Goal: Task Accomplishment & Management: Use online tool/utility

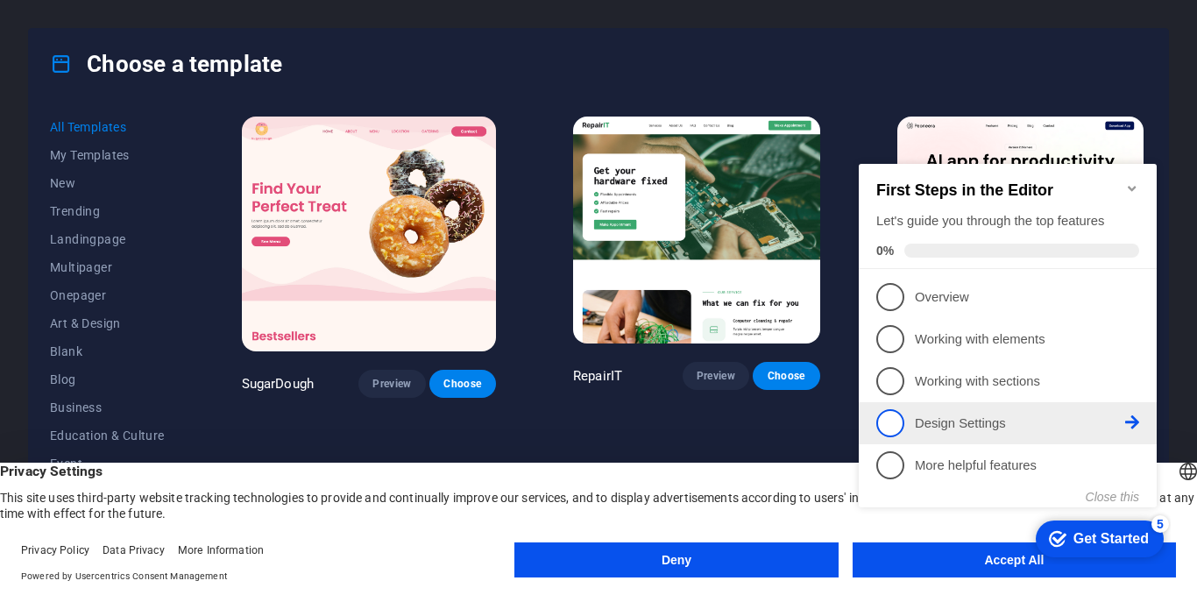
click at [1048, 422] on link "4 Design Settings - incomplete" at bounding box center [1007, 423] width 263 height 28
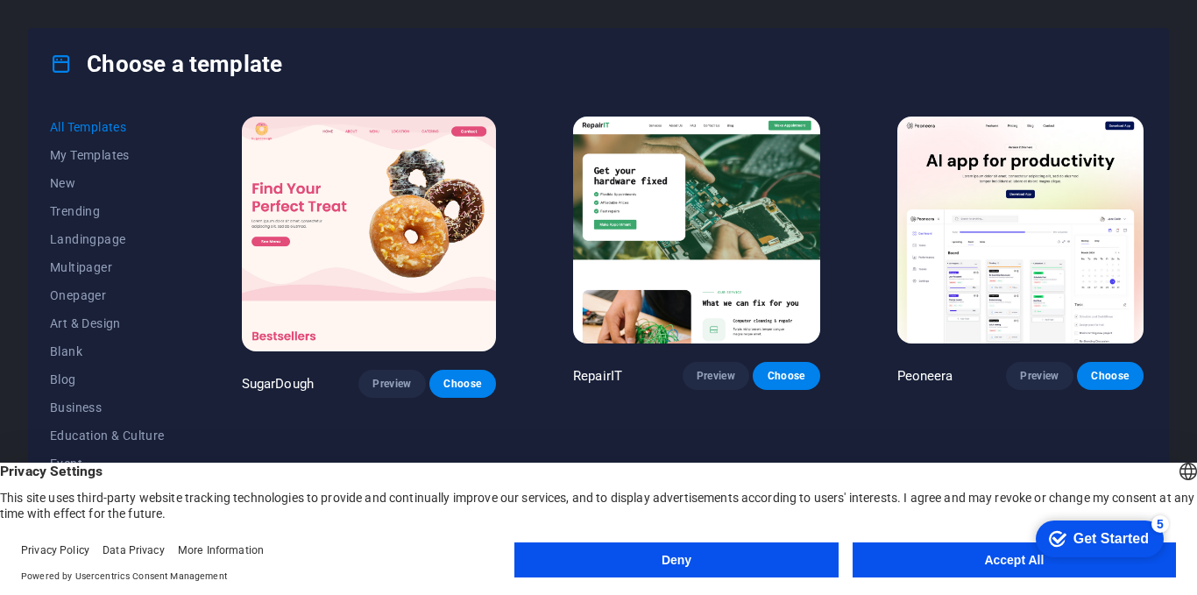
click at [967, 560] on button "Accept All" at bounding box center [1014, 559] width 323 height 35
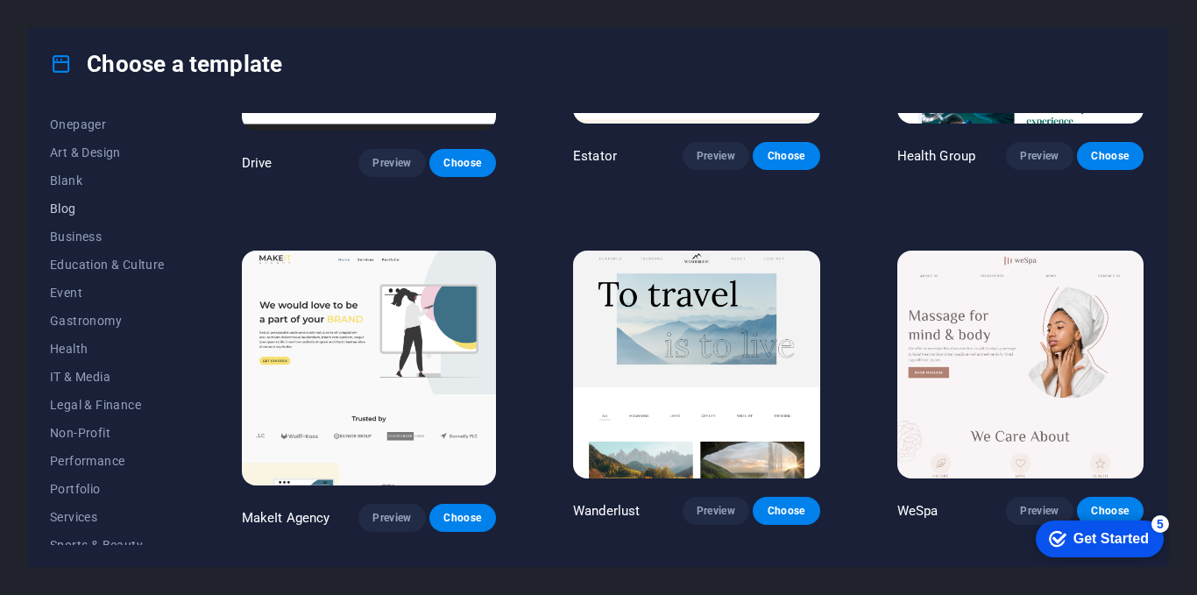
scroll to position [175, 0]
click at [101, 371] on span "IT & Media" at bounding box center [107, 372] width 115 height 14
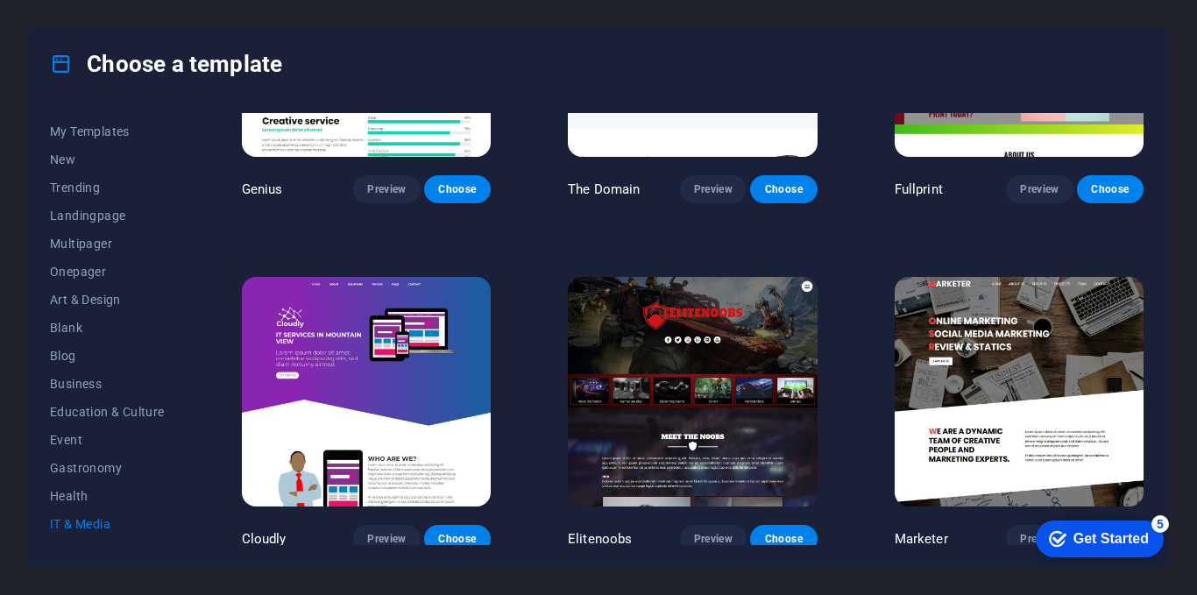
scroll to position [0, 0]
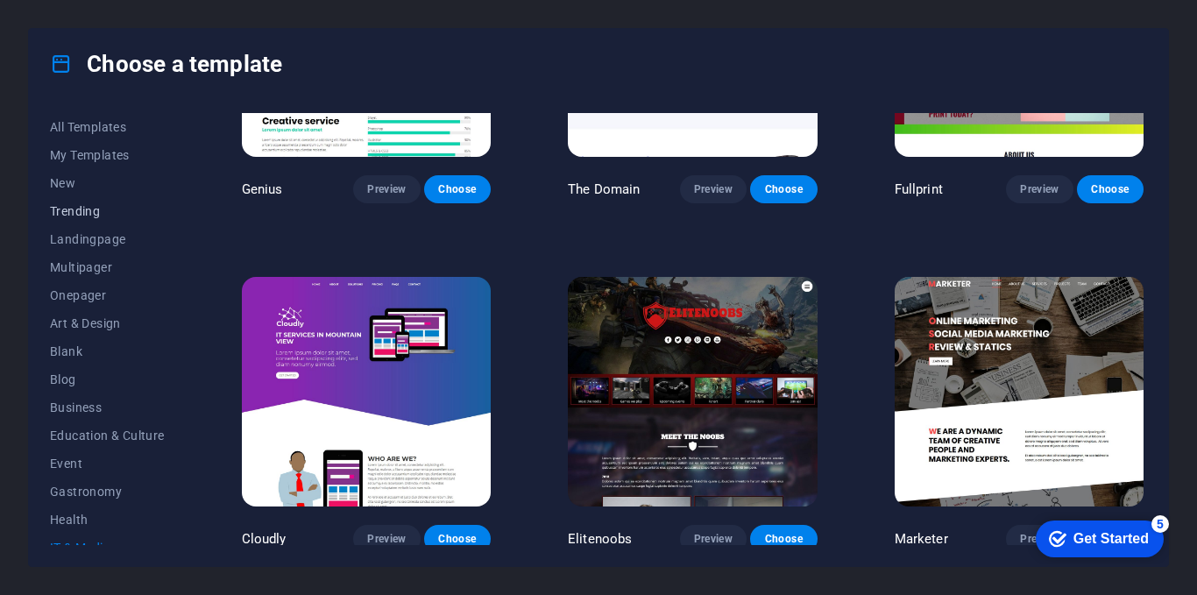
click at [73, 202] on button "Trending" at bounding box center [107, 211] width 115 height 28
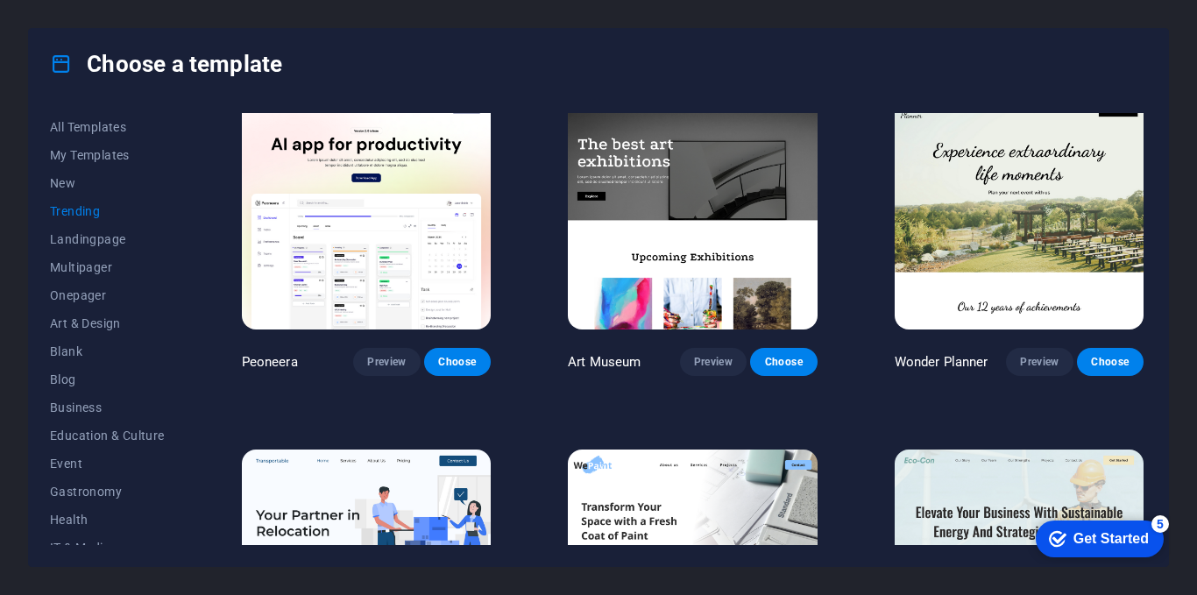
scroll to position [7, 0]
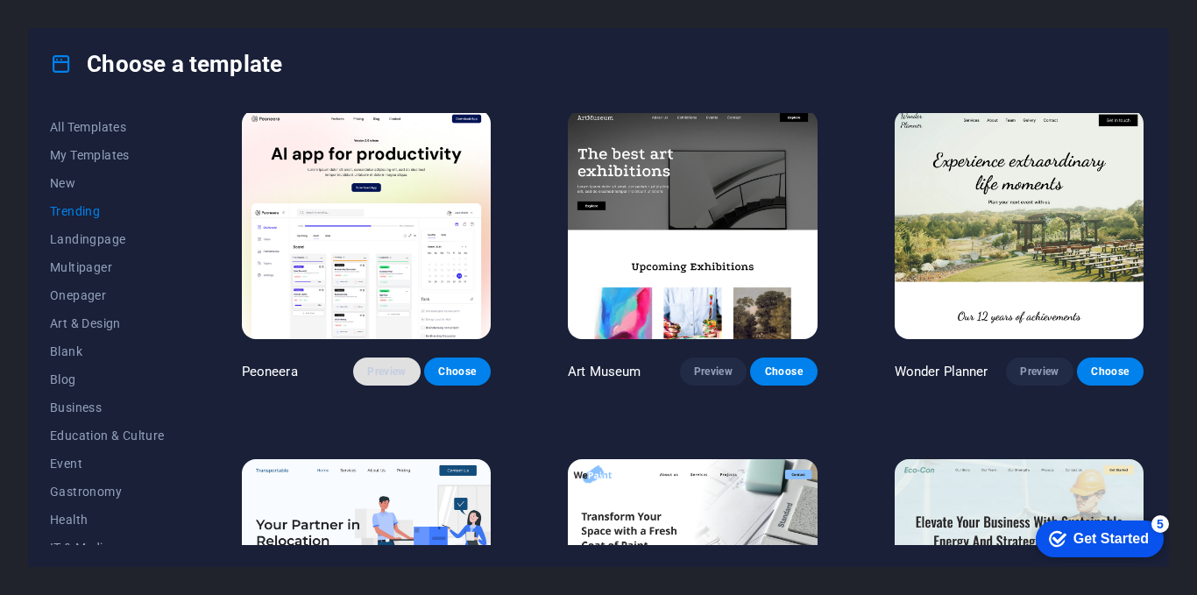
click at [375, 376] on span "Preview" at bounding box center [386, 372] width 39 height 14
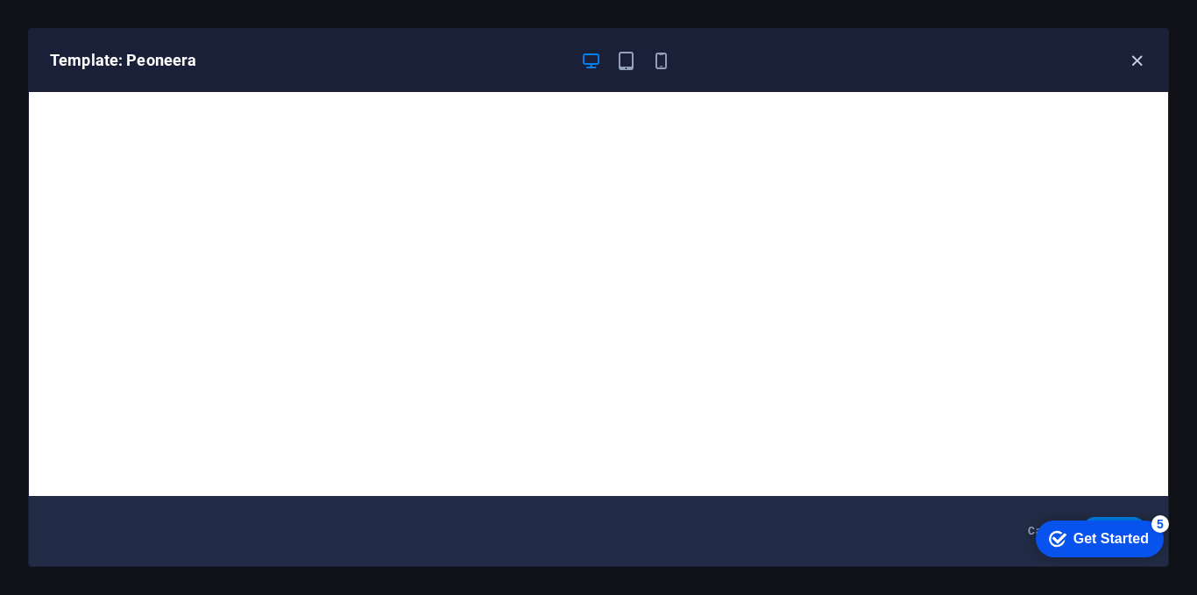
click at [1131, 63] on icon "button" at bounding box center [1137, 61] width 20 height 20
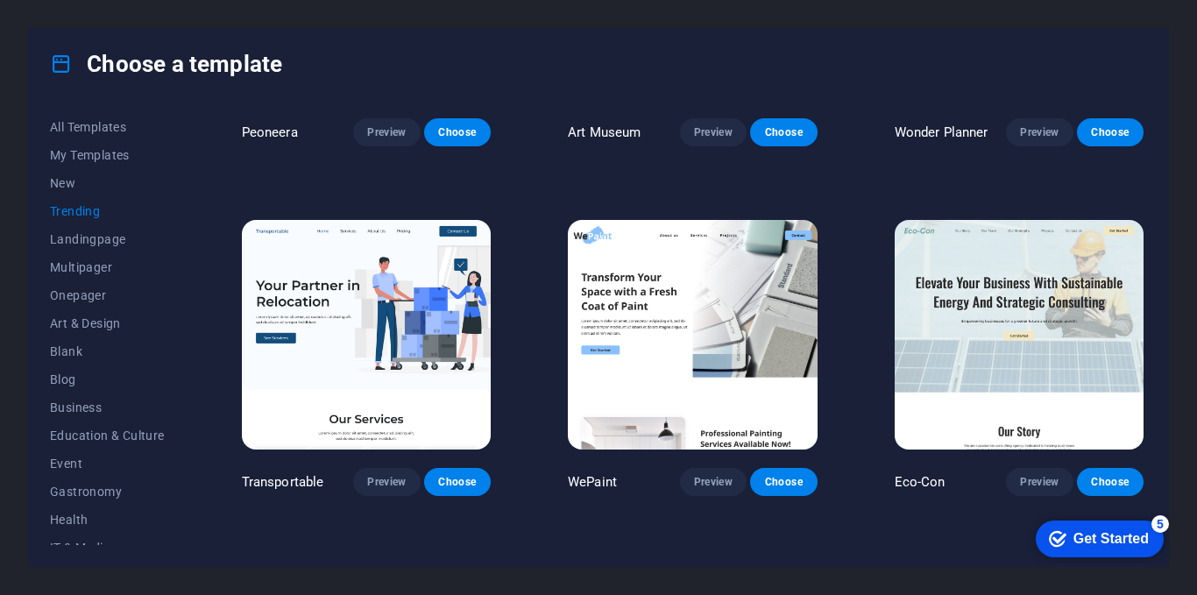
scroll to position [270, 0]
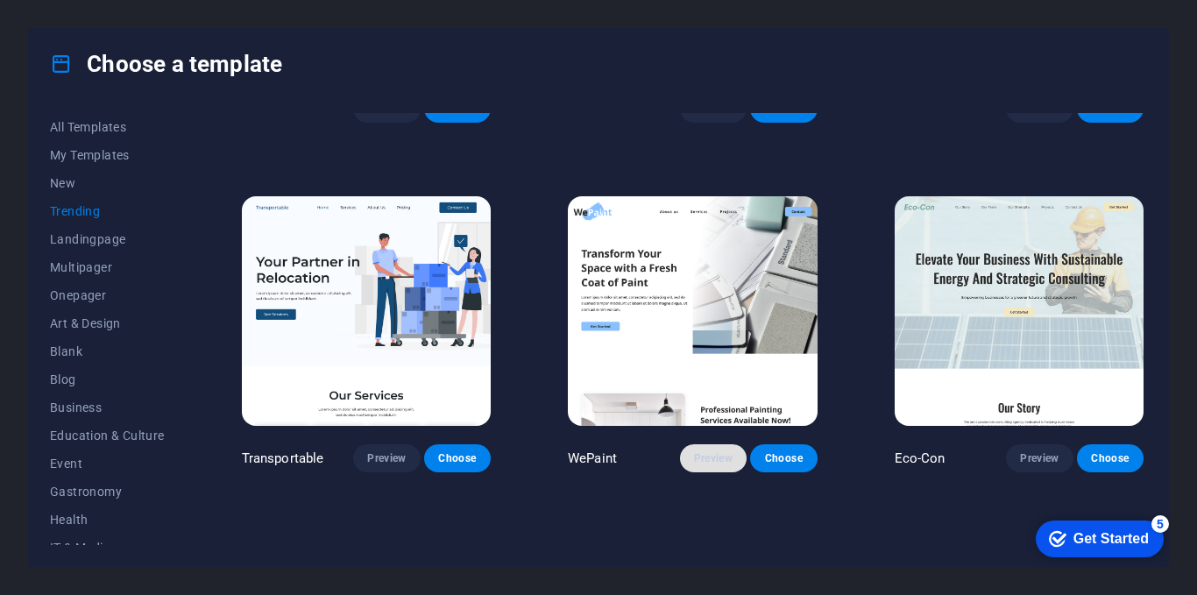
click at [720, 456] on span "Preview" at bounding box center [713, 458] width 39 height 14
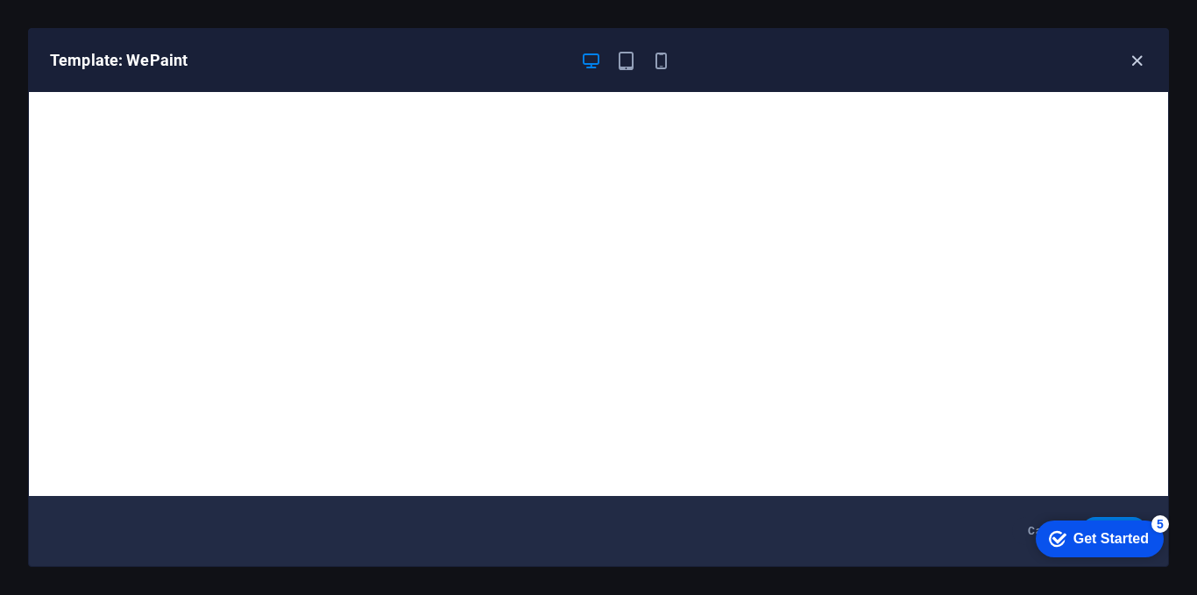
click at [1128, 65] on icon "button" at bounding box center [1137, 61] width 20 height 20
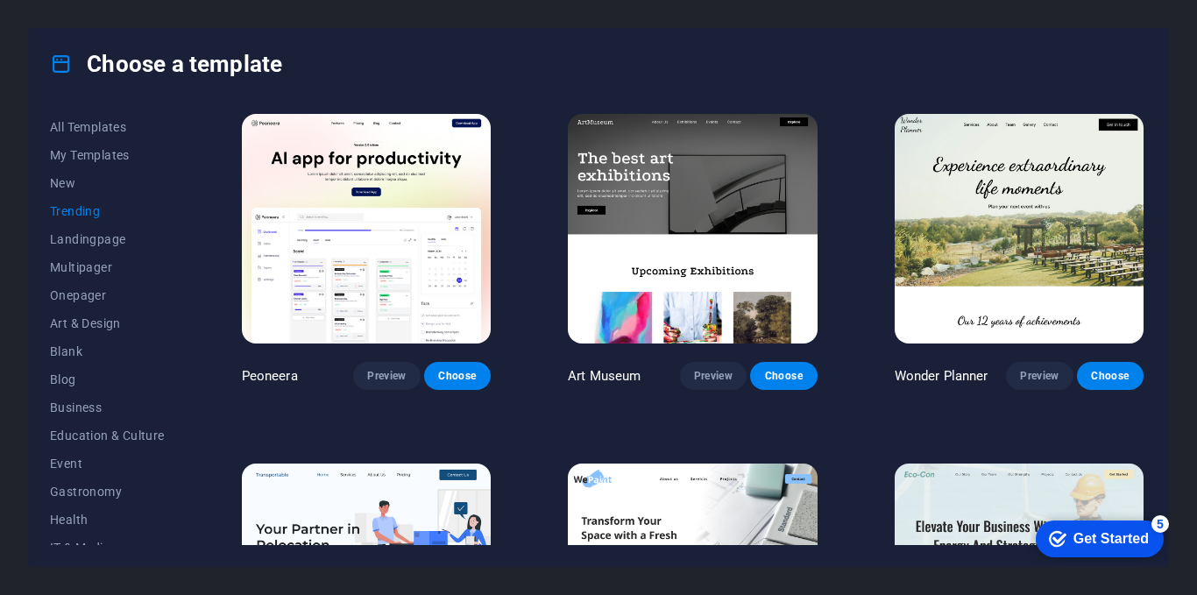
scroll to position [0, 0]
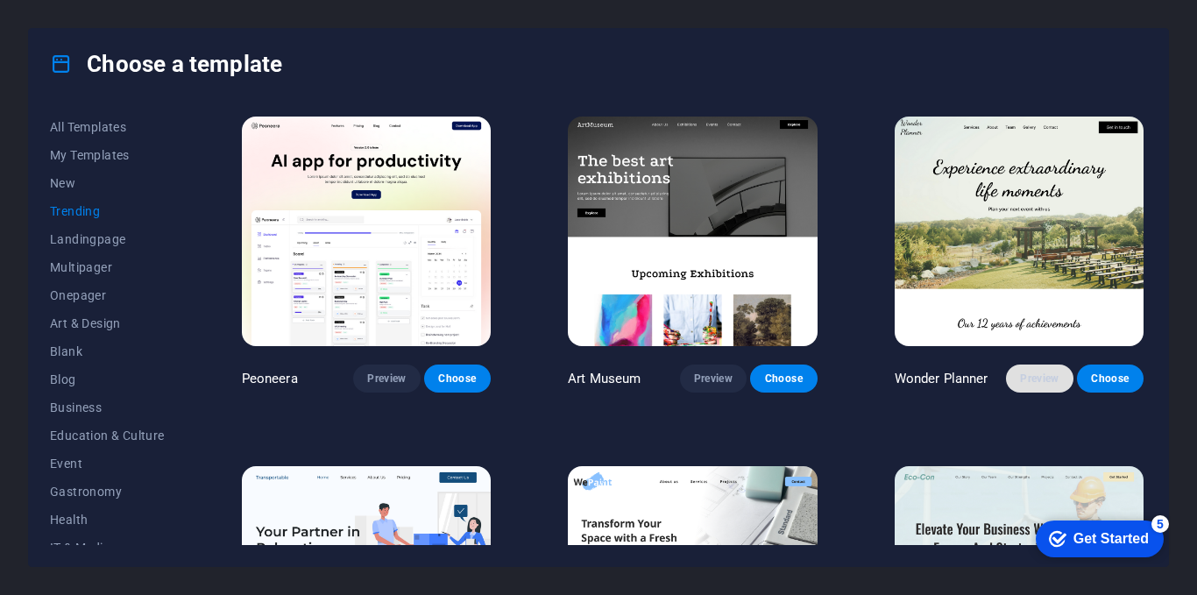
click at [1047, 379] on span "Preview" at bounding box center [1039, 379] width 39 height 14
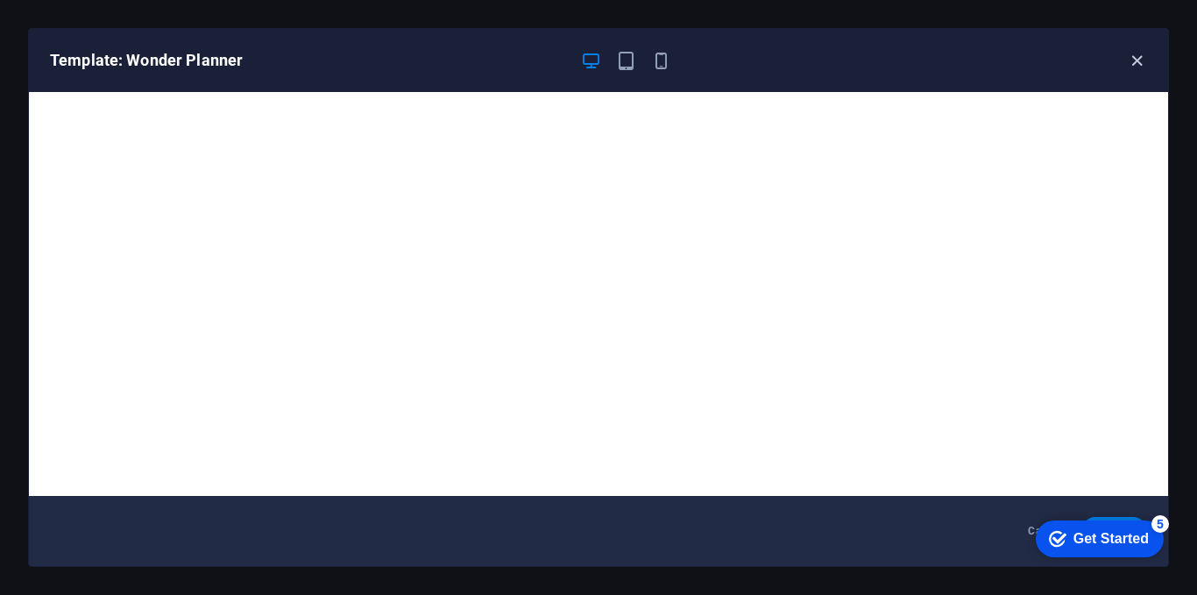
click at [1135, 56] on icon "button" at bounding box center [1137, 61] width 20 height 20
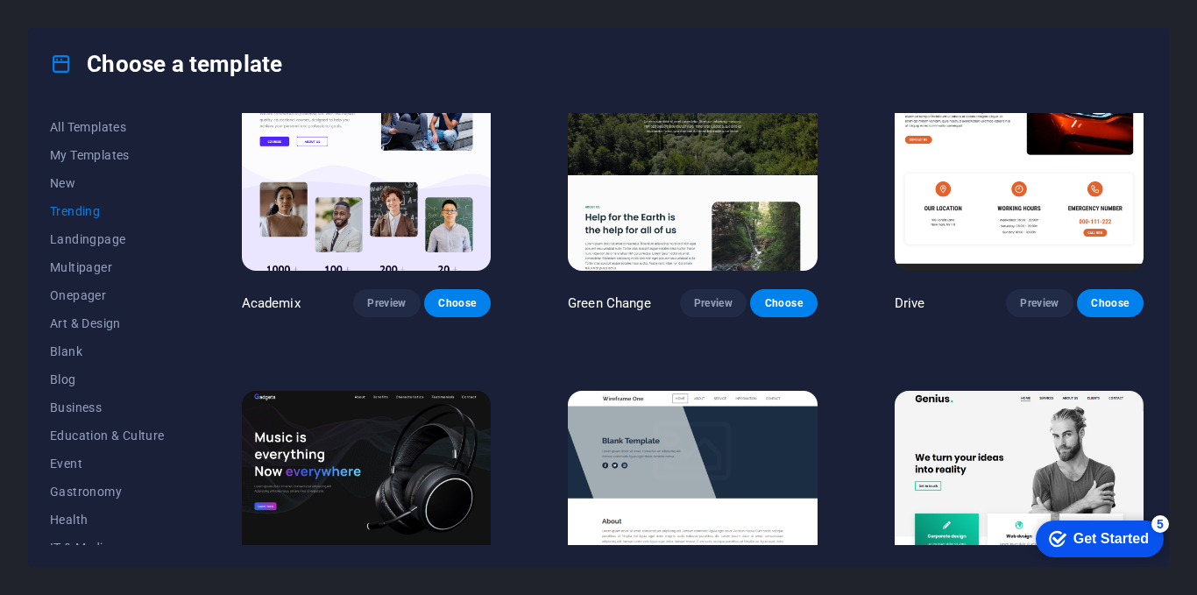
scroll to position [1052, 0]
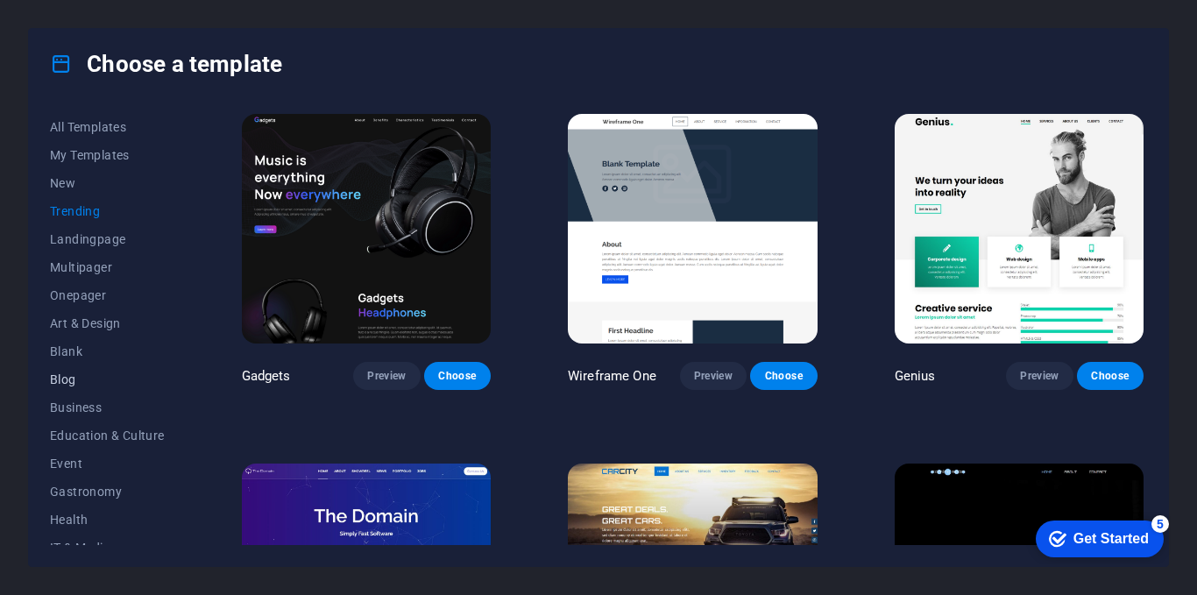
click at [63, 379] on span "Blog" at bounding box center [107, 379] width 115 height 14
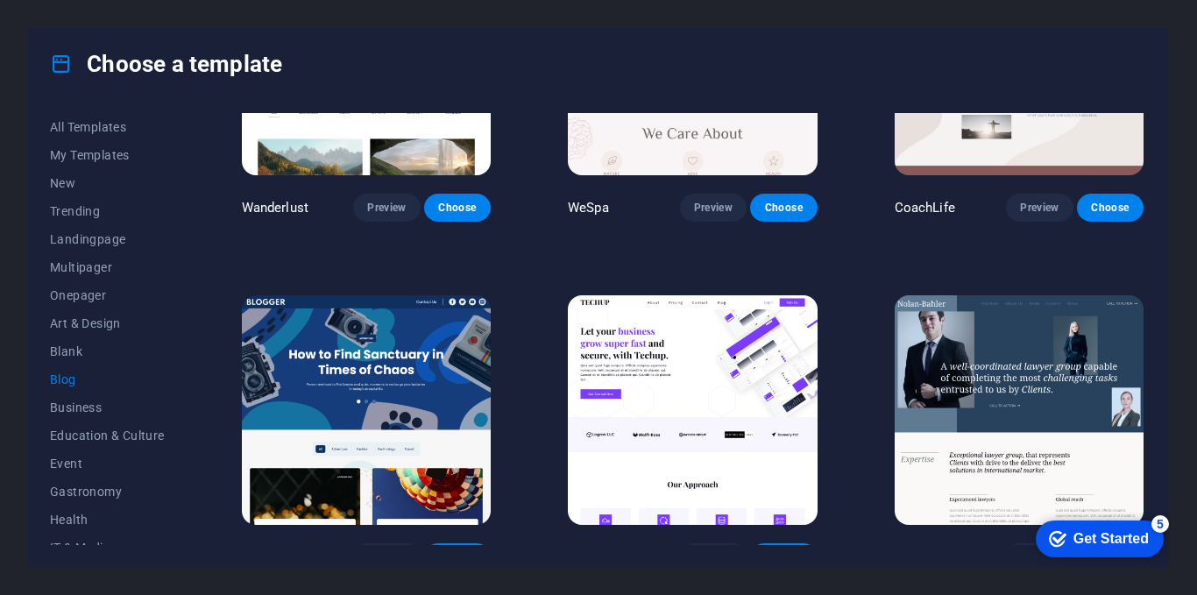
scroll to position [1315, 0]
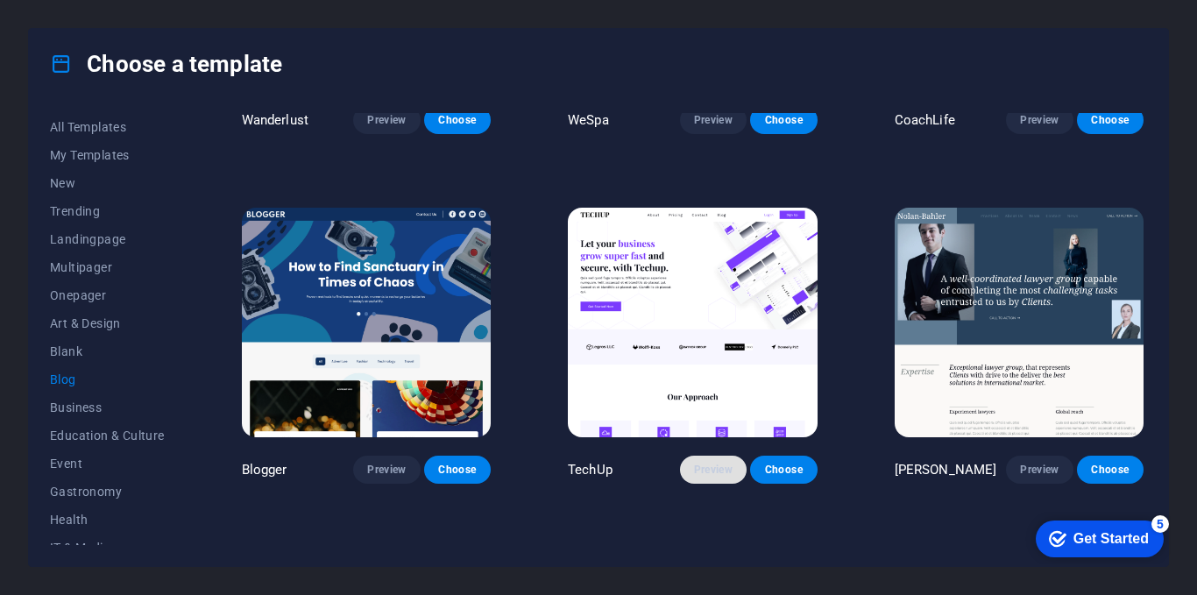
click at [706, 463] on span "Preview" at bounding box center [713, 470] width 39 height 14
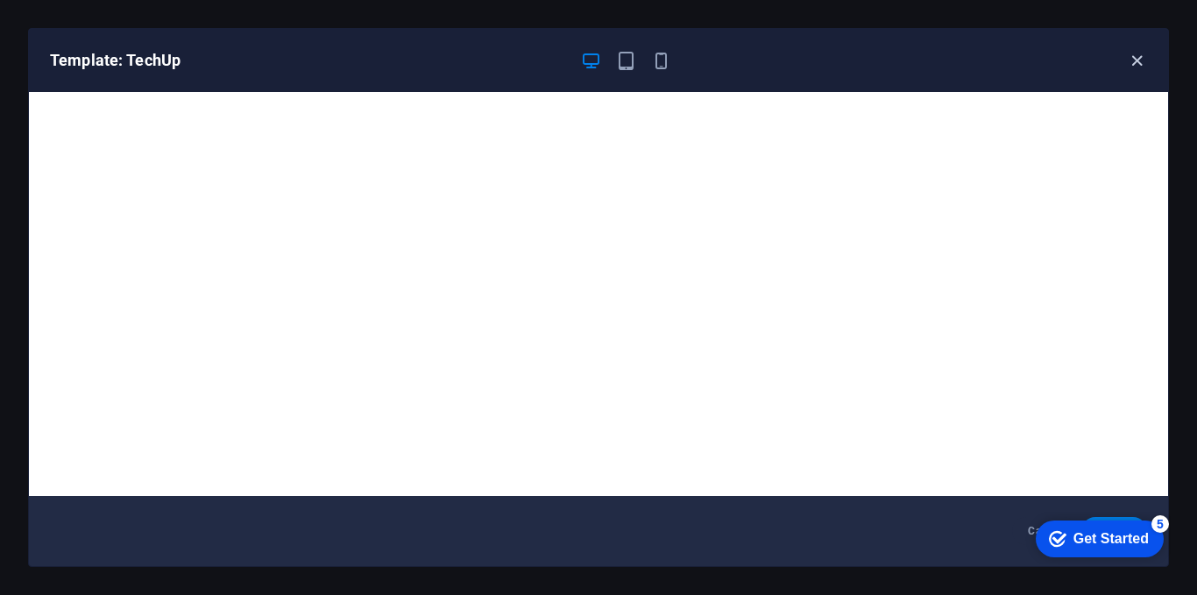
click at [1143, 64] on icon "button" at bounding box center [1137, 61] width 20 height 20
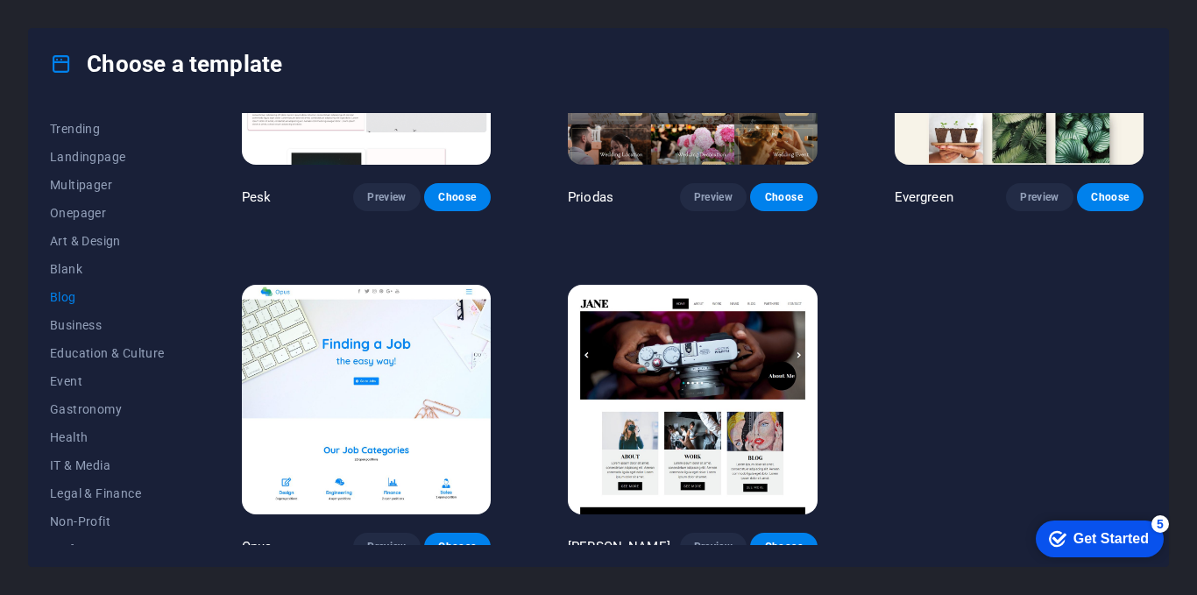
scroll to position [175, 0]
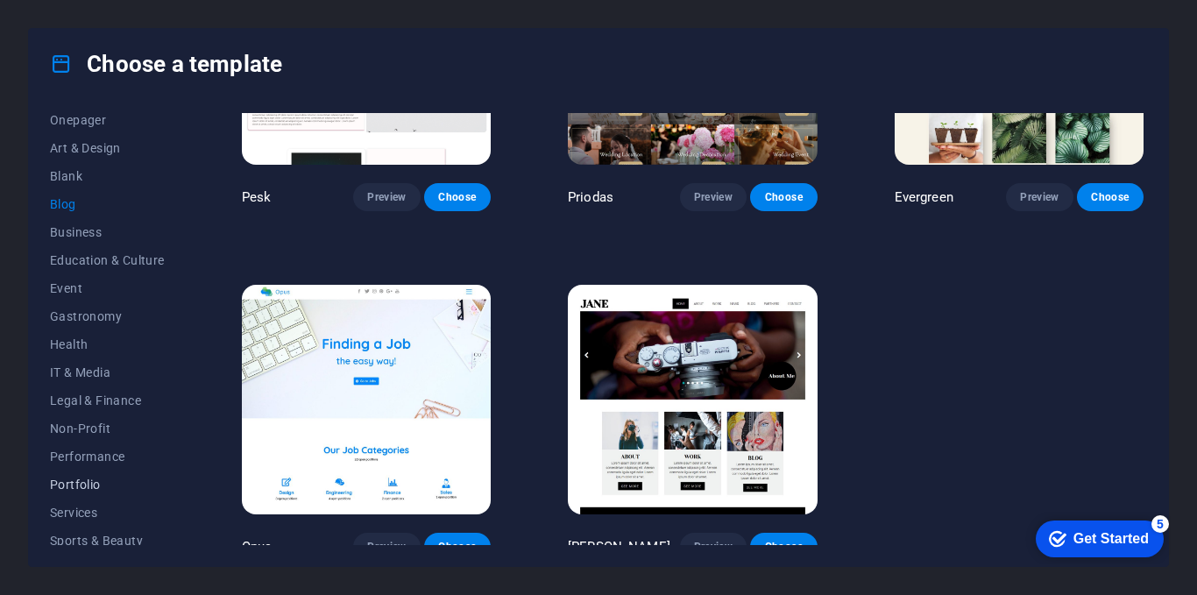
click at [92, 487] on span "Portfolio" at bounding box center [107, 485] width 115 height 14
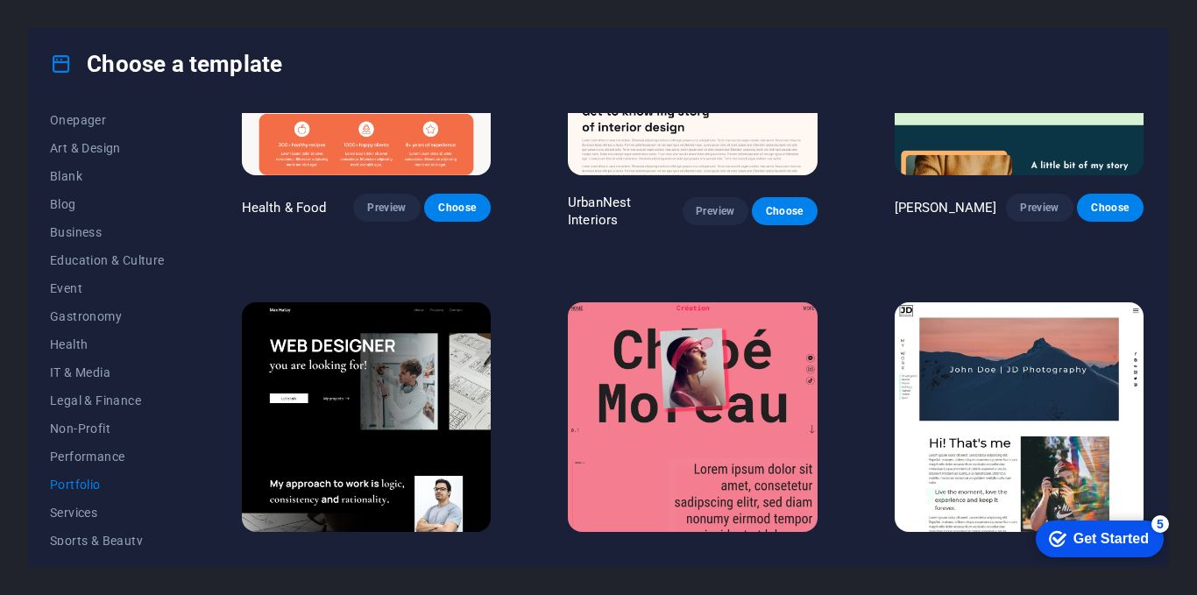
scroll to position [438, 0]
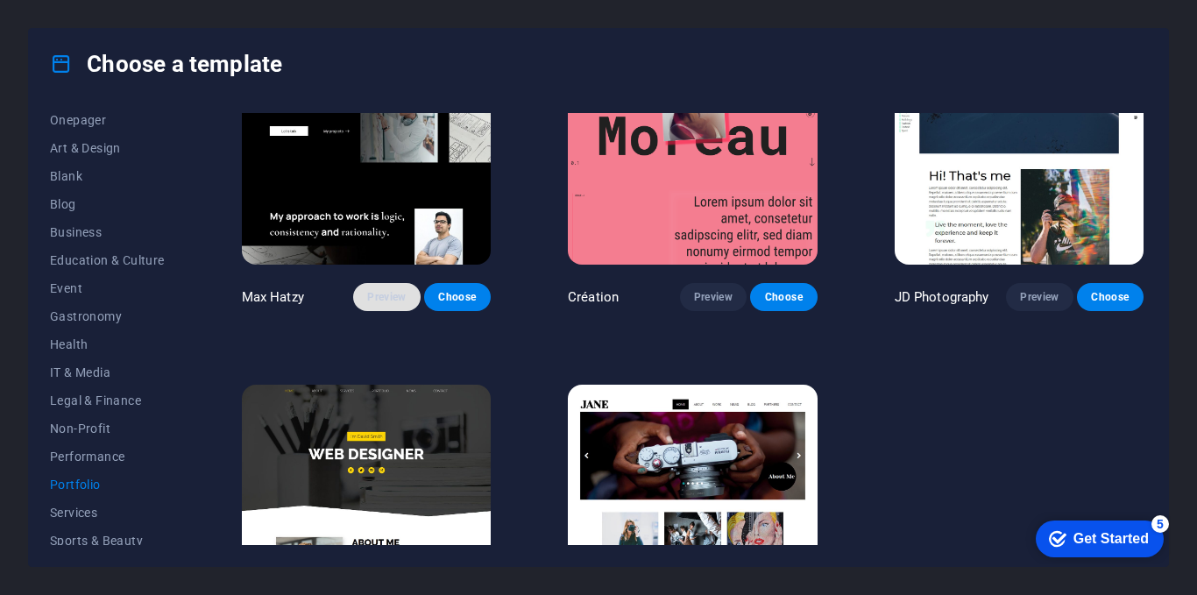
click at [400, 290] on span "Preview" at bounding box center [386, 297] width 39 height 14
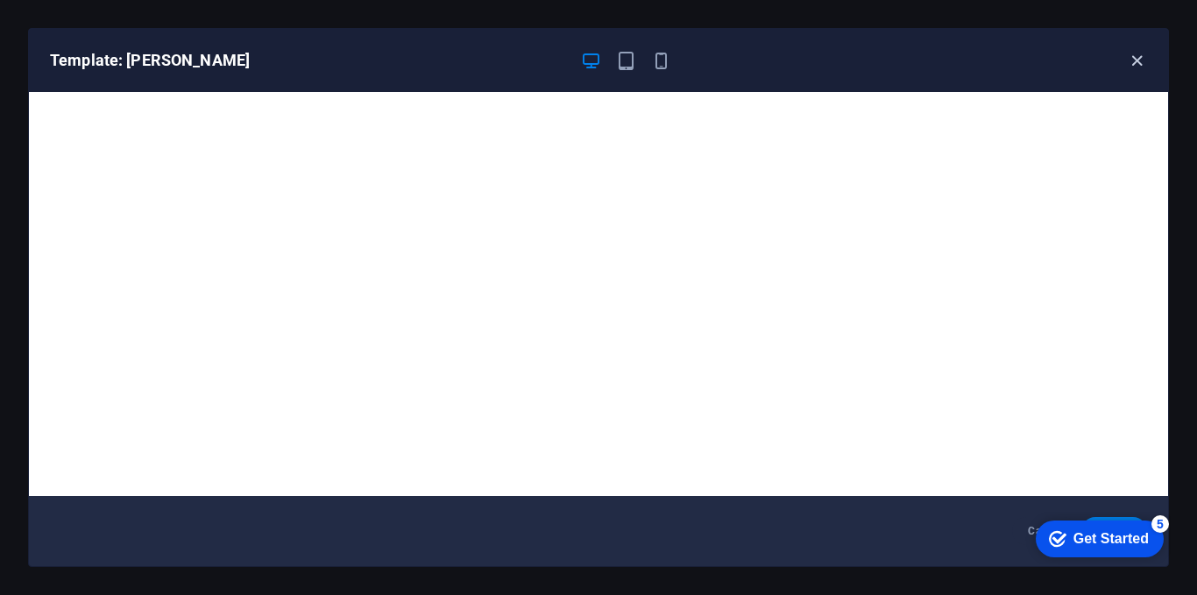
click at [1135, 67] on icon "button" at bounding box center [1137, 61] width 20 height 20
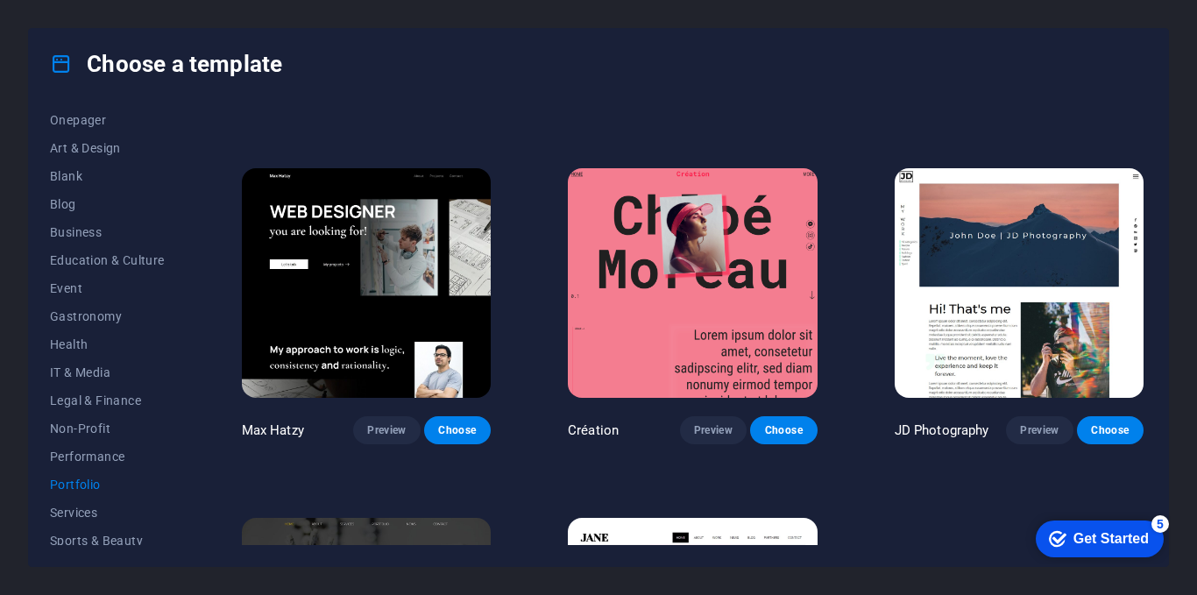
scroll to position [285, 0]
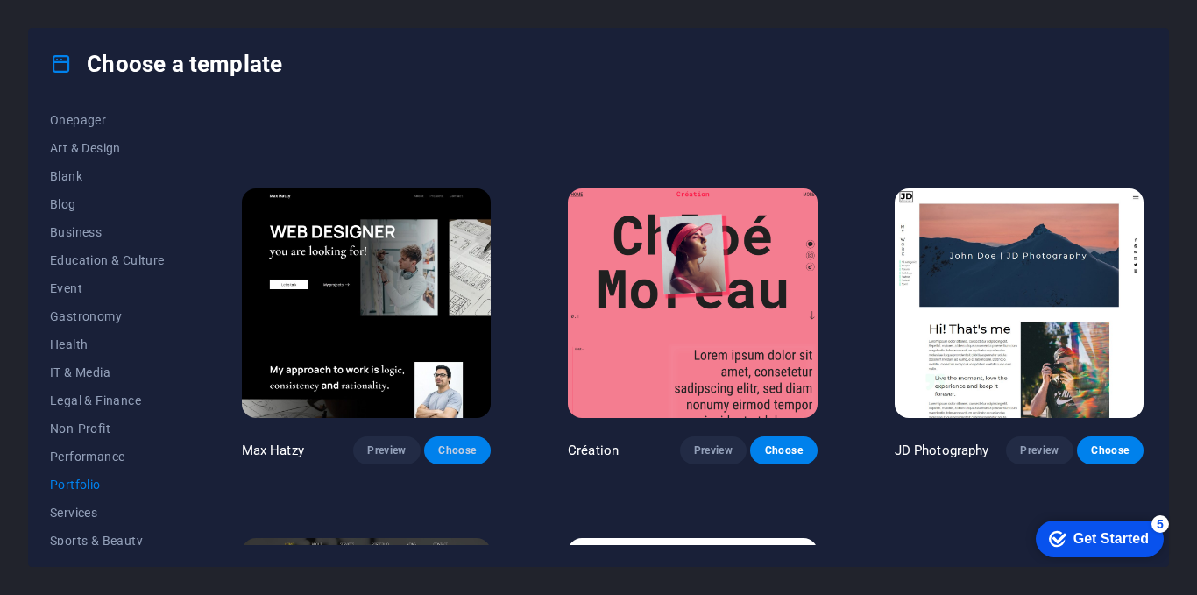
click at [452, 451] on span "Choose" at bounding box center [457, 450] width 39 height 14
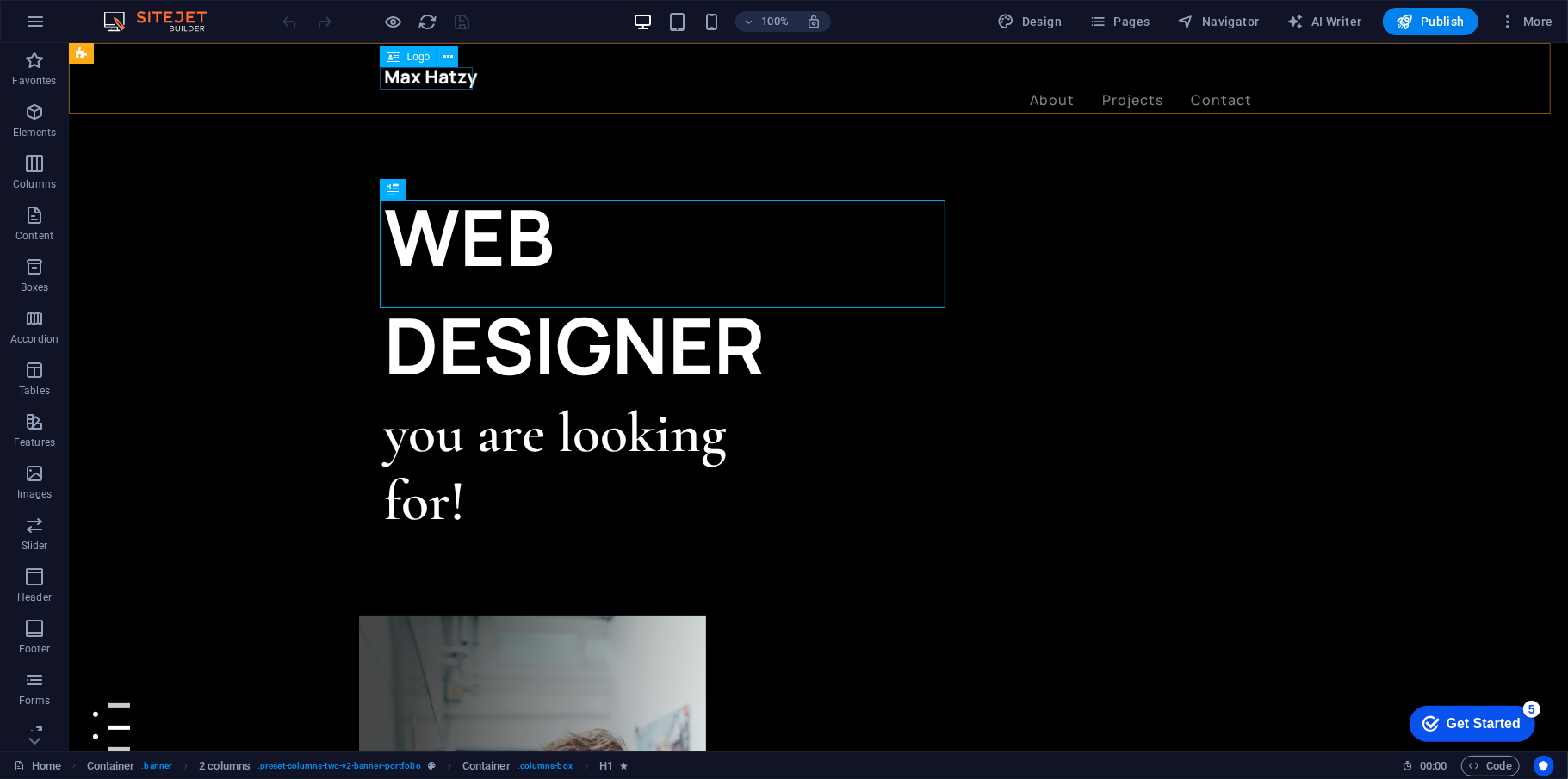
click at [399, 77] on div at bounding box center [817, 77] width 868 height 23
select select "px"
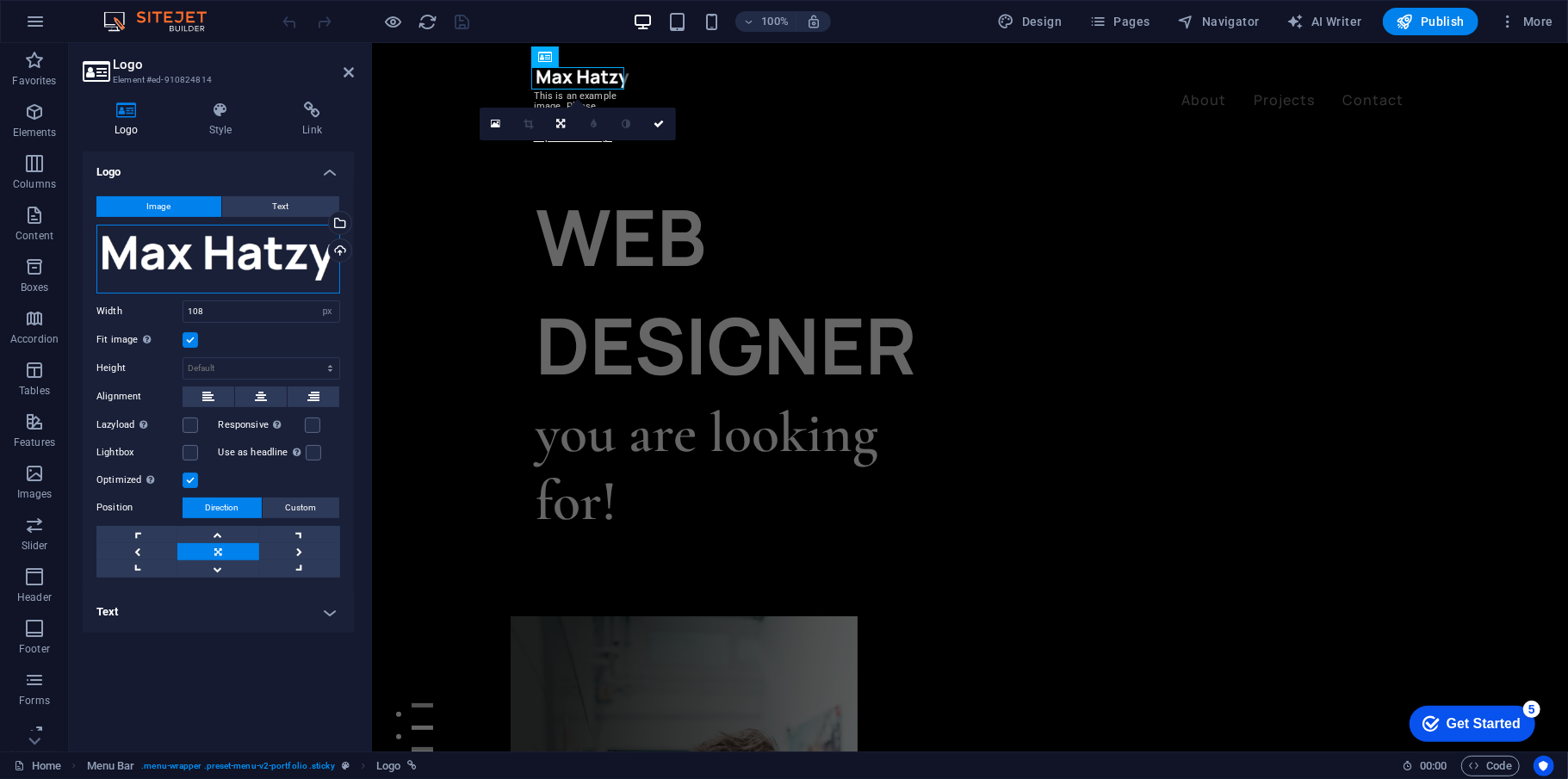
click at [282, 238] on div "Drag files here, click to choose files or select files from Files or our free s…" at bounding box center [218, 259] width 244 height 69
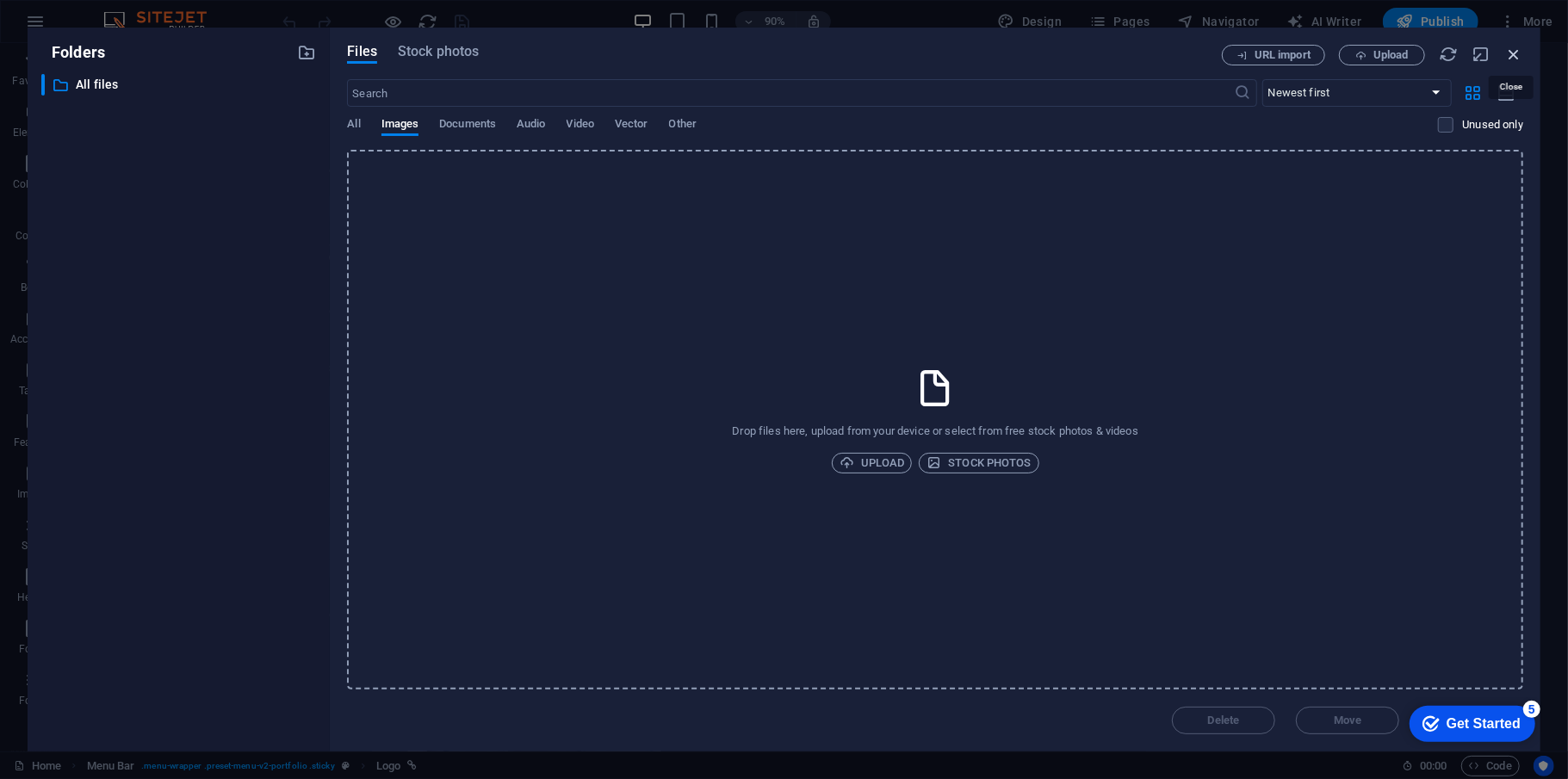
click at [1175, 48] on icon "button" at bounding box center [1513, 54] width 19 height 19
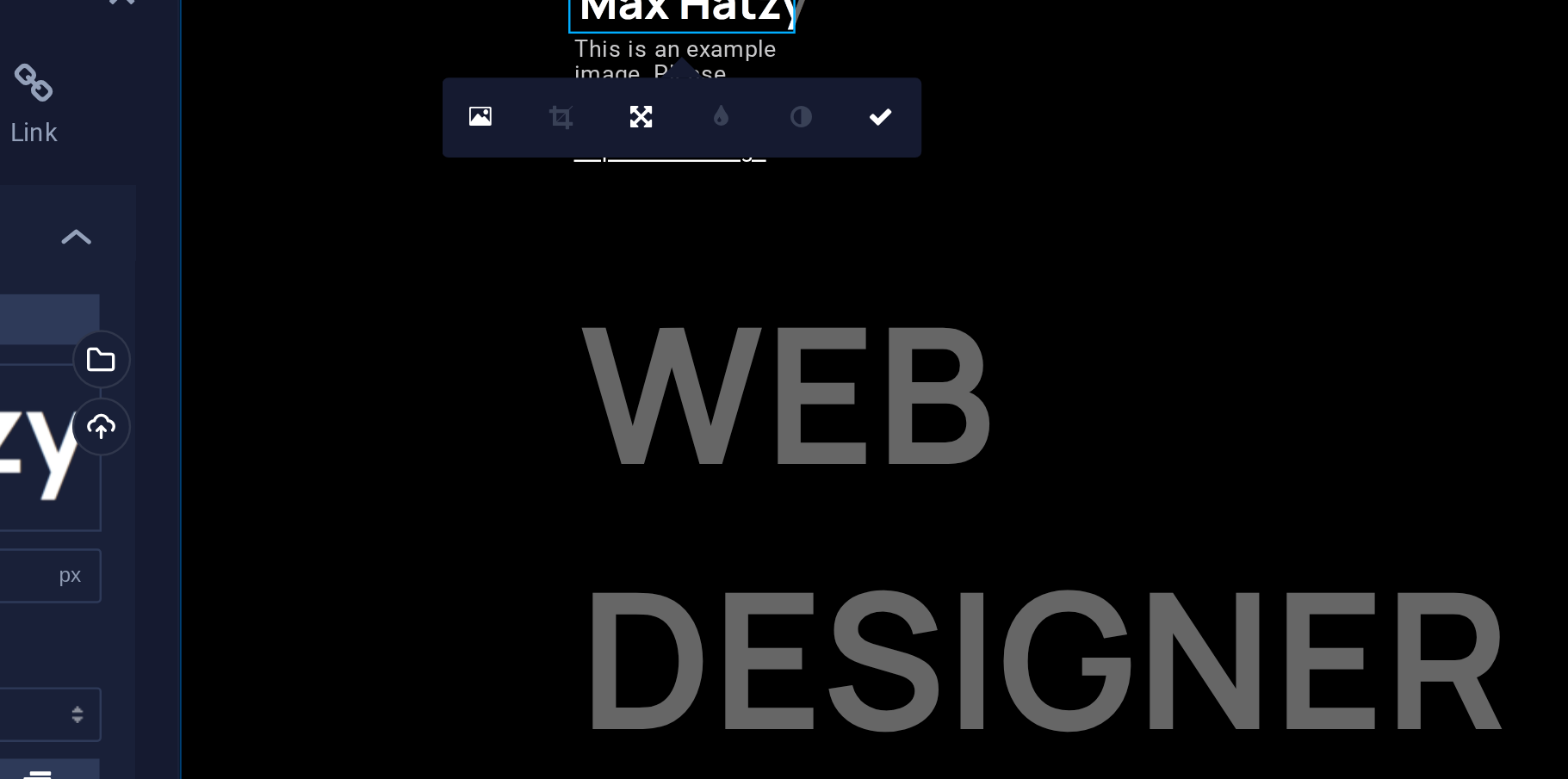
click at [492, 54] on div "WEB DESIGNER you are looking for! Let’s talk My projects" at bounding box center [776, 675] width 1196 height 1510
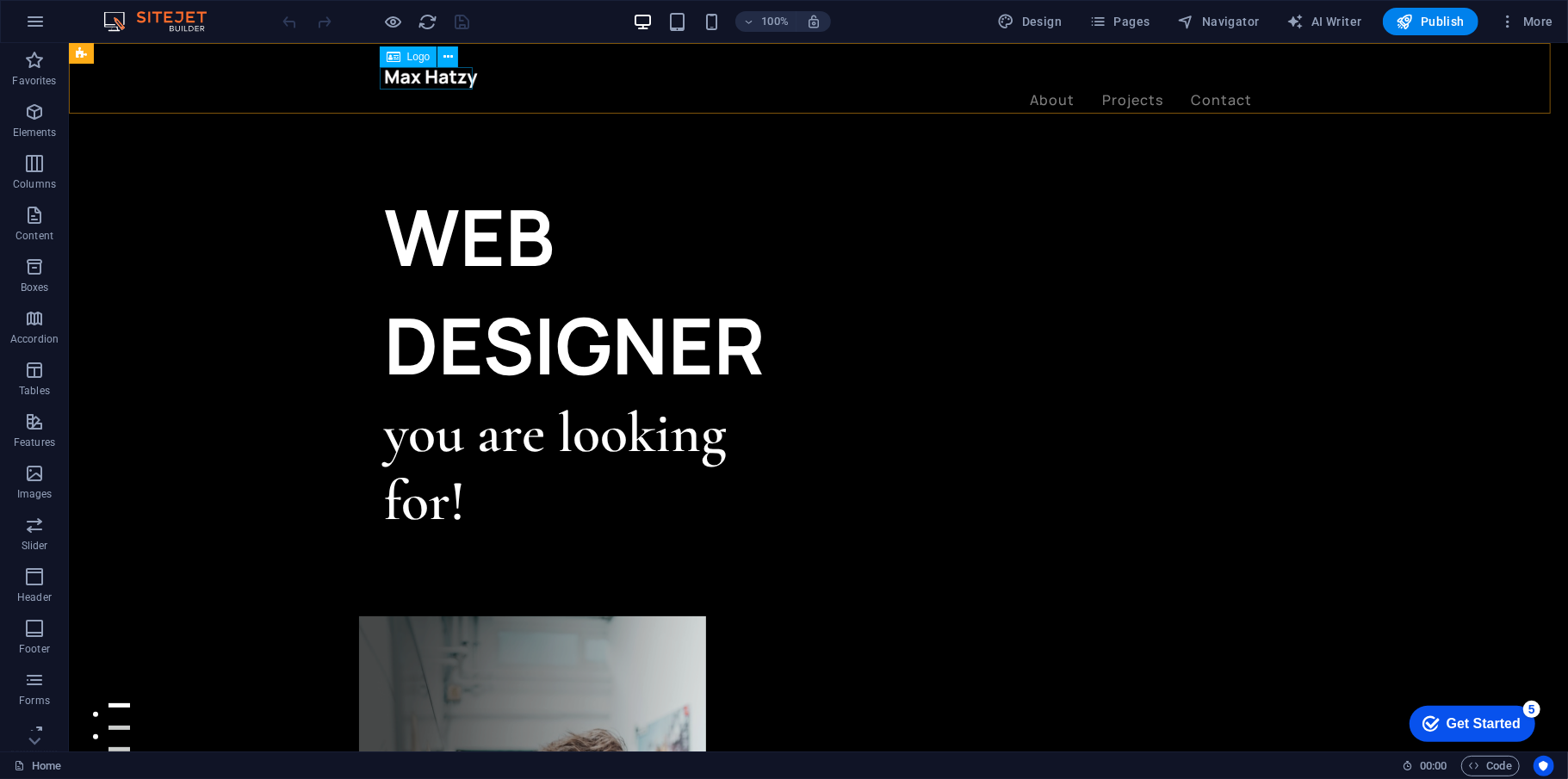
click at [416, 79] on div at bounding box center [817, 77] width 868 height 23
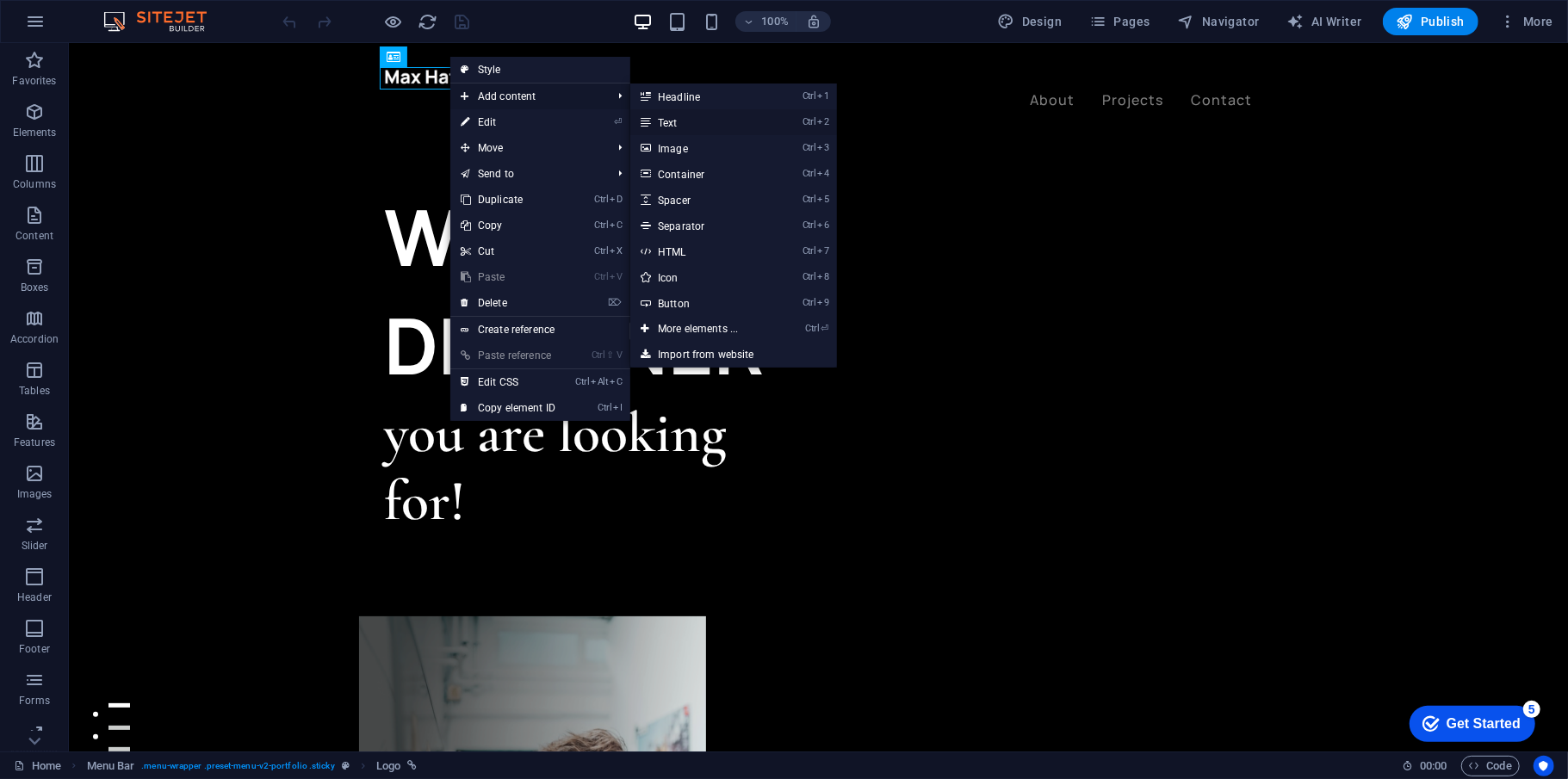
click at [704, 119] on link "Ctrl 2 Text" at bounding box center [700, 122] width 142 height 26
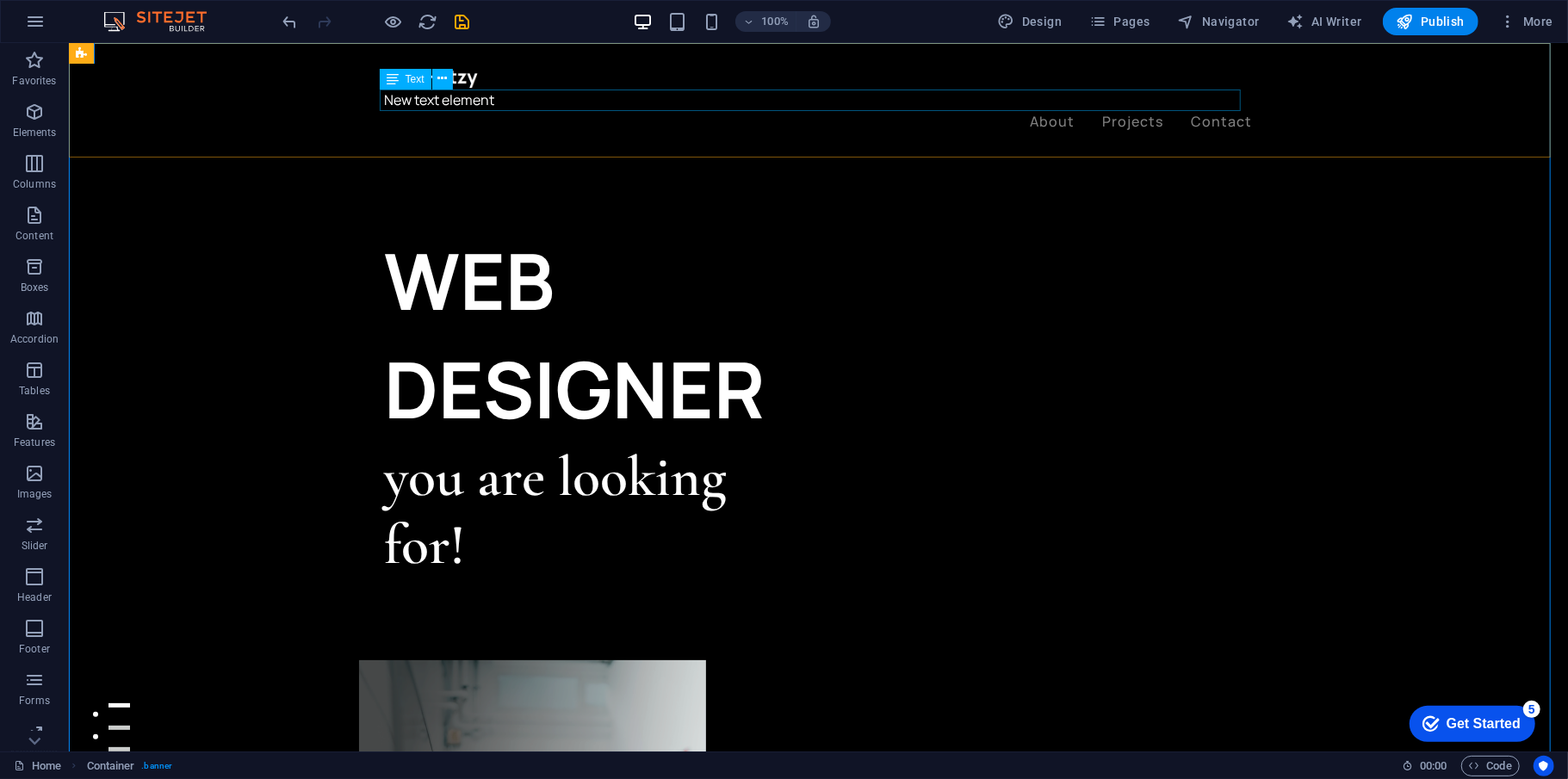
click at [477, 92] on div "New text element" at bounding box center [817, 99] width 868 height 23
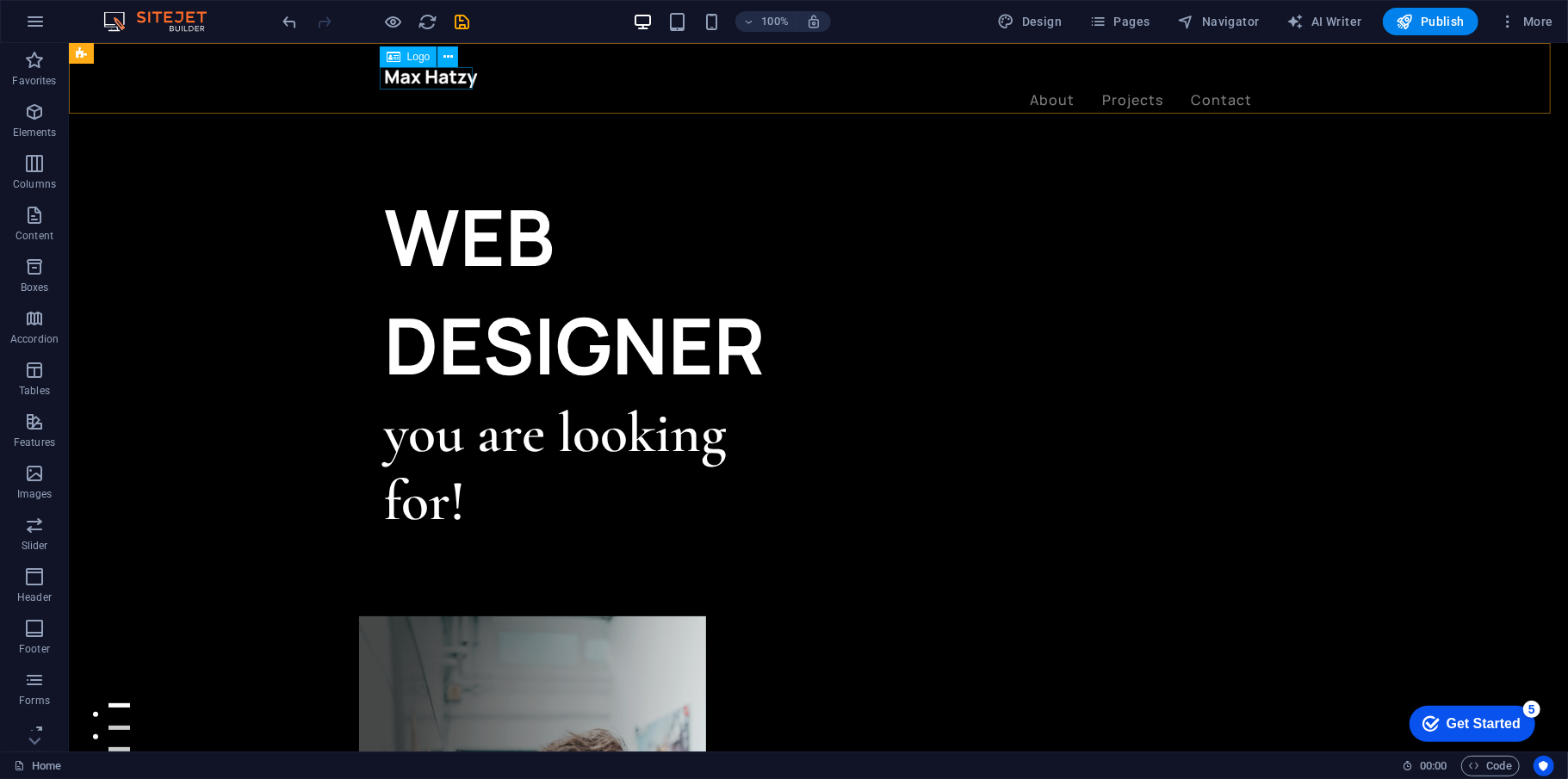
click at [437, 80] on div at bounding box center [817, 77] width 868 height 23
click at [434, 72] on div at bounding box center [817, 77] width 868 height 23
click at [433, 73] on div at bounding box center [817, 77] width 868 height 23
click at [433, 75] on div at bounding box center [817, 77] width 868 height 23
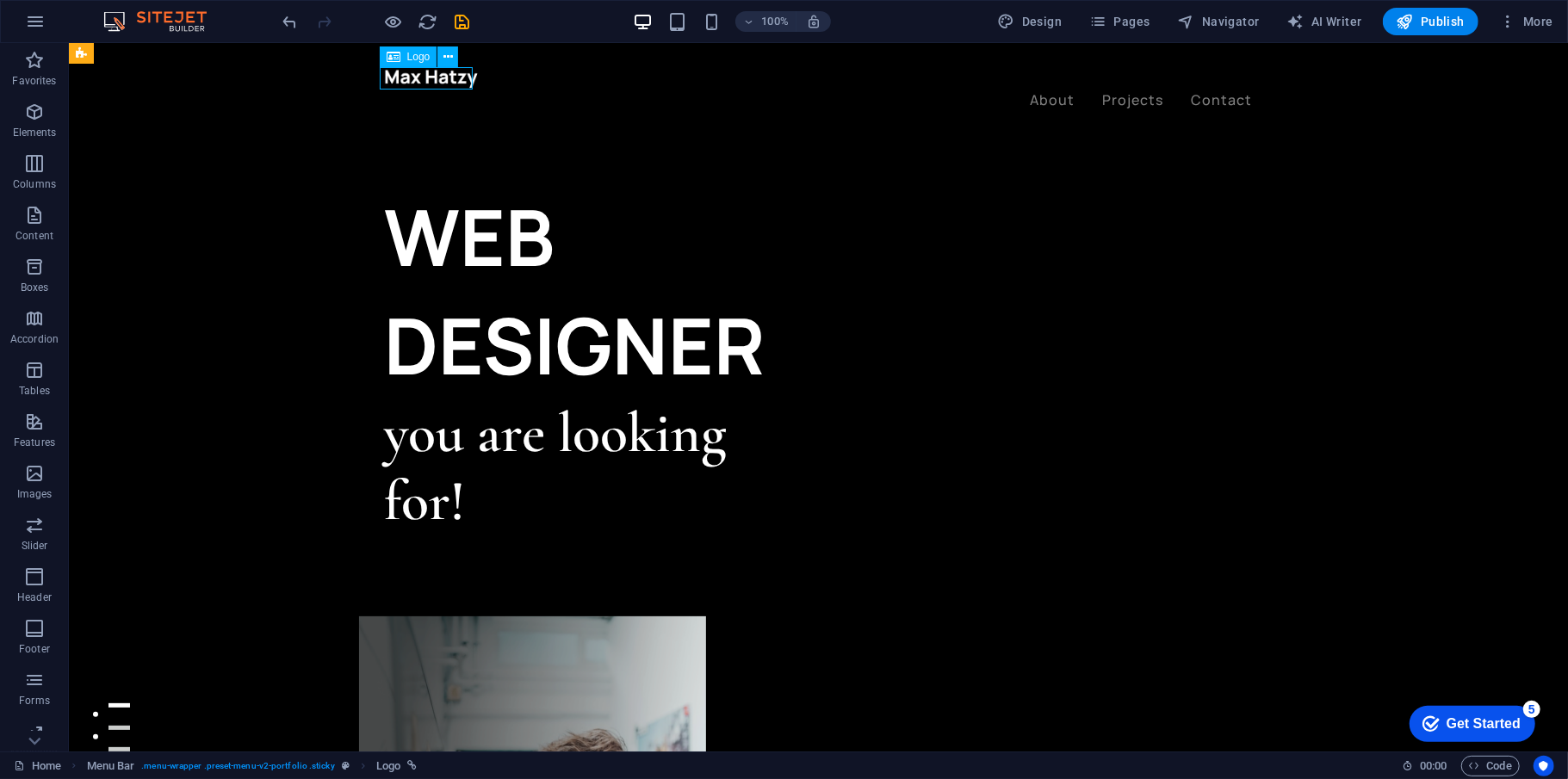
click at [433, 76] on div at bounding box center [817, 77] width 868 height 23
select select "px"
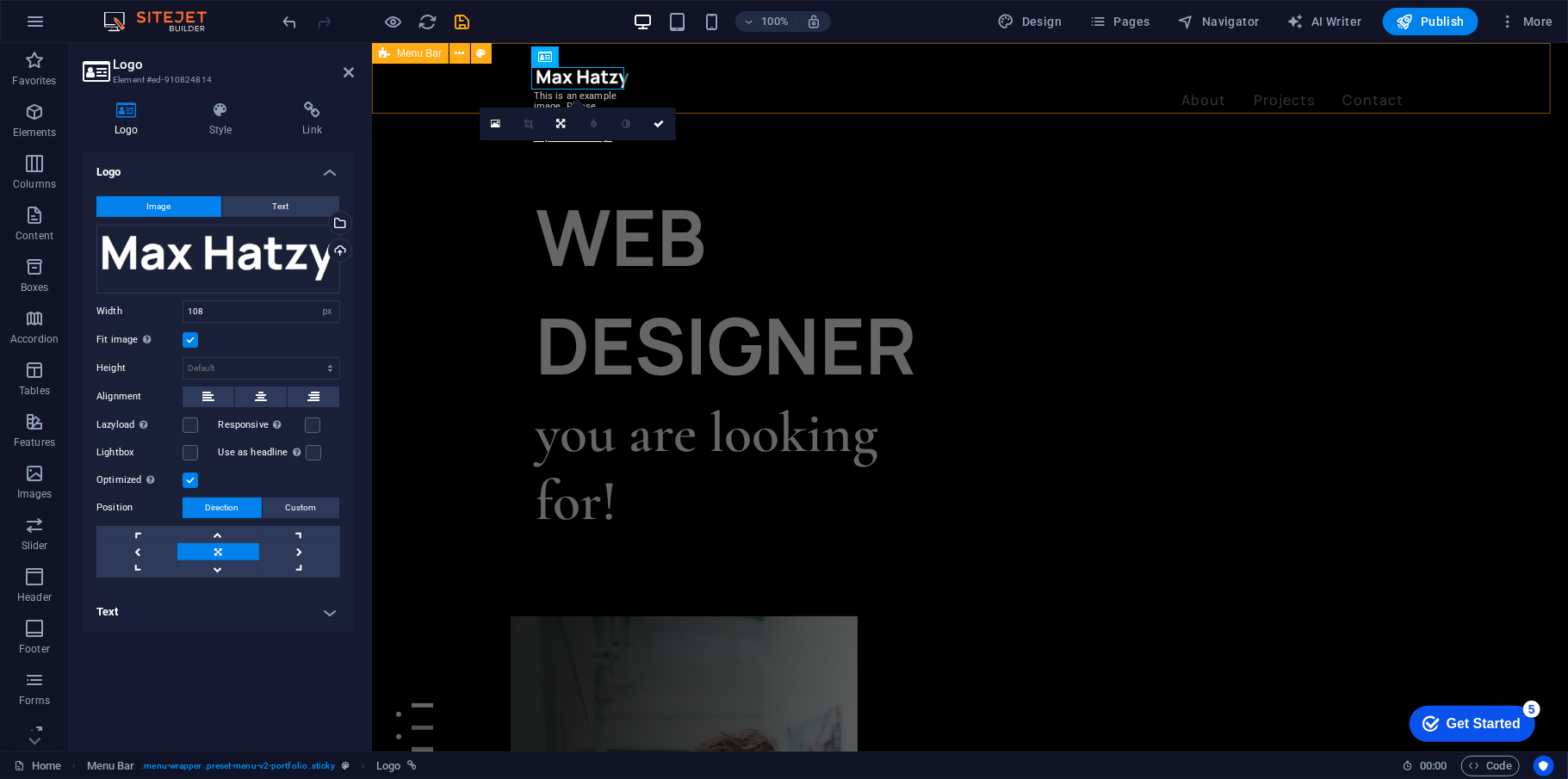
click at [433, 77] on div "About Projects Contact" at bounding box center [969, 88] width 1196 height 92
click at [573, 73] on div at bounding box center [969, 77] width 868 height 23
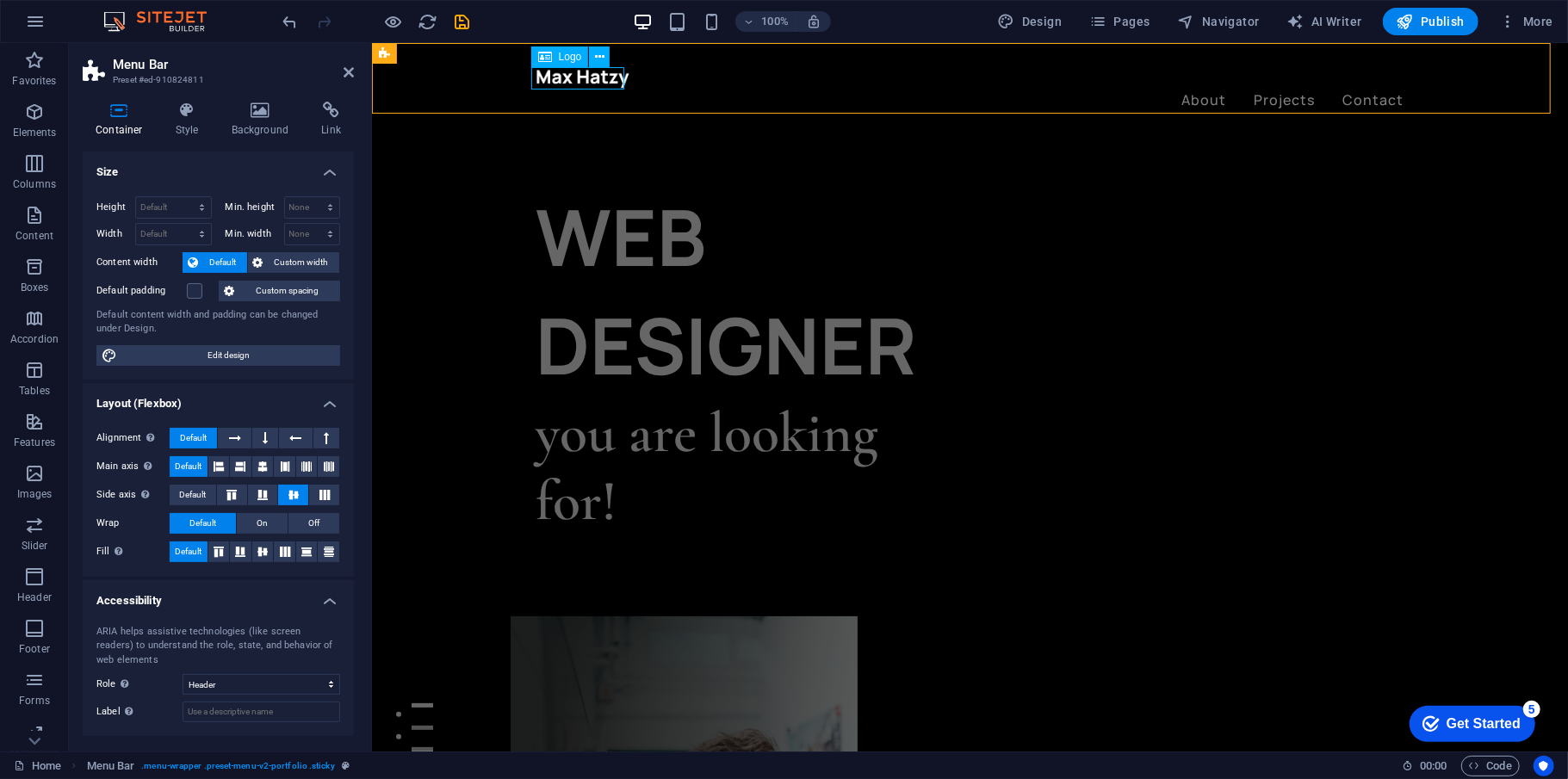
click at [573, 73] on div at bounding box center [969, 77] width 868 height 23
select select "px"
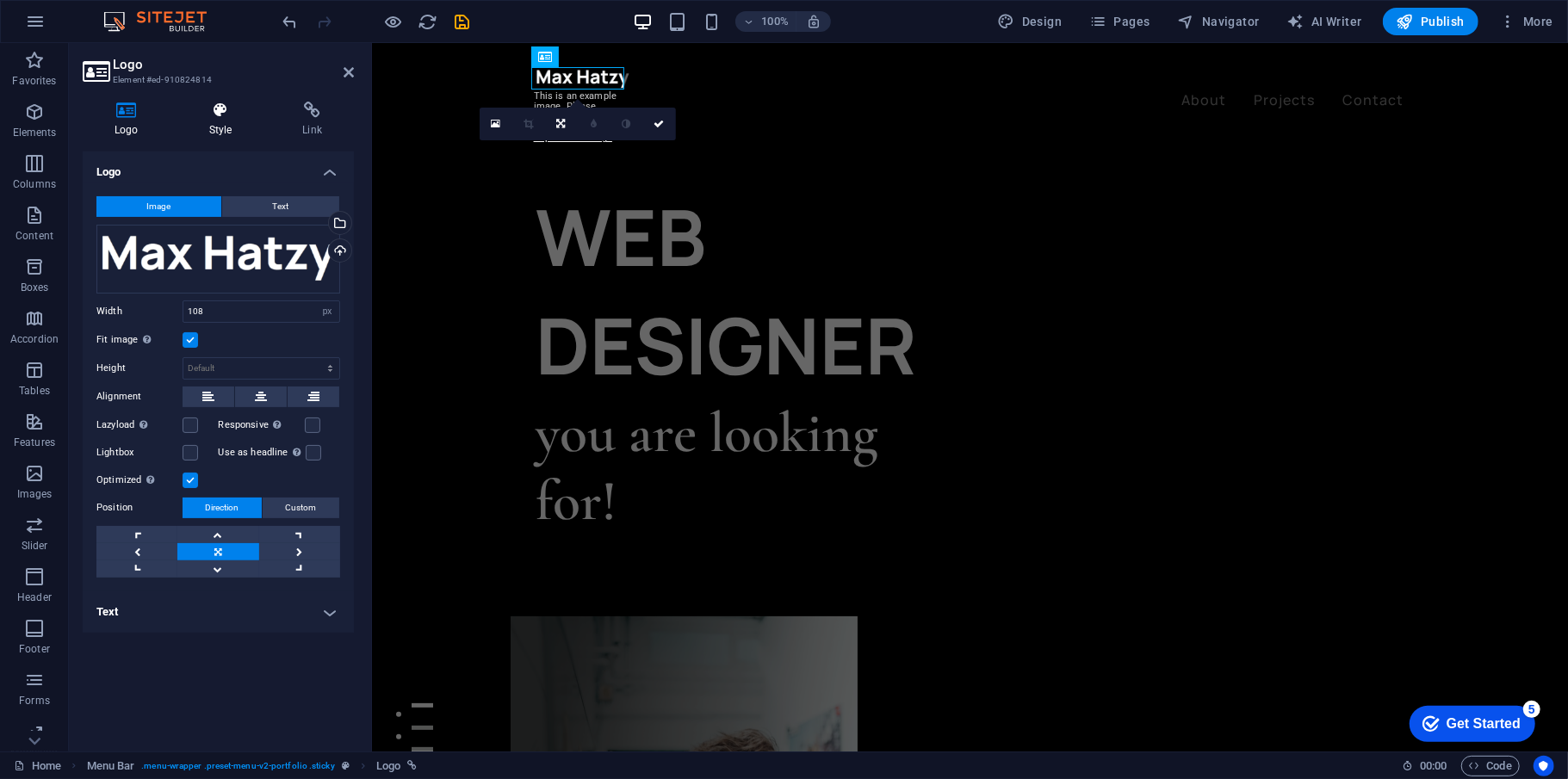
click at [222, 125] on h4 "Style" at bounding box center [225, 119] width 94 height 36
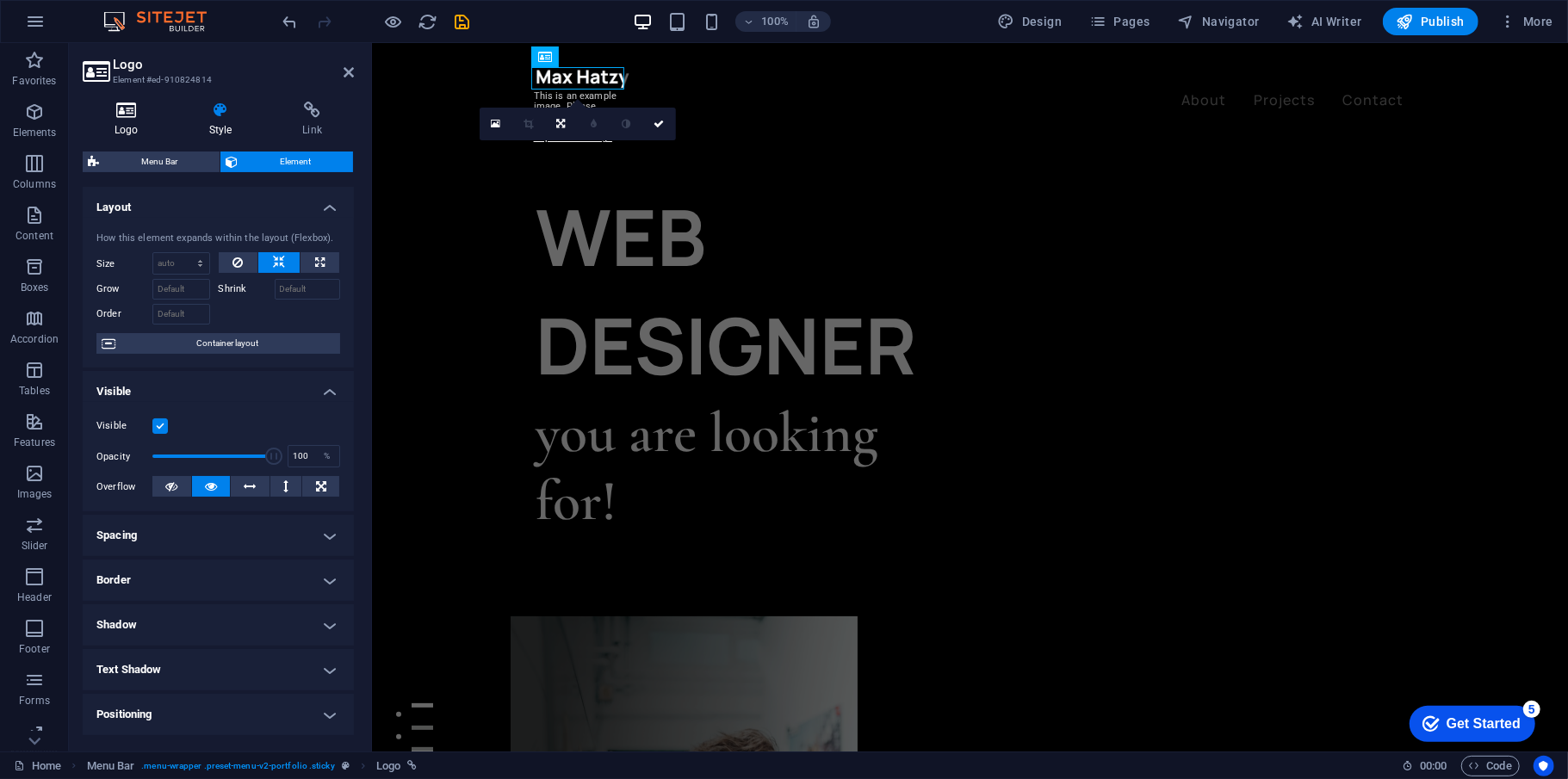
click at [115, 105] on icon at bounding box center [126, 110] width 87 height 18
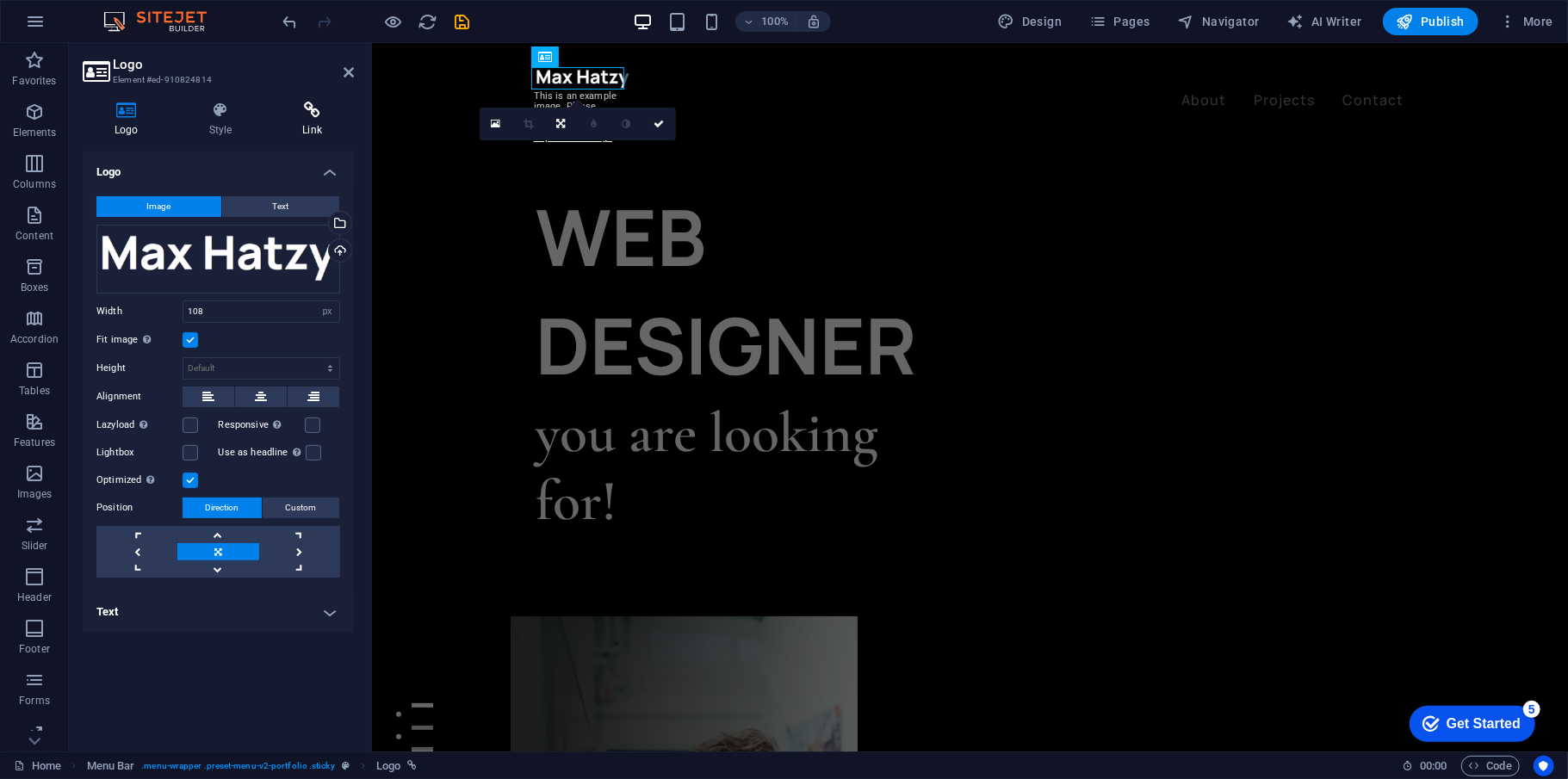
click at [295, 117] on icon at bounding box center [311, 110] width 84 height 18
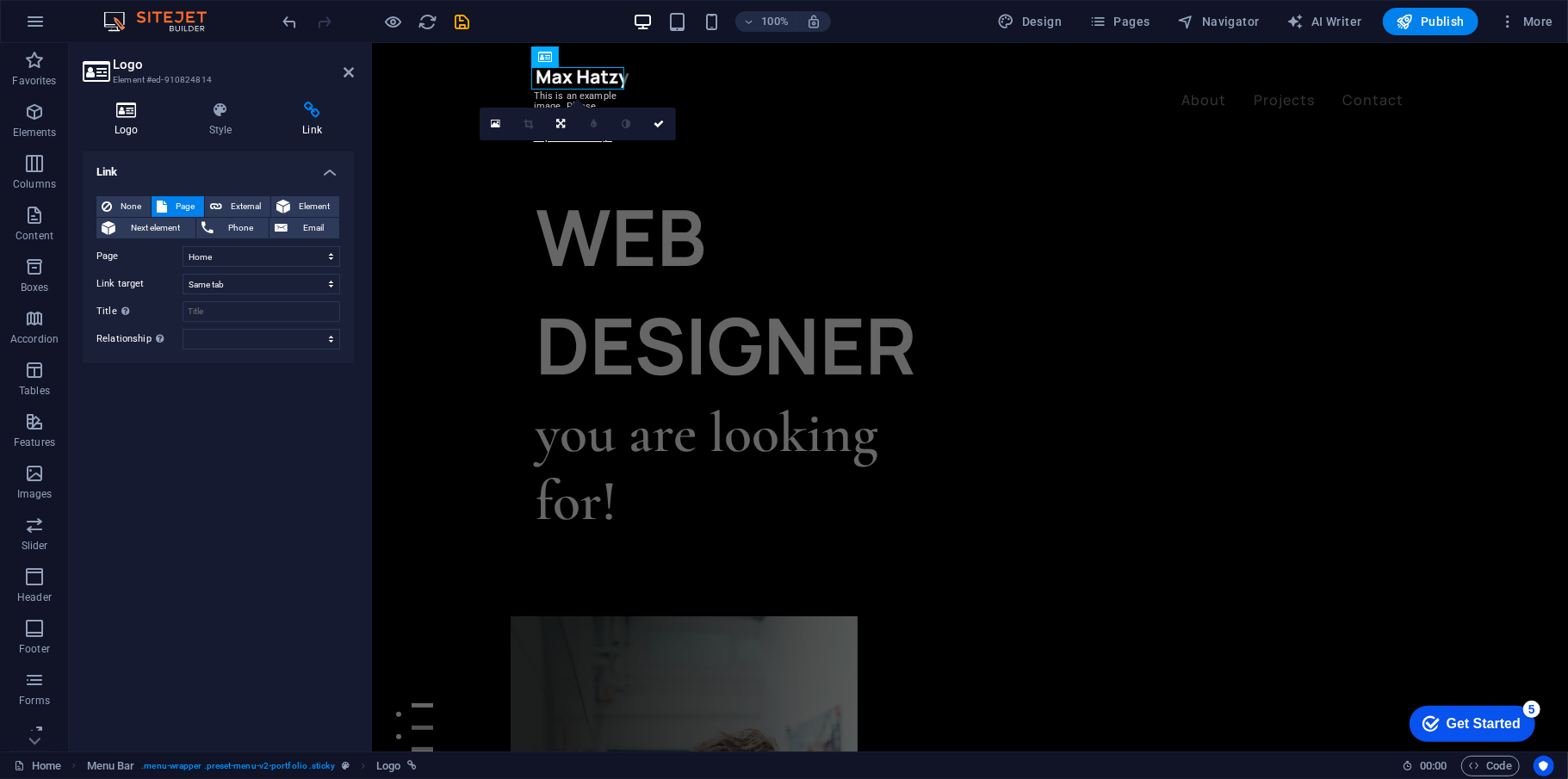
click at [136, 118] on icon at bounding box center [126, 110] width 87 height 18
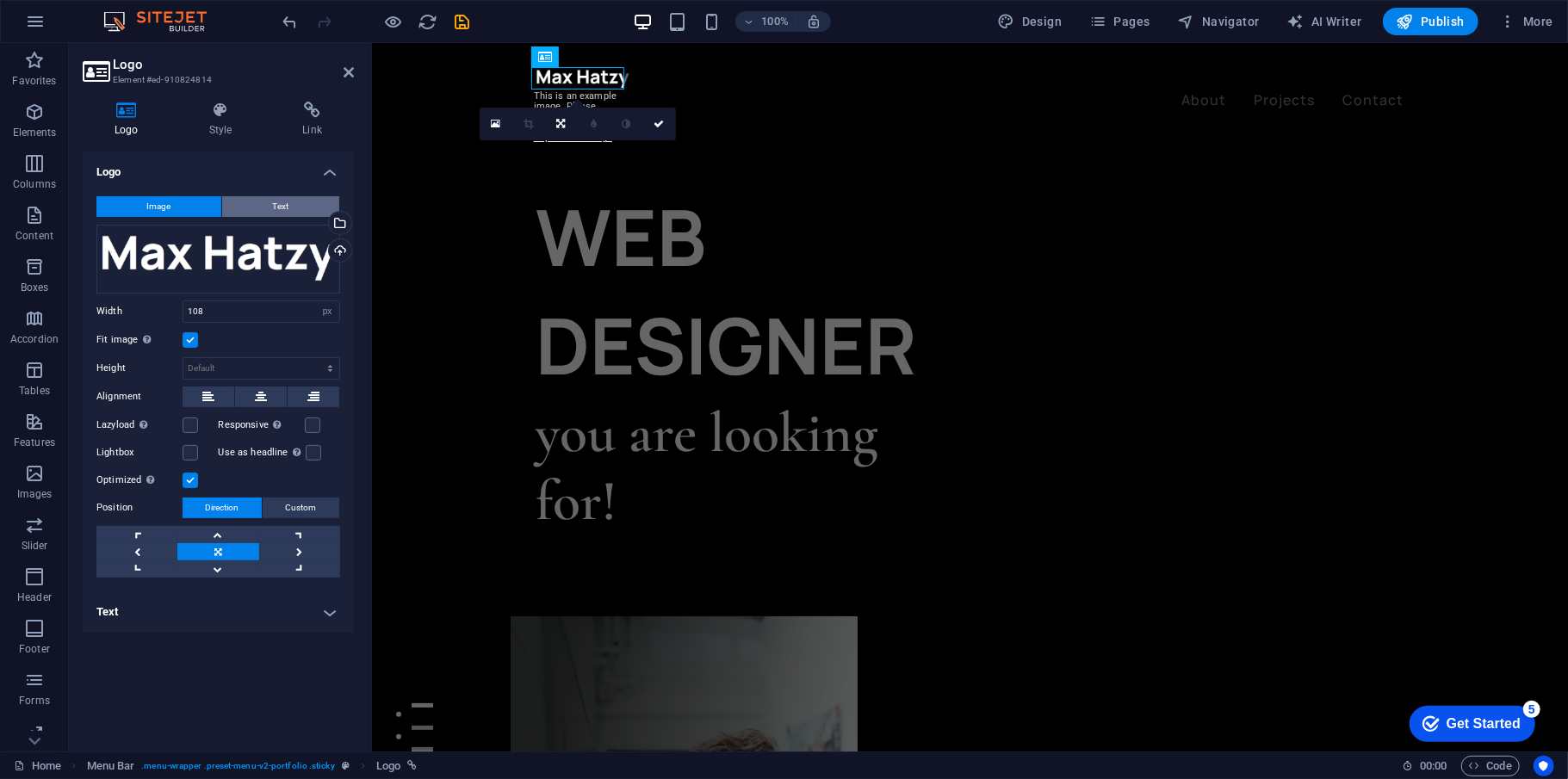
click at [283, 200] on span "Text" at bounding box center [281, 206] width 17 height 21
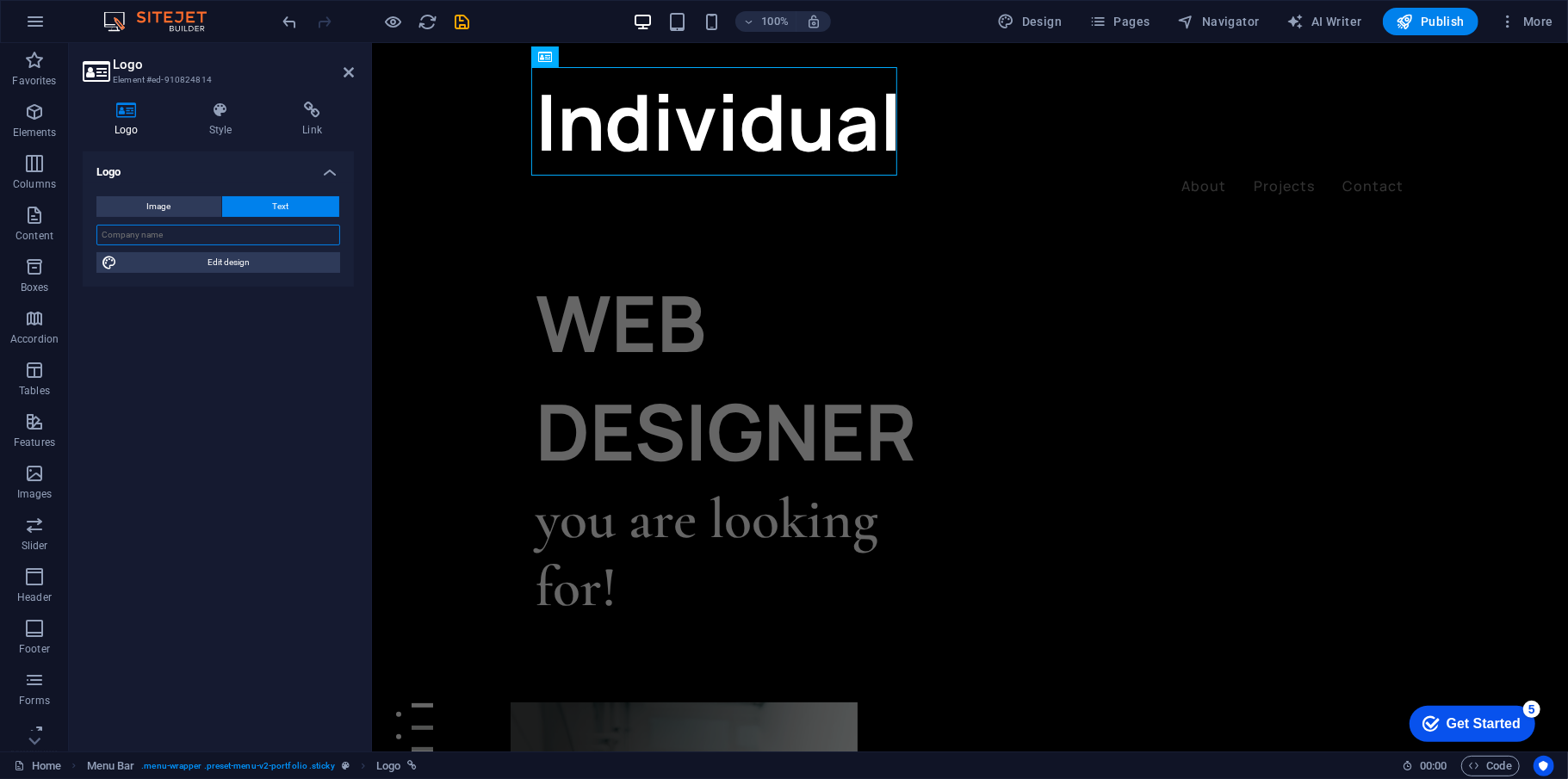
click at [212, 240] on input "text" at bounding box center [218, 235] width 244 height 21
drag, startPoint x: 225, startPoint y: 262, endPoint x: 464, endPoint y: 64, distance: 310.4
click at [225, 262] on span "Edit design" at bounding box center [228, 262] width 212 height 21
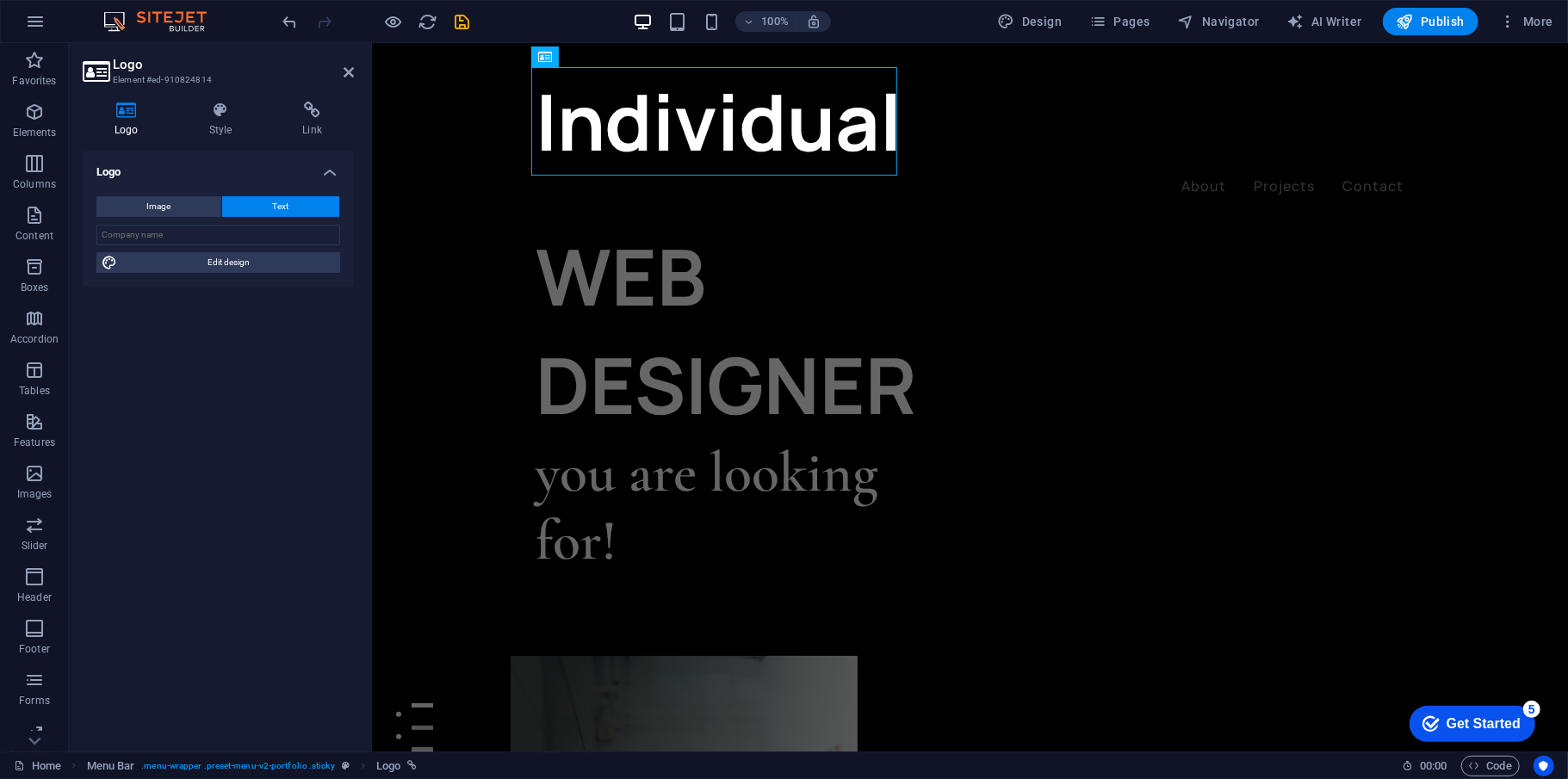
select select "px"
select select "700"
select select "px"
select select "rem"
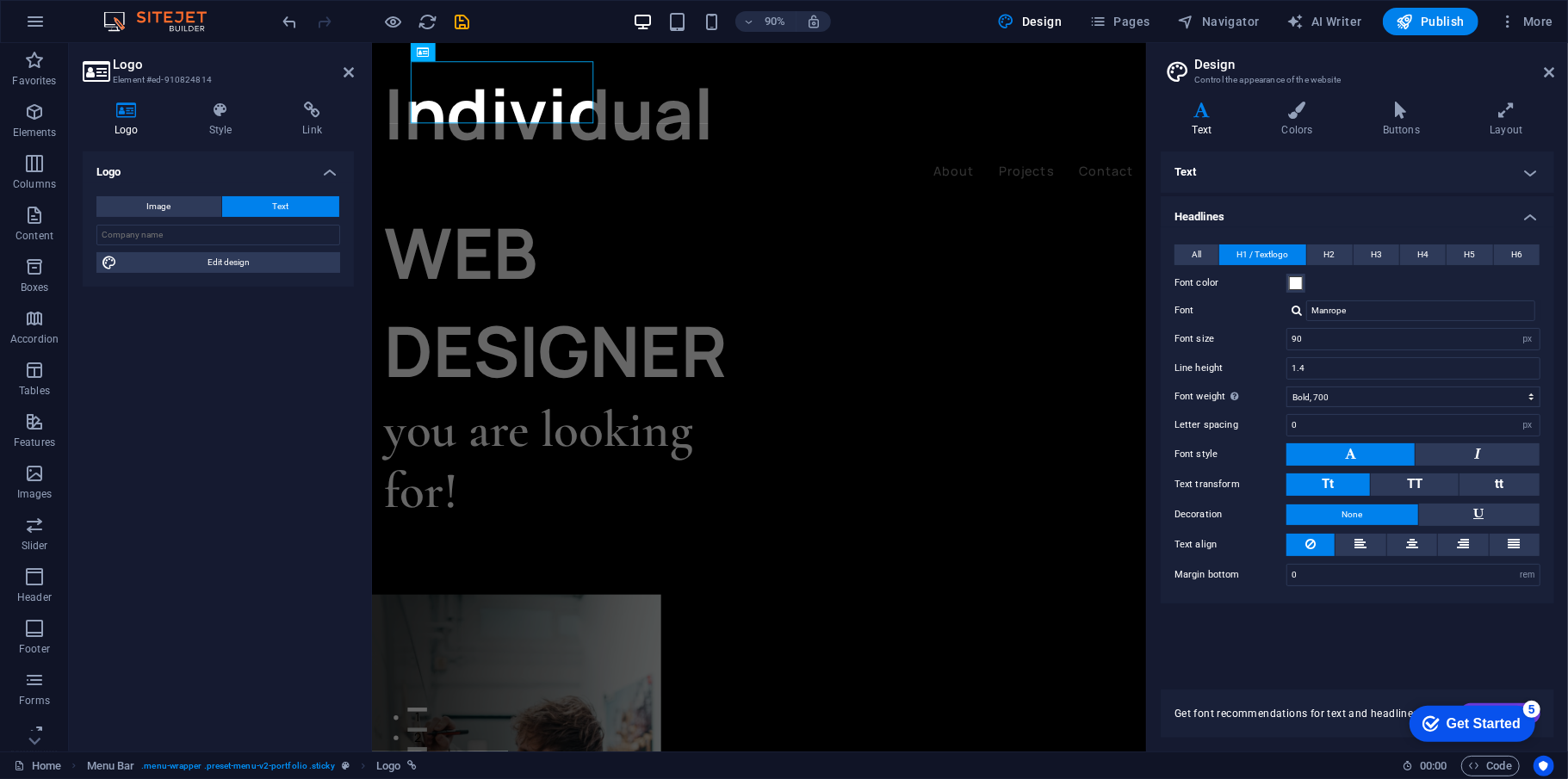
click at [1175, 119] on h4 "Text" at bounding box center [1204, 119] width 89 height 36
click at [1175, 114] on icon at bounding box center [1401, 110] width 100 height 18
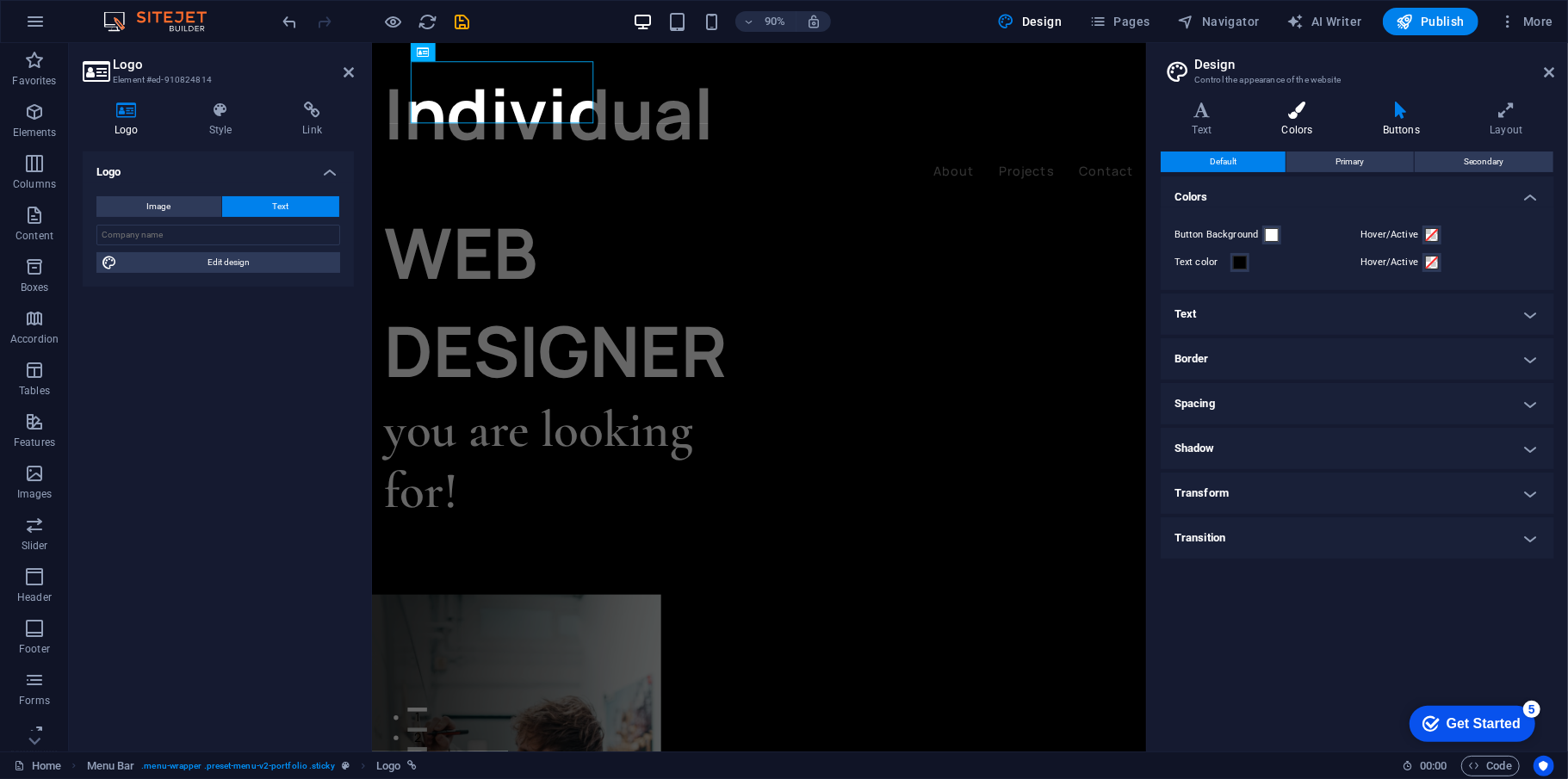
click at [1175, 108] on icon at bounding box center [1297, 110] width 94 height 18
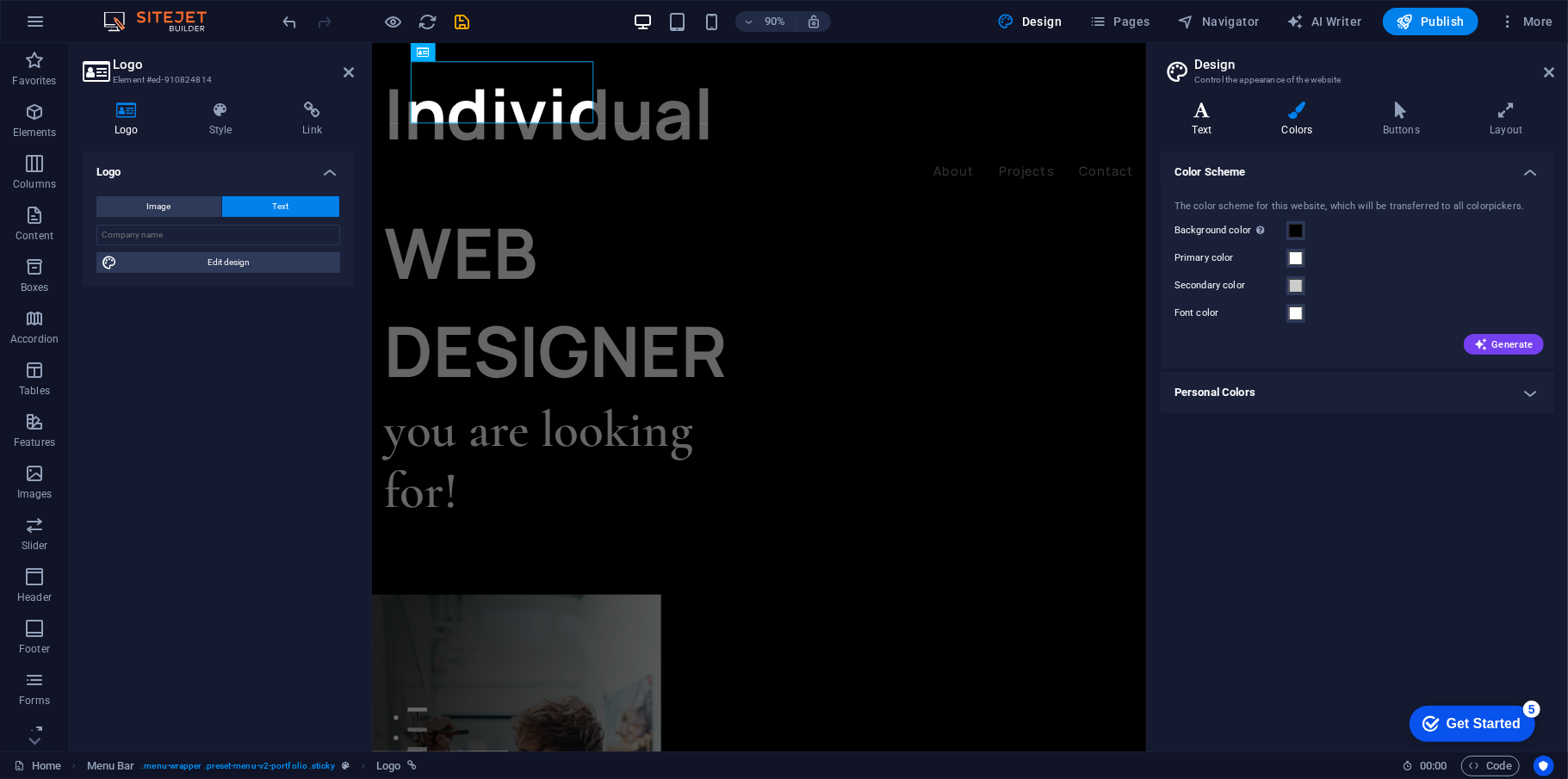
click at [1175, 117] on icon at bounding box center [1202, 110] width 83 height 18
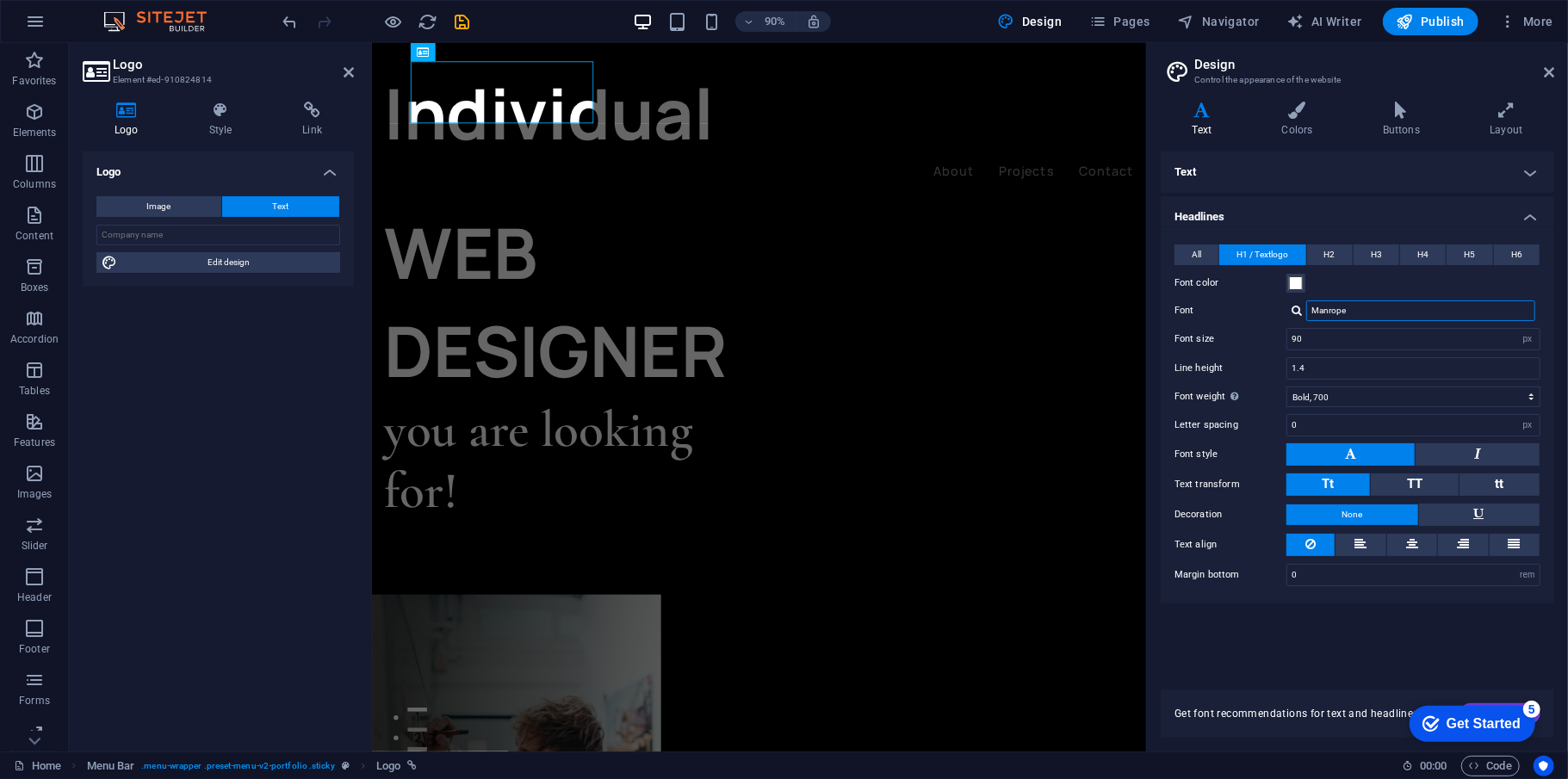
click at [1175, 309] on input "Manrope" at bounding box center [1420, 310] width 229 height 21
click at [1175, 308] on div at bounding box center [1297, 309] width 11 height 11
drag, startPoint x: 1382, startPoint y: 383, endPoint x: 775, endPoint y: 256, distance: 620.1
click at [1175, 383] on div "Manage fonts →" at bounding box center [1424, 378] width 227 height 22
select select "popularity"
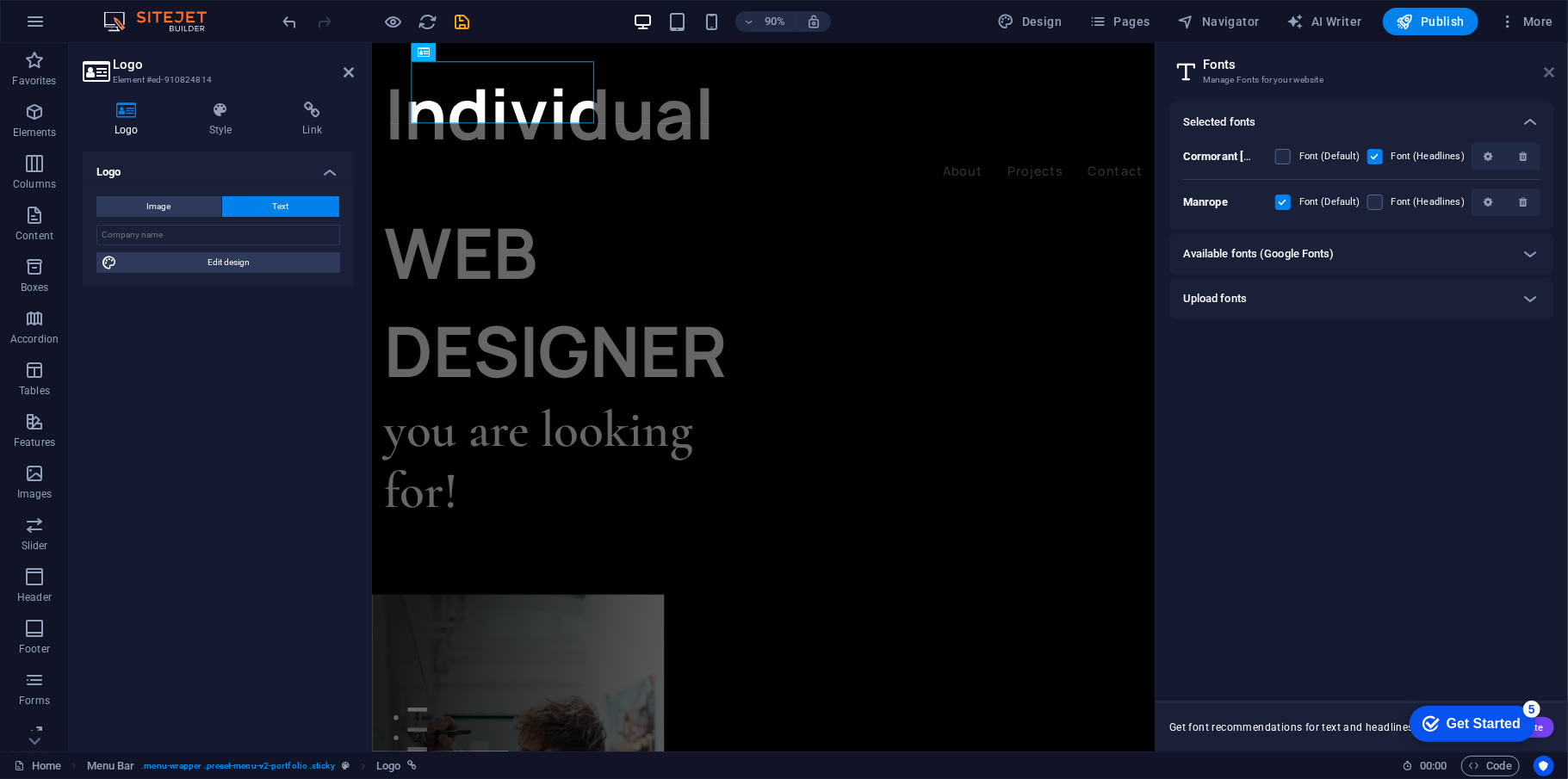
drag, startPoint x: 1550, startPoint y: 69, endPoint x: 1182, endPoint y: 32, distance: 369.9
click at [1175, 69] on icon at bounding box center [1548, 73] width 11 height 14
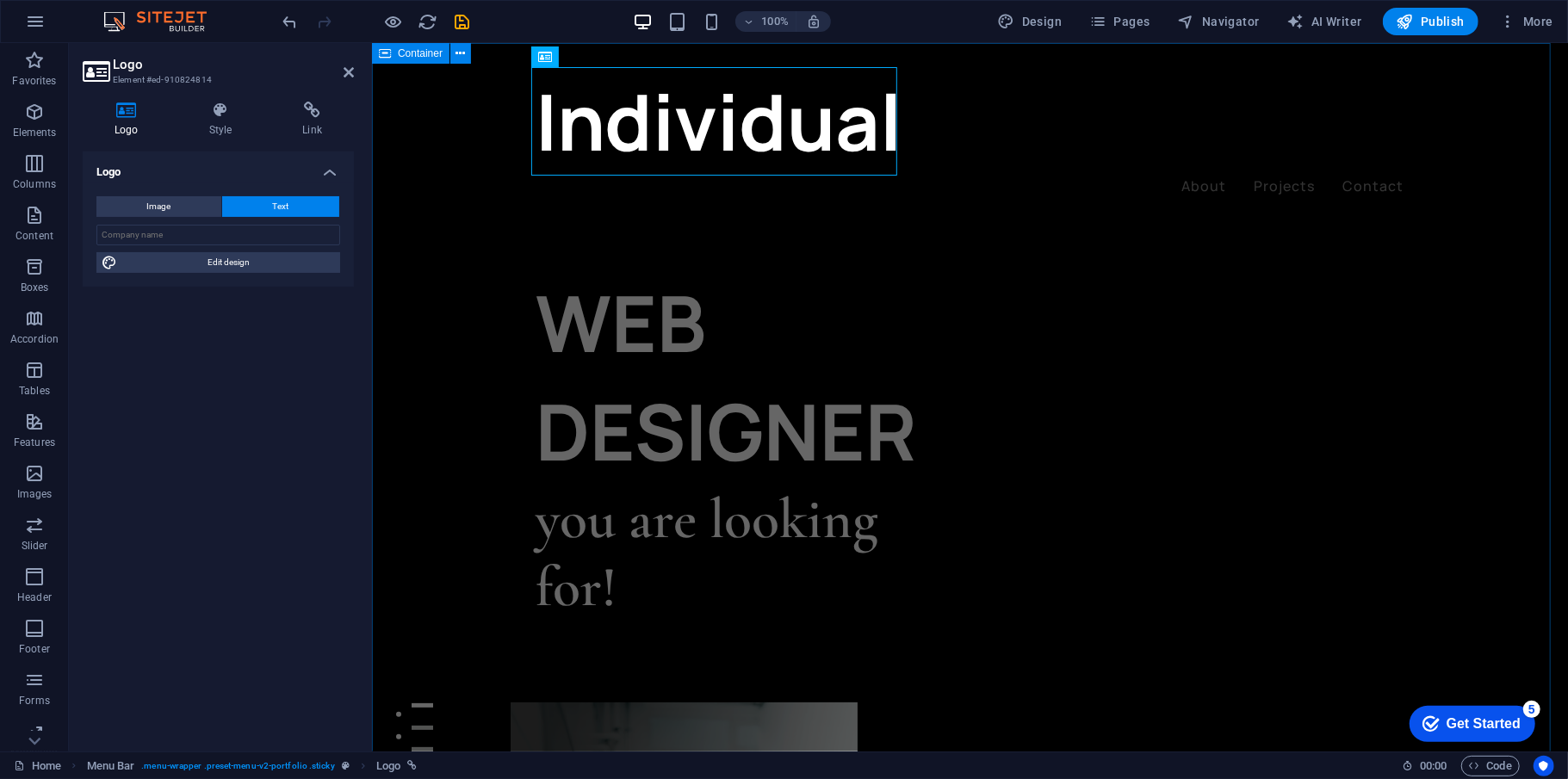
drag, startPoint x: 1028, startPoint y: 242, endPoint x: 1036, endPoint y: 244, distance: 8.2
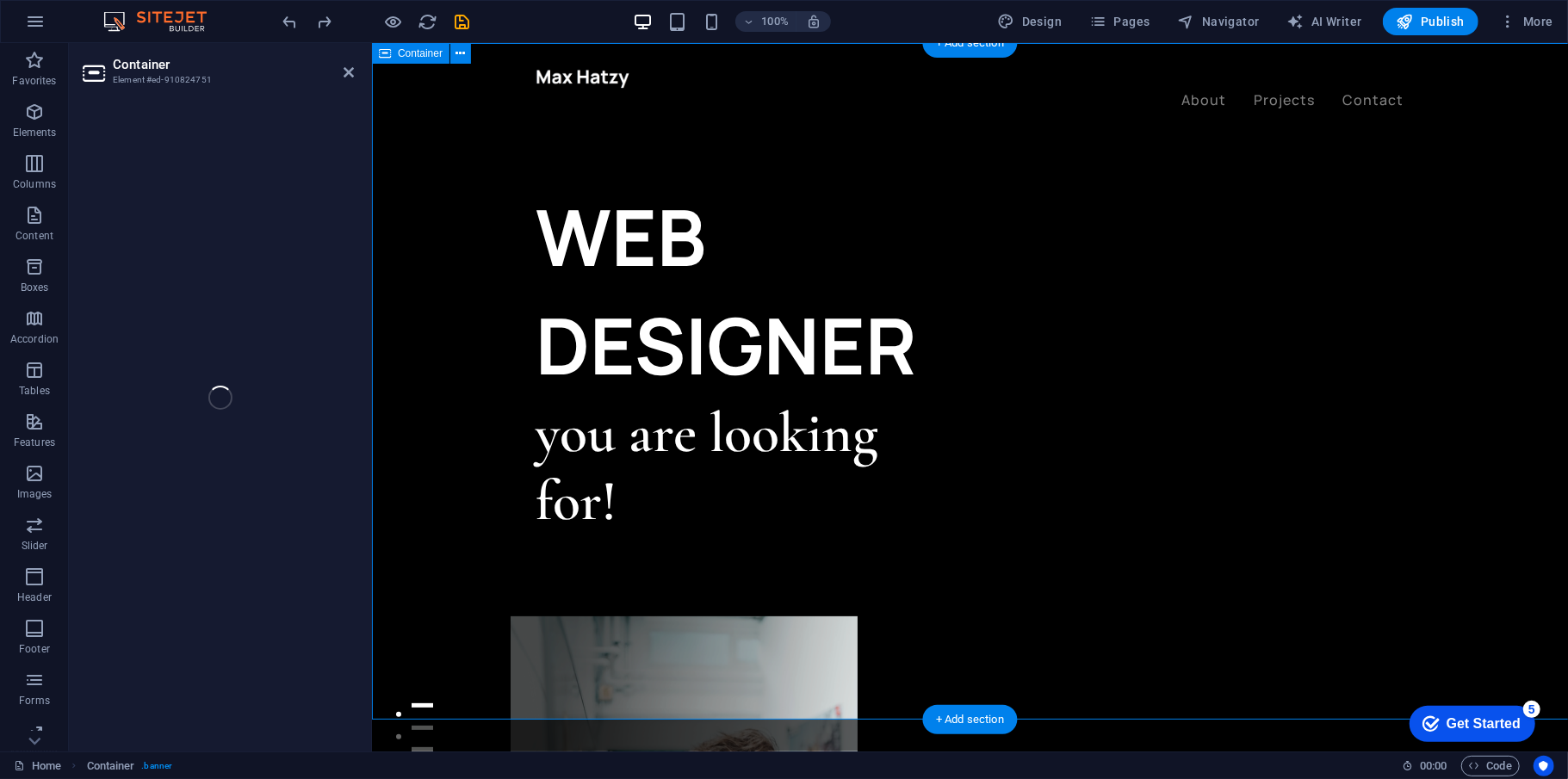
click at [591, 80] on div at bounding box center [969, 77] width 868 height 23
select select "header"
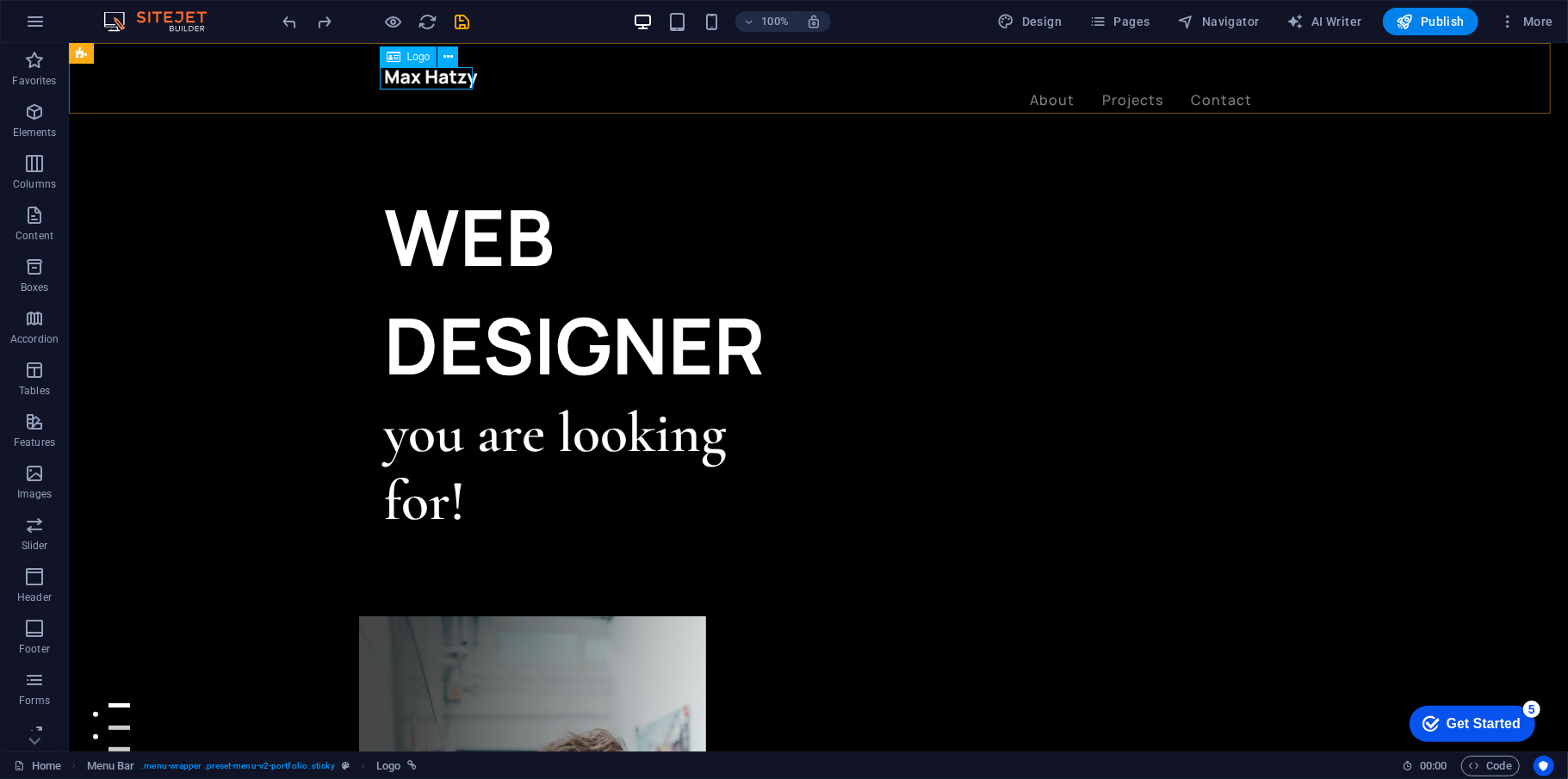
click at [430, 77] on div at bounding box center [817, 77] width 868 height 23
select select "px"
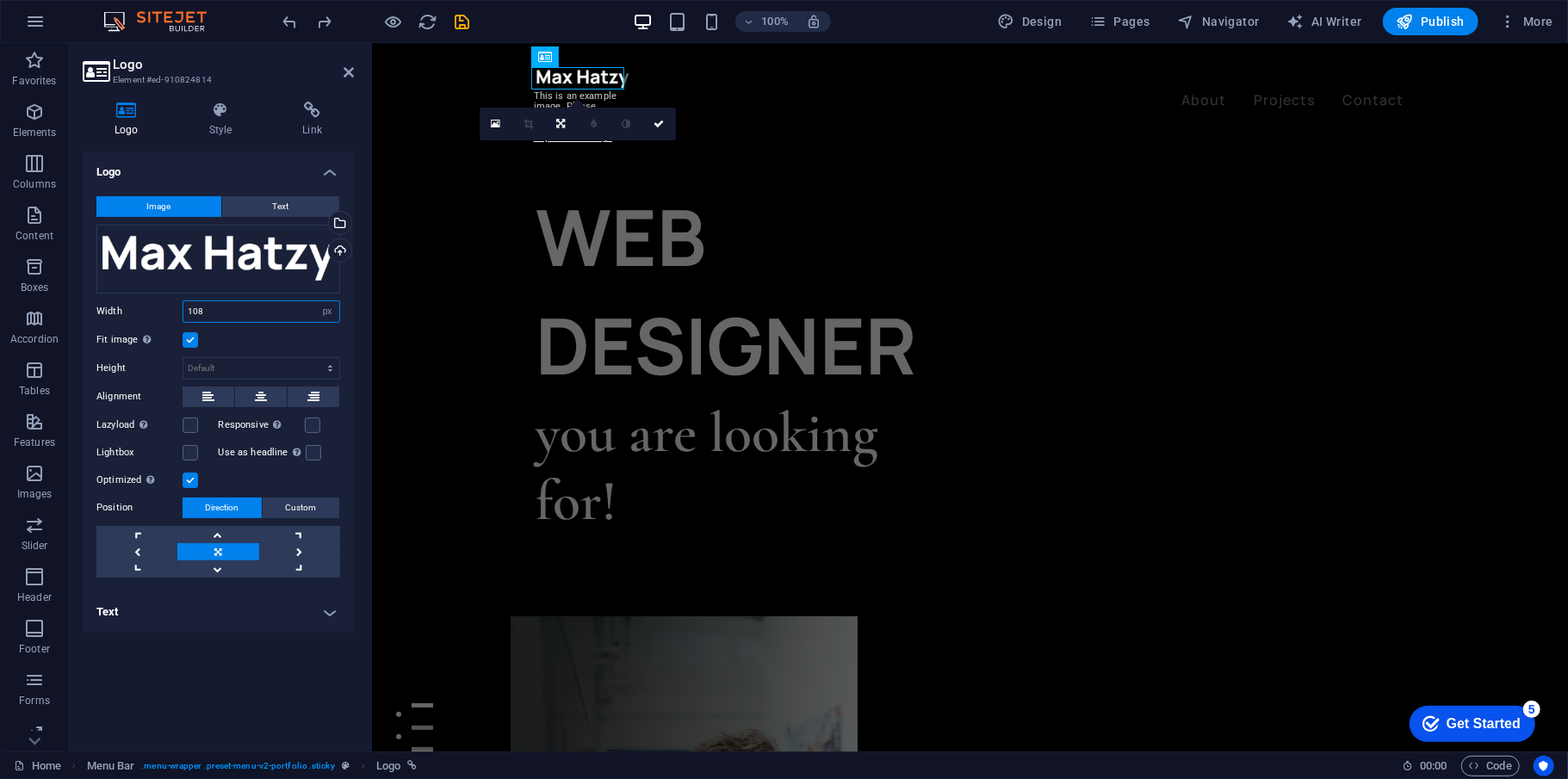
click at [239, 310] on input "108" at bounding box center [261, 311] width 156 height 21
click at [266, 211] on button "Text" at bounding box center [280, 206] width 117 height 21
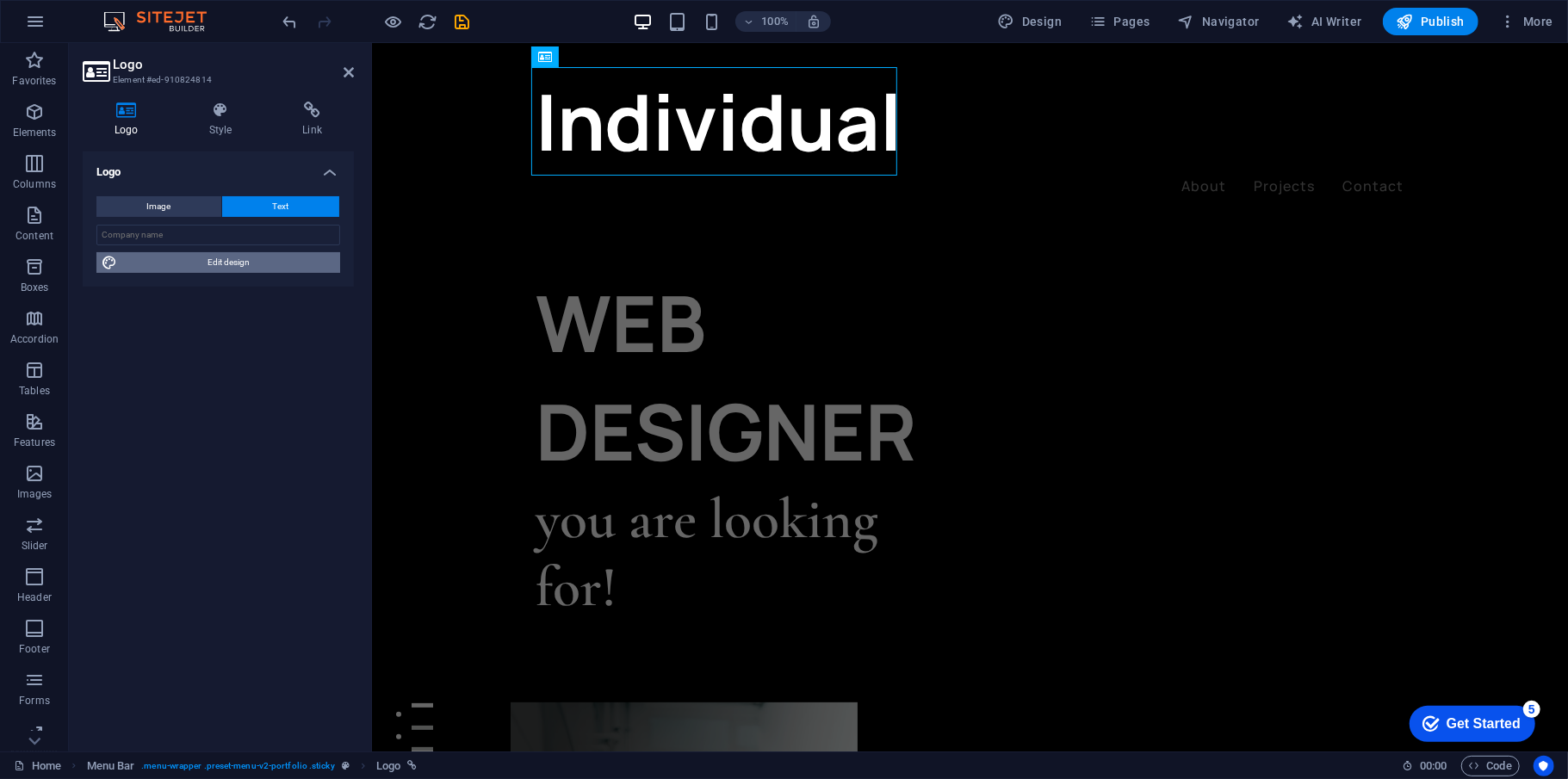
click at [252, 258] on span "Edit design" at bounding box center [228, 262] width 212 height 21
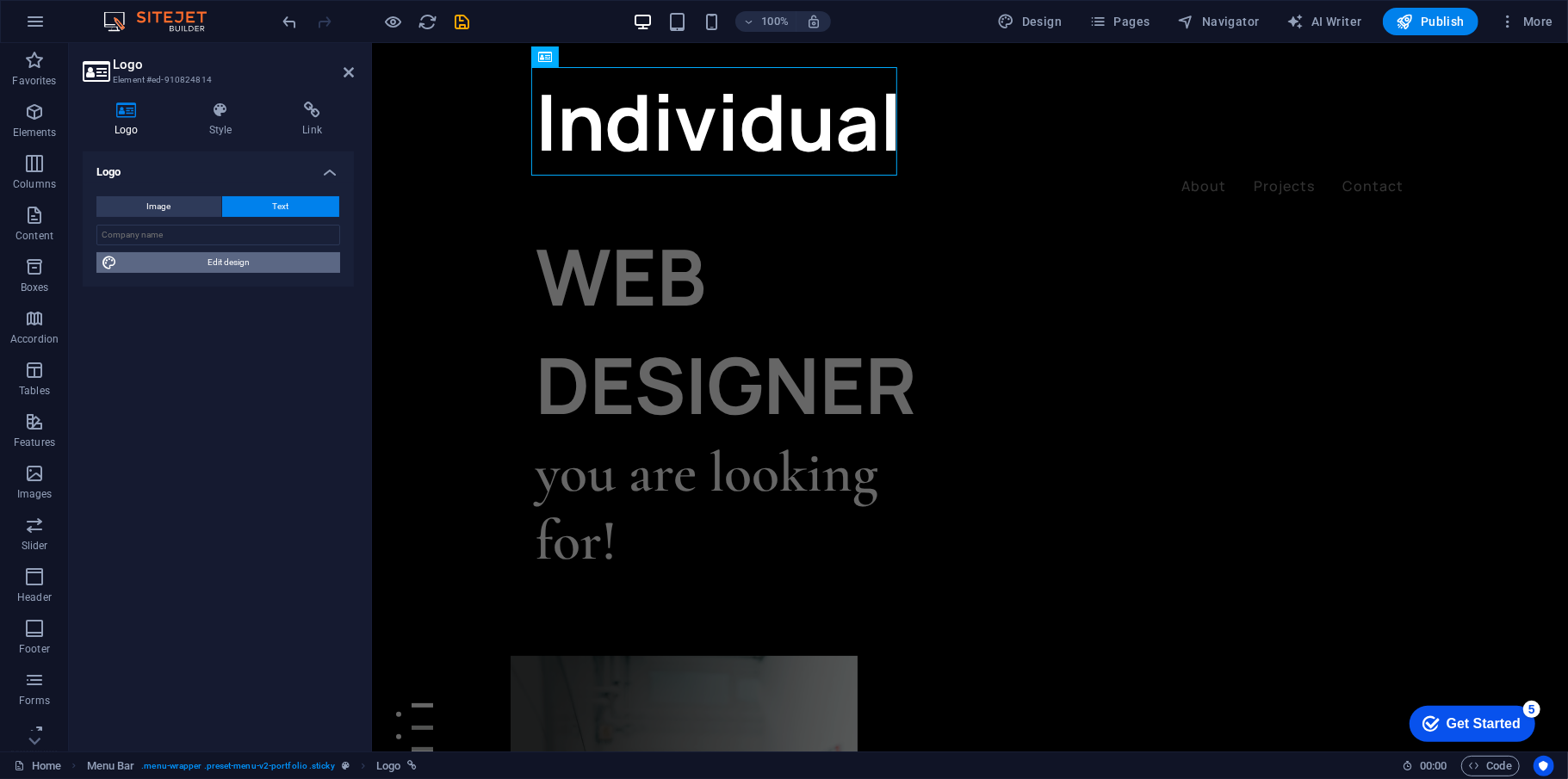
select select "px"
select select "700"
select select "px"
select select "rem"
select select "px"
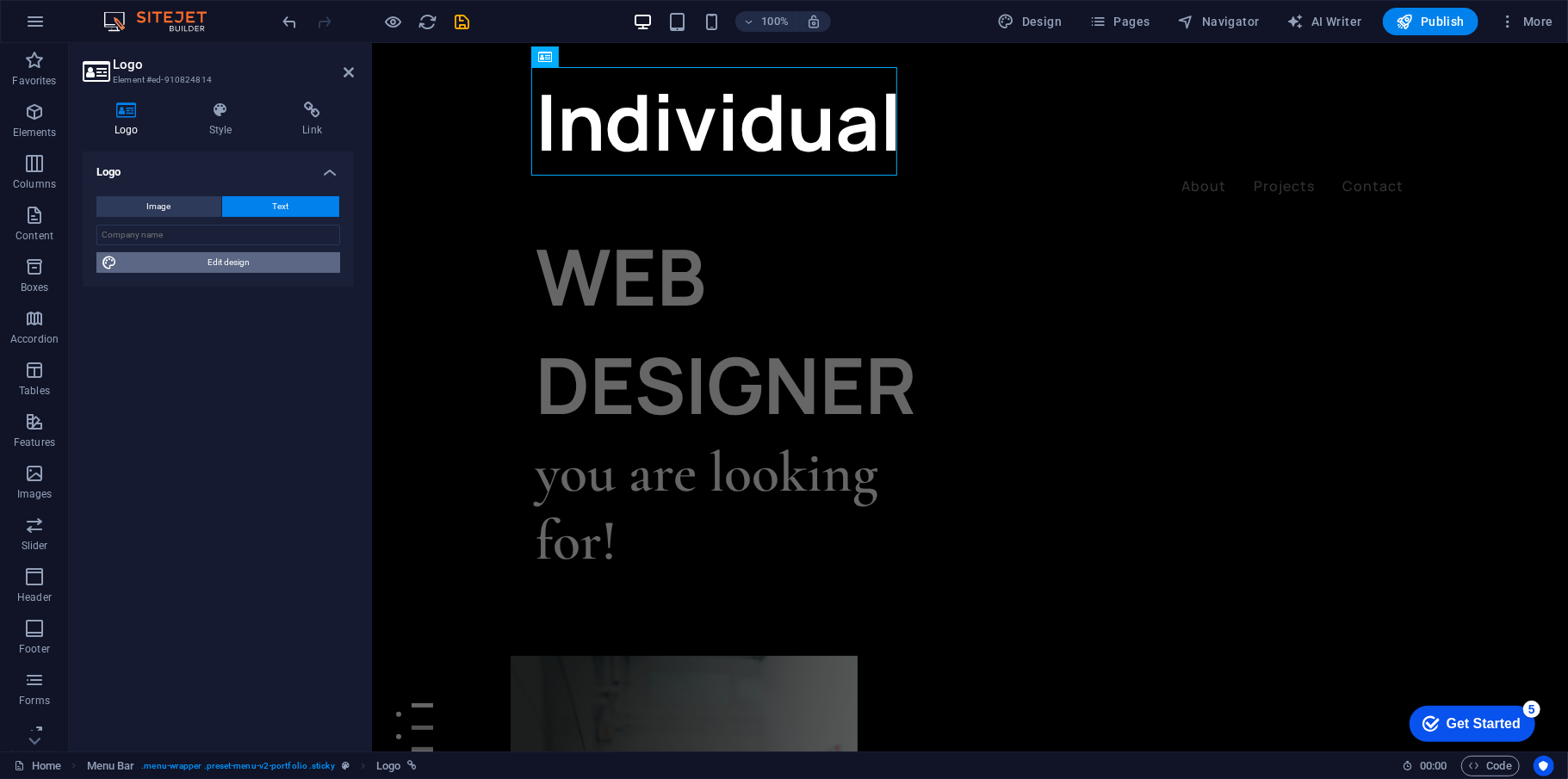
select select "700"
select select "px"
select select "rem"
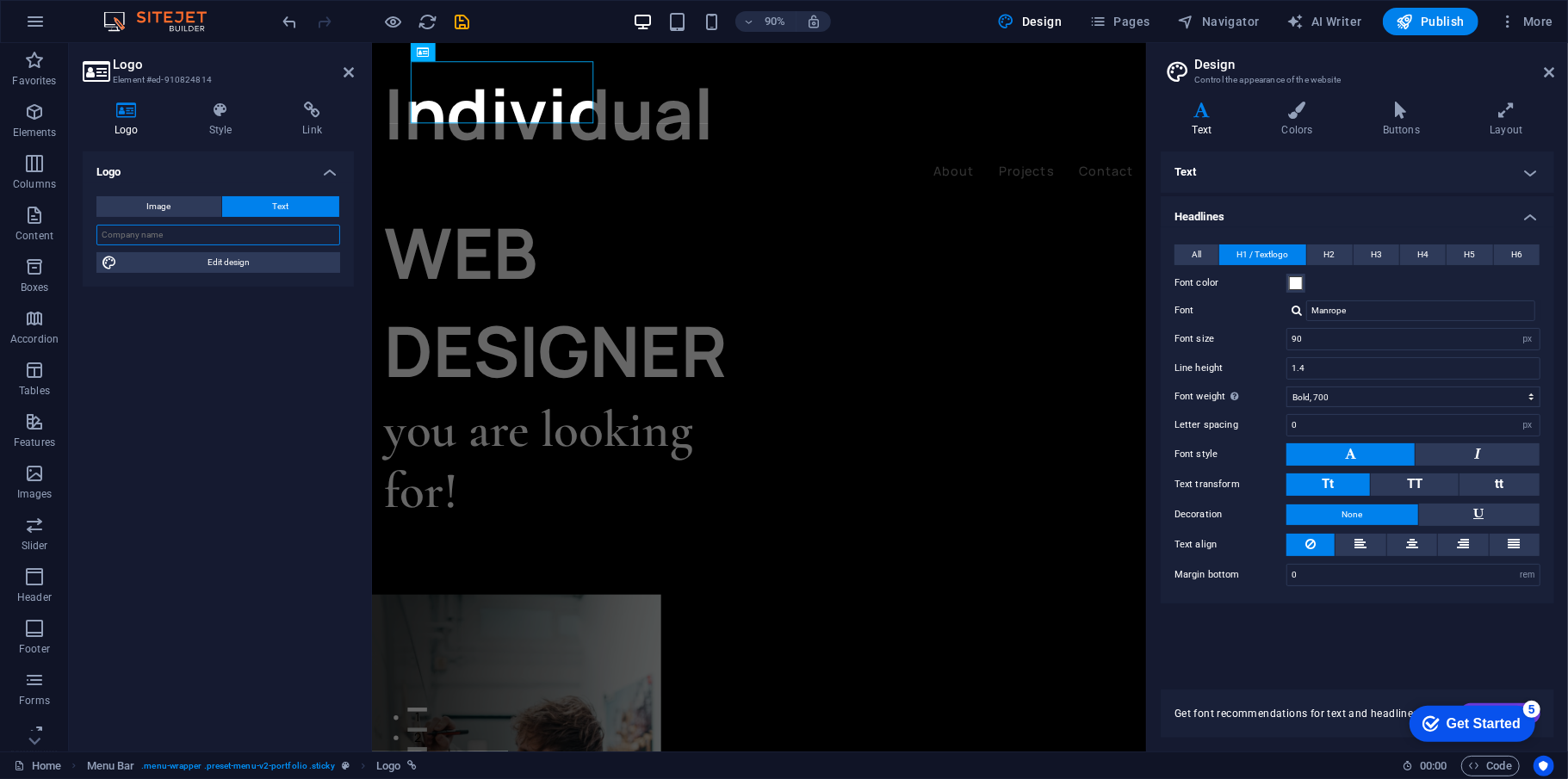
click at [252, 229] on input "text" at bounding box center [218, 235] width 244 height 21
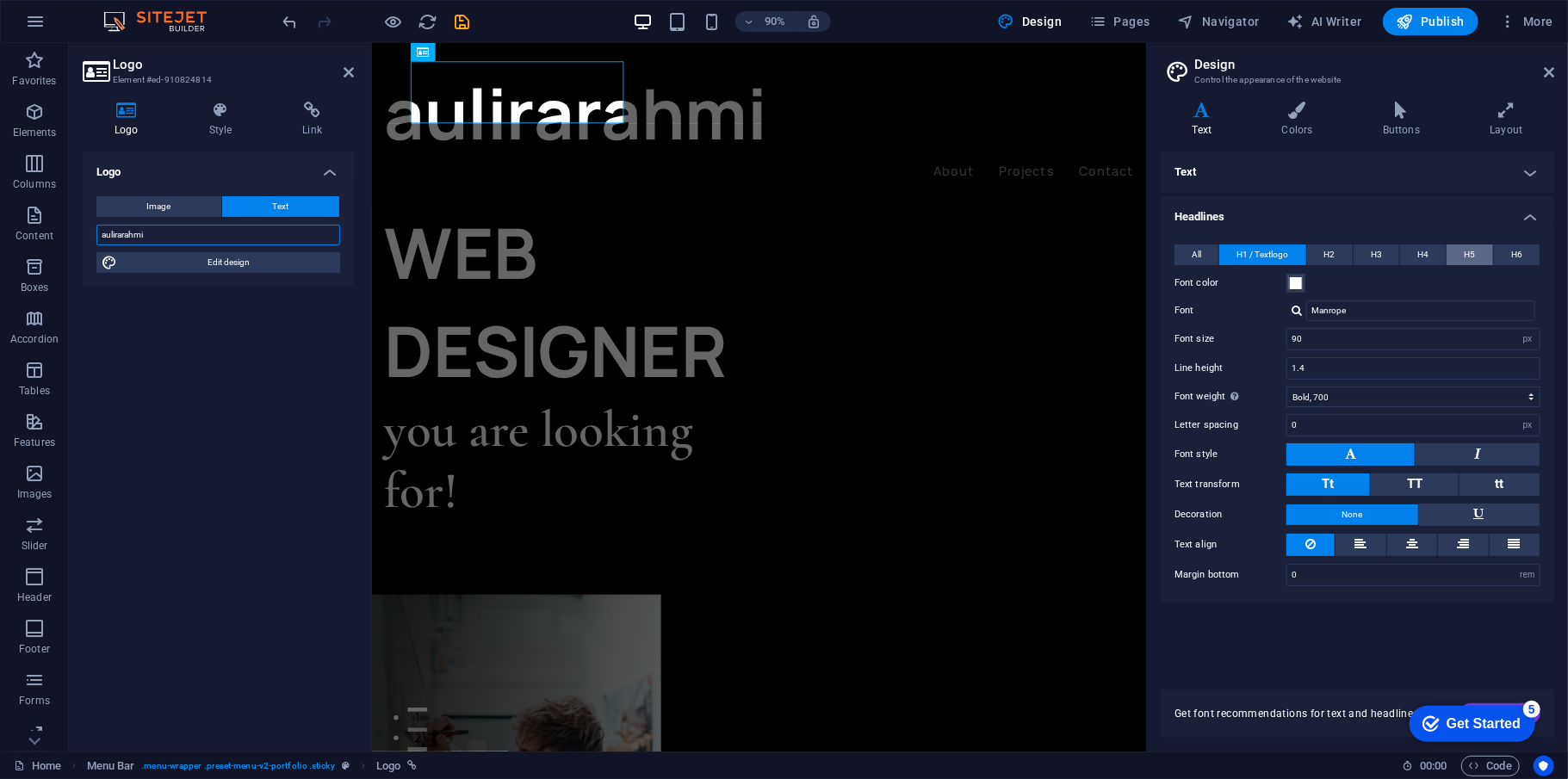
type input "aulirarahmi"
click at [1175, 250] on span "H5" at bounding box center [1470, 254] width 11 height 21
click at [1175, 251] on span "H6" at bounding box center [1516, 254] width 11 height 21
click at [1175, 584] on div "Get Started" at bounding box center [1482, 723] width 74 height 16
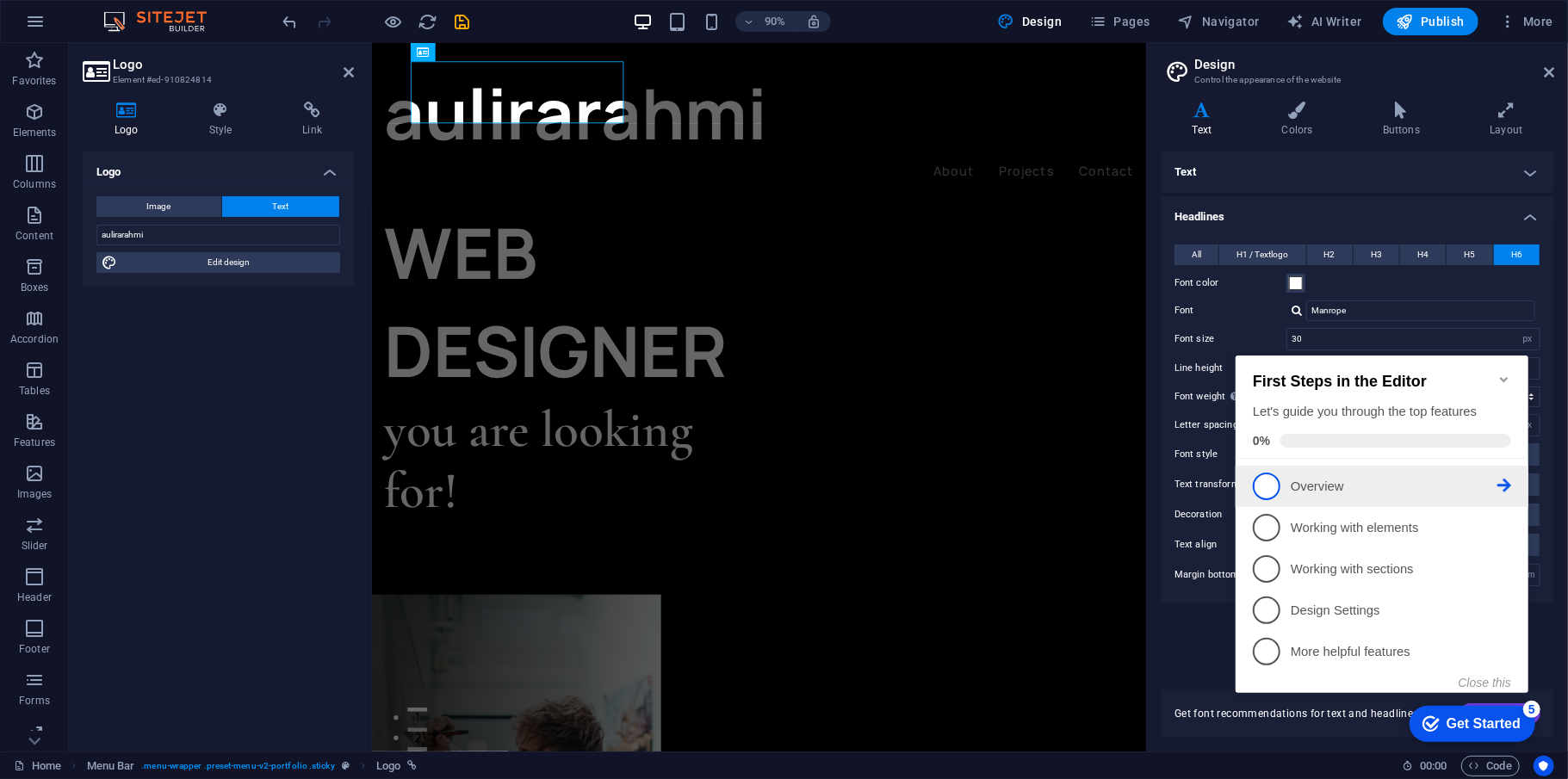
click at [1175, 472] on span "1" at bounding box center [1265, 485] width 28 height 28
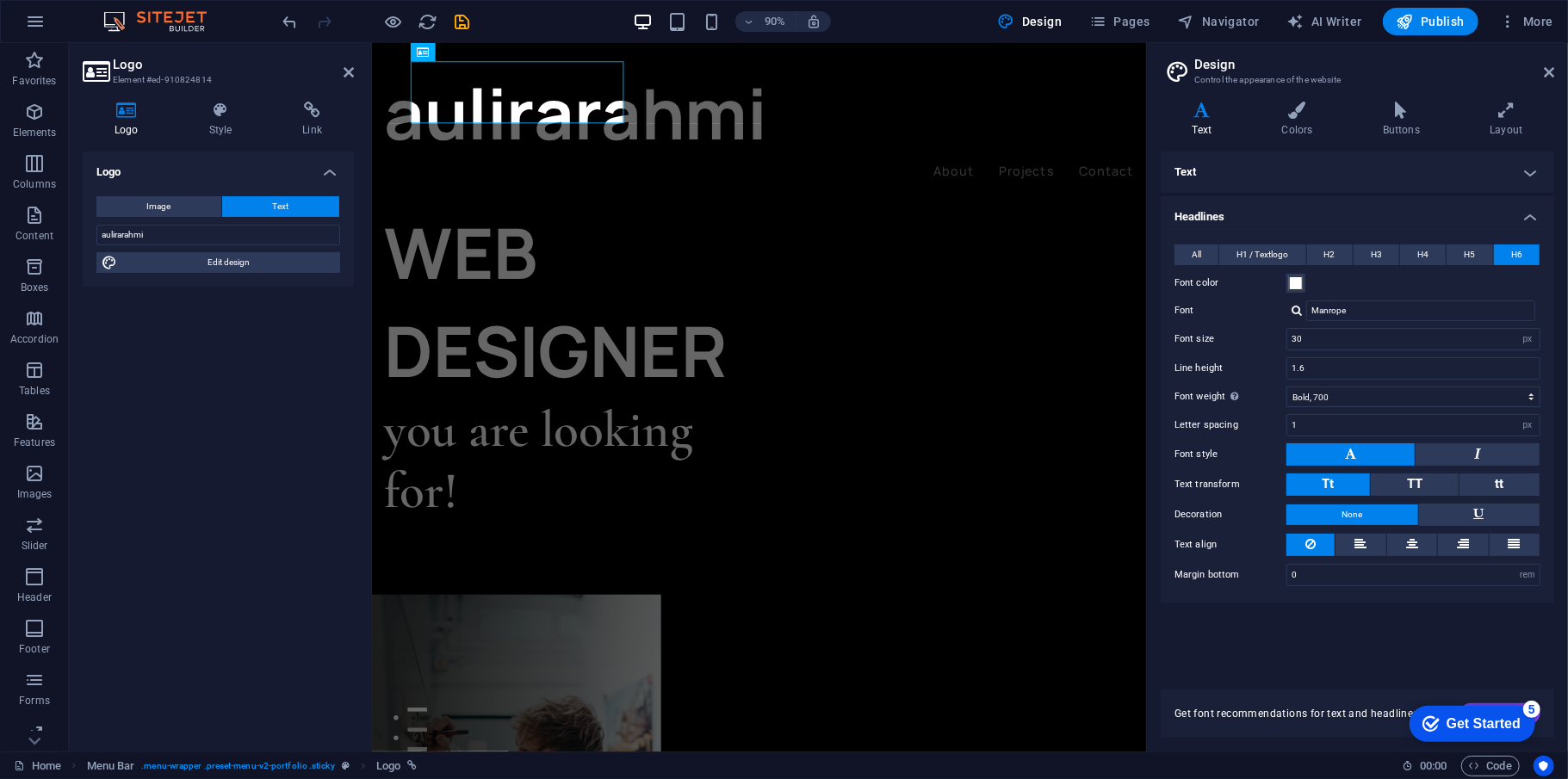
click at [1175, 584] on div "checkmark Get Started 5" at bounding box center [1472, 723] width 126 height 36
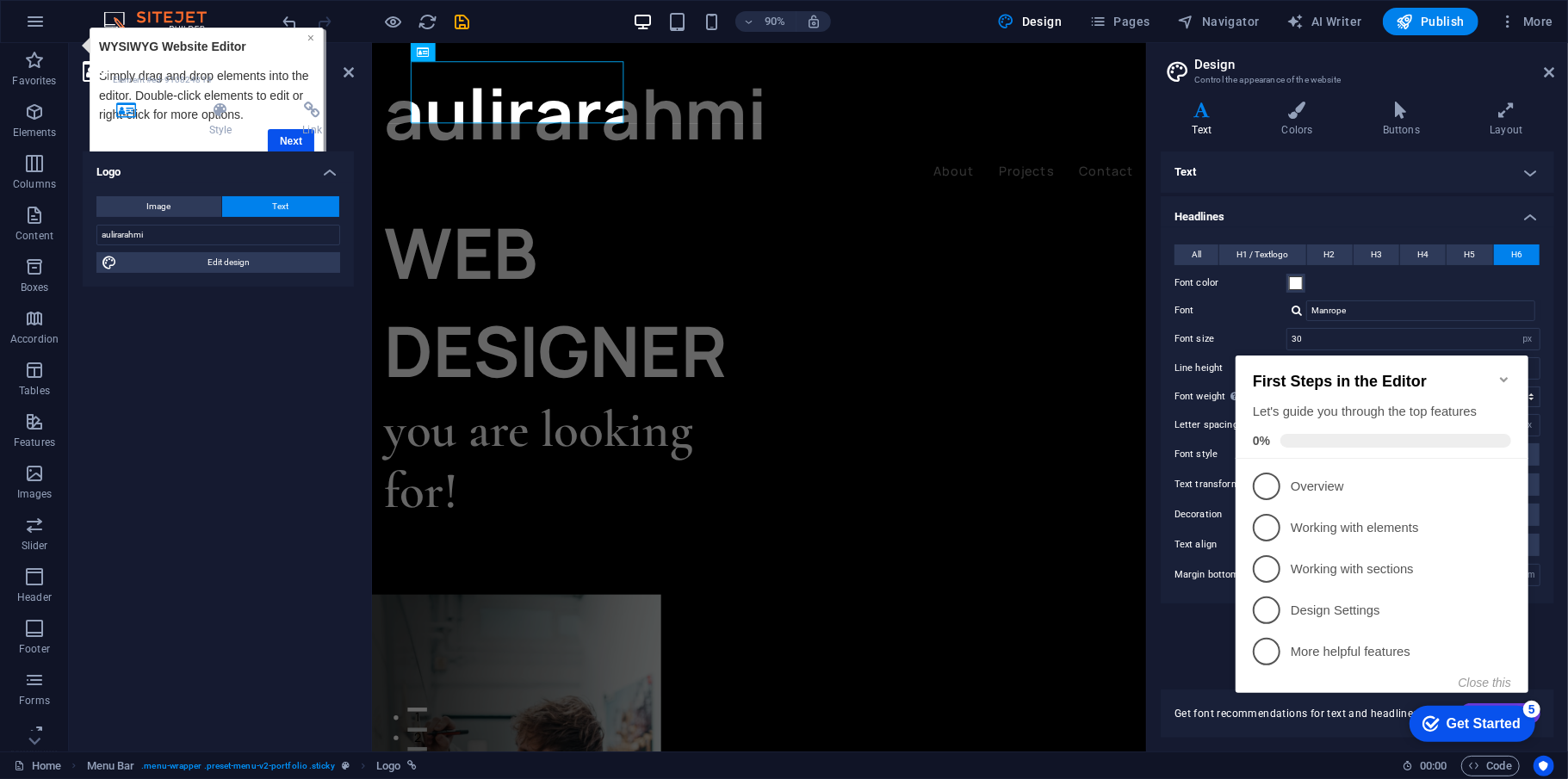
click at [308, 38] on link "×" at bounding box center [309, 37] width 7 height 14
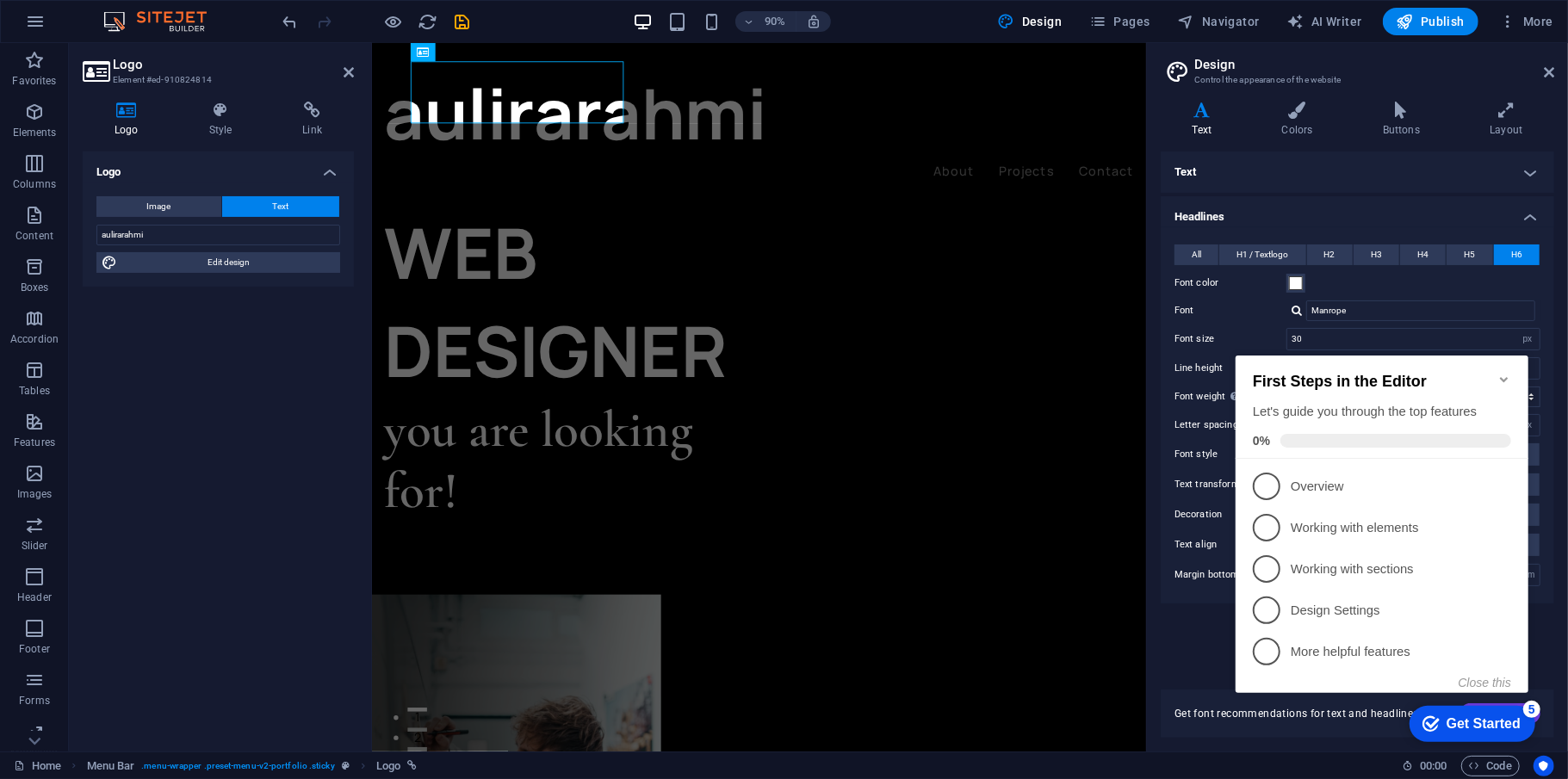
click at [1175, 584] on div "Text Standard Bold Links Font color Font Manrope Font size 16 rem px Line heigh…" at bounding box center [1357, 410] width 393 height 518
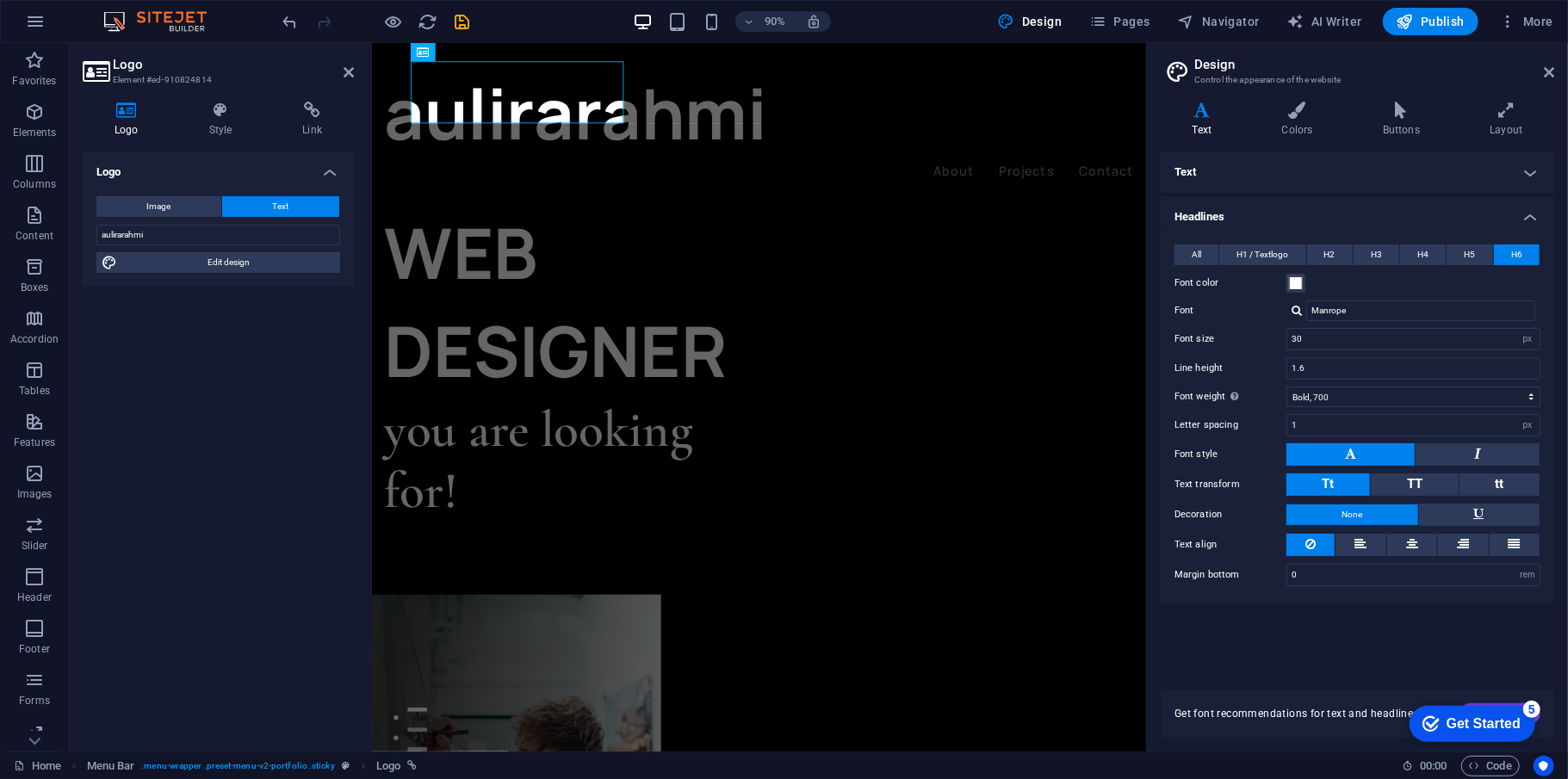
click at [1175, 584] on div "All H1 / Textlogo H2 H3 H4 H5 H6 Font color Font Cormorant Garamond Line height…" at bounding box center [1358, 415] width 401 height 376
click at [1175, 282] on label "Font color" at bounding box center [1230, 283] width 112 height 21
click at [1175, 282] on button "Font color" at bounding box center [1295, 283] width 19 height 19
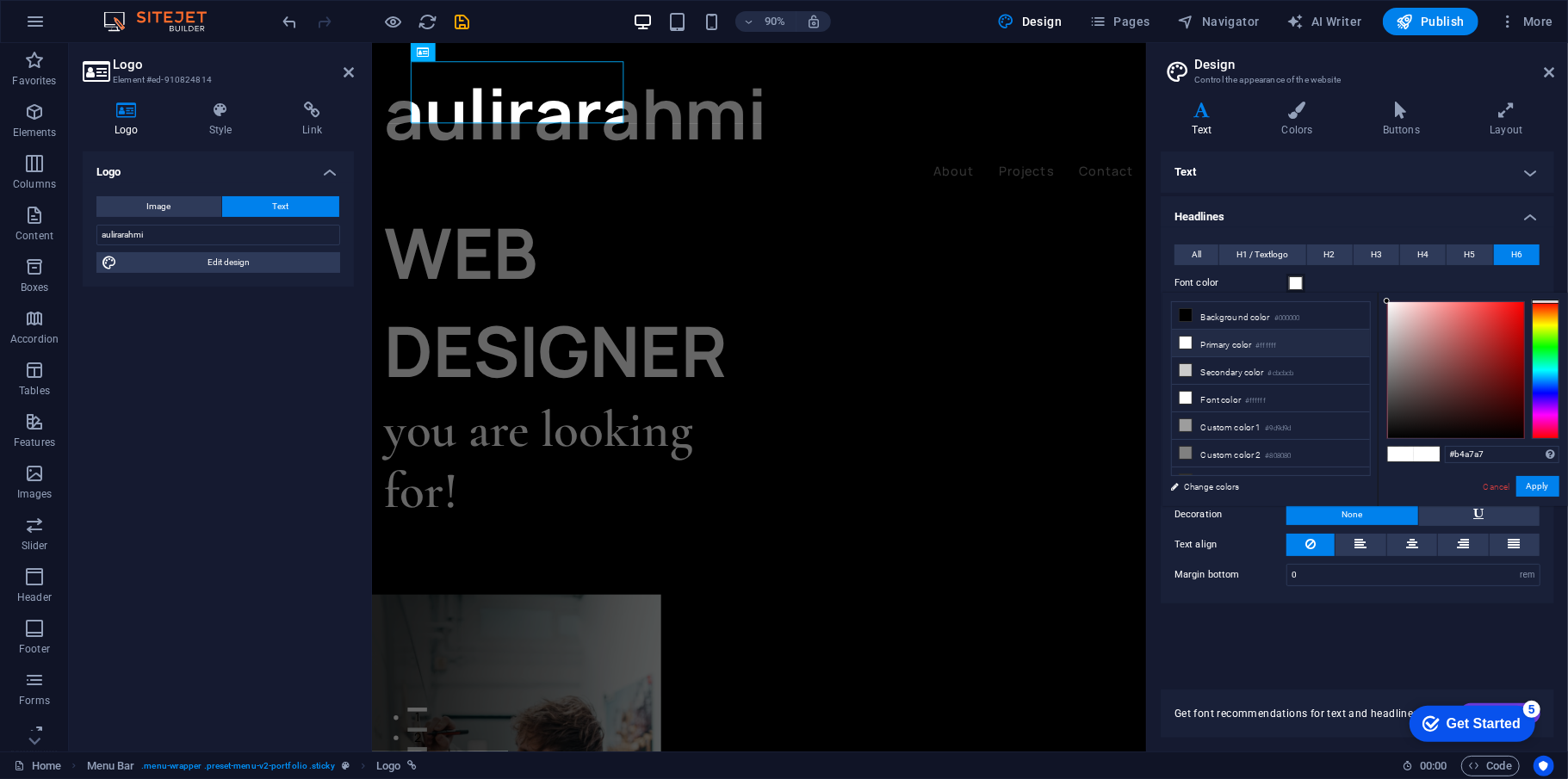
click at [1175, 341] on div at bounding box center [1456, 370] width 136 height 136
click at [1175, 339] on div at bounding box center [1456, 370] width 136 height 136
click at [1175, 338] on div at bounding box center [1456, 370] width 136 height 136
drag, startPoint x: 1384, startPoint y: 305, endPoint x: 1371, endPoint y: 300, distance: 13.9
click at [1175, 303] on div "#fbfbfb Supported formats #0852ed rgb(8, 82, 237) rgba(8, 82, 237, 90%) hsv(221…" at bounding box center [1473, 524] width 191 height 463
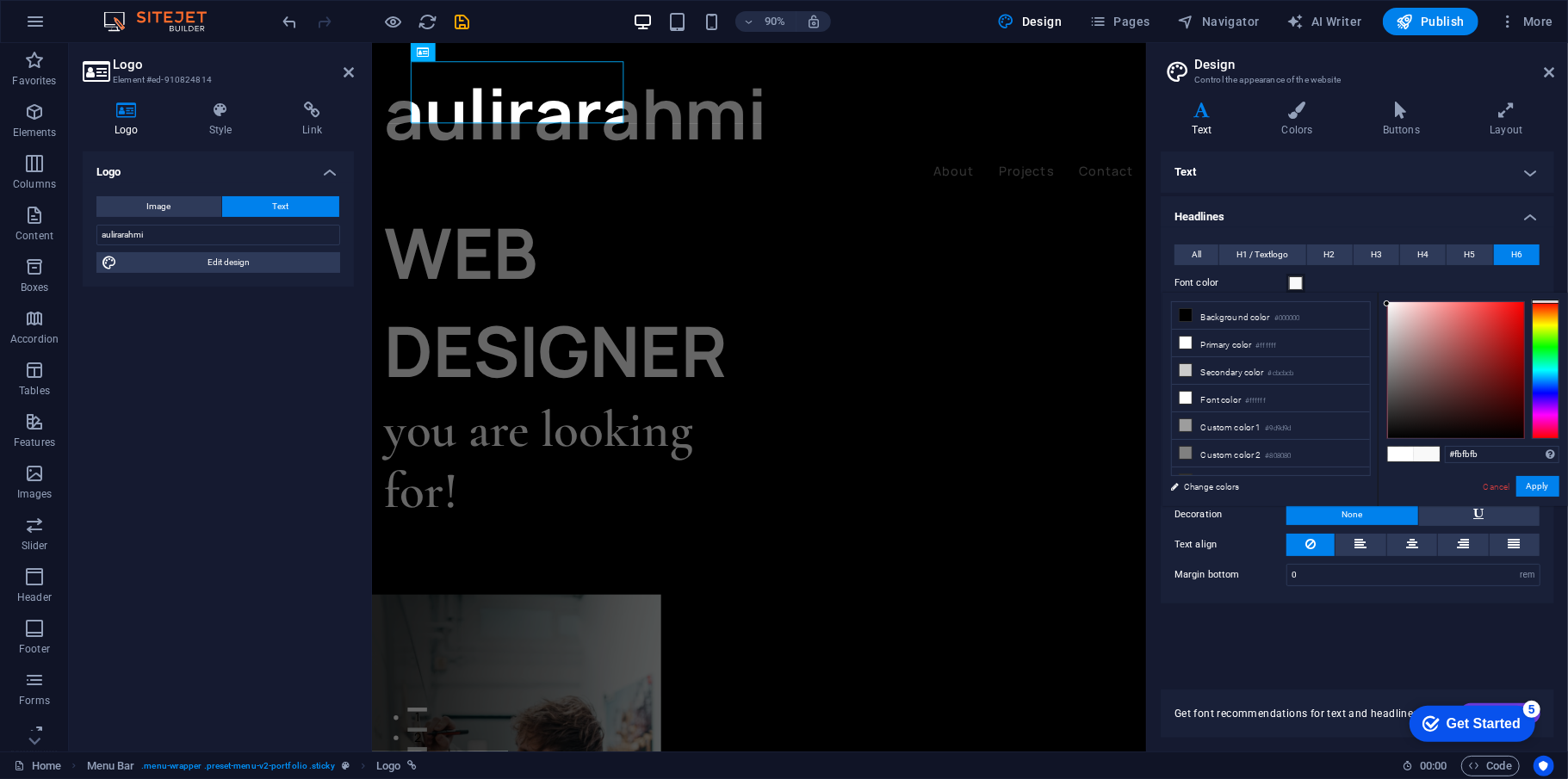
type input "#fbfbfb"
click at [1175, 283] on div "Font color" at bounding box center [1357, 283] width 365 height 21
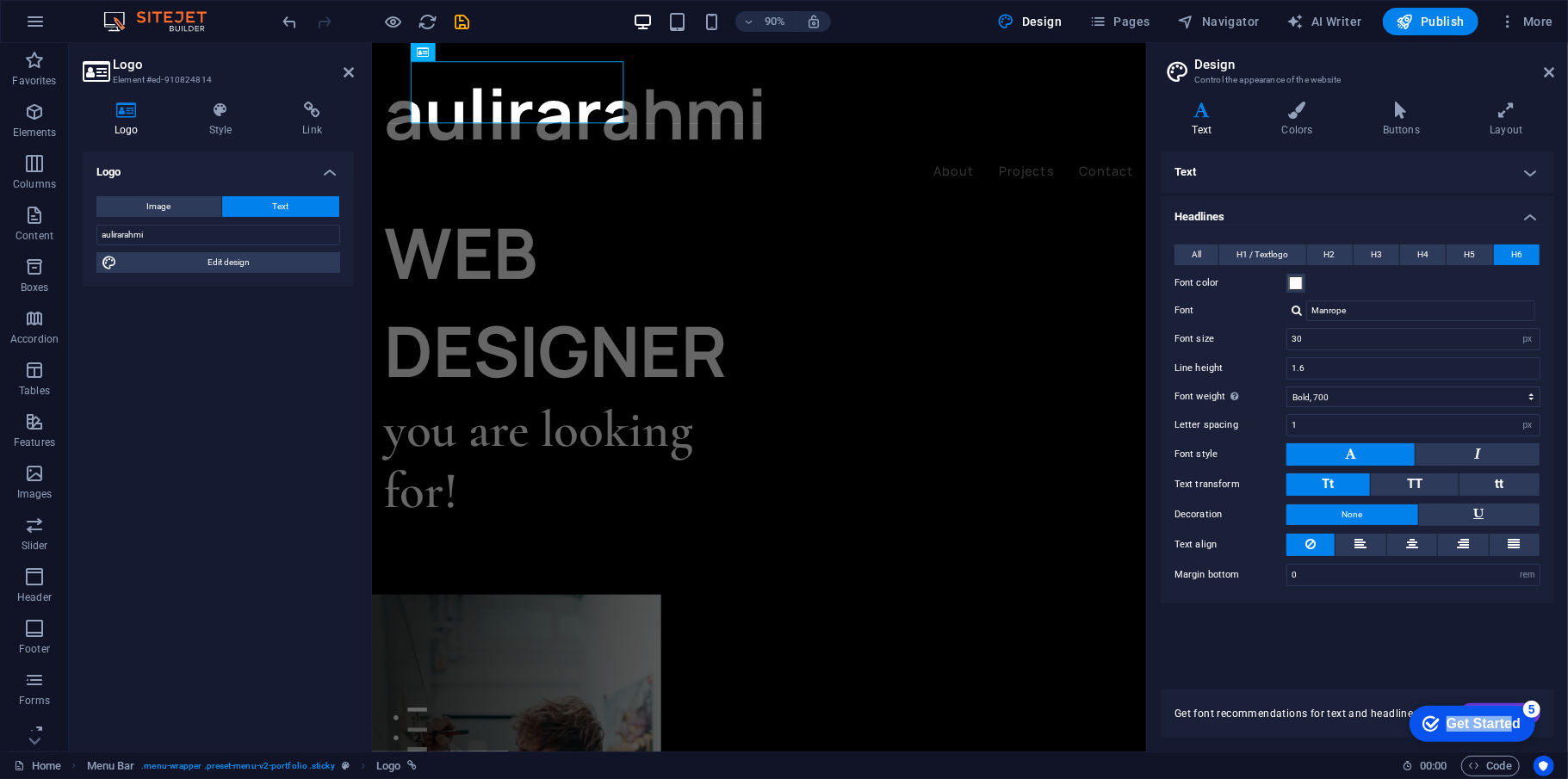
drag, startPoint x: 1510, startPoint y: 724, endPoint x: 1323, endPoint y: 649, distance: 201.5
click at [1175, 584] on html "checkmark Get Started 5 First Steps in the Editor Let's guide you through the t…" at bounding box center [1467, 722] width 148 height 52
click at [1175, 584] on div "checkmark Get Started 5 First Steps in the Editor Let's guide you through the t…" at bounding box center [1467, 722] width 148 height 52
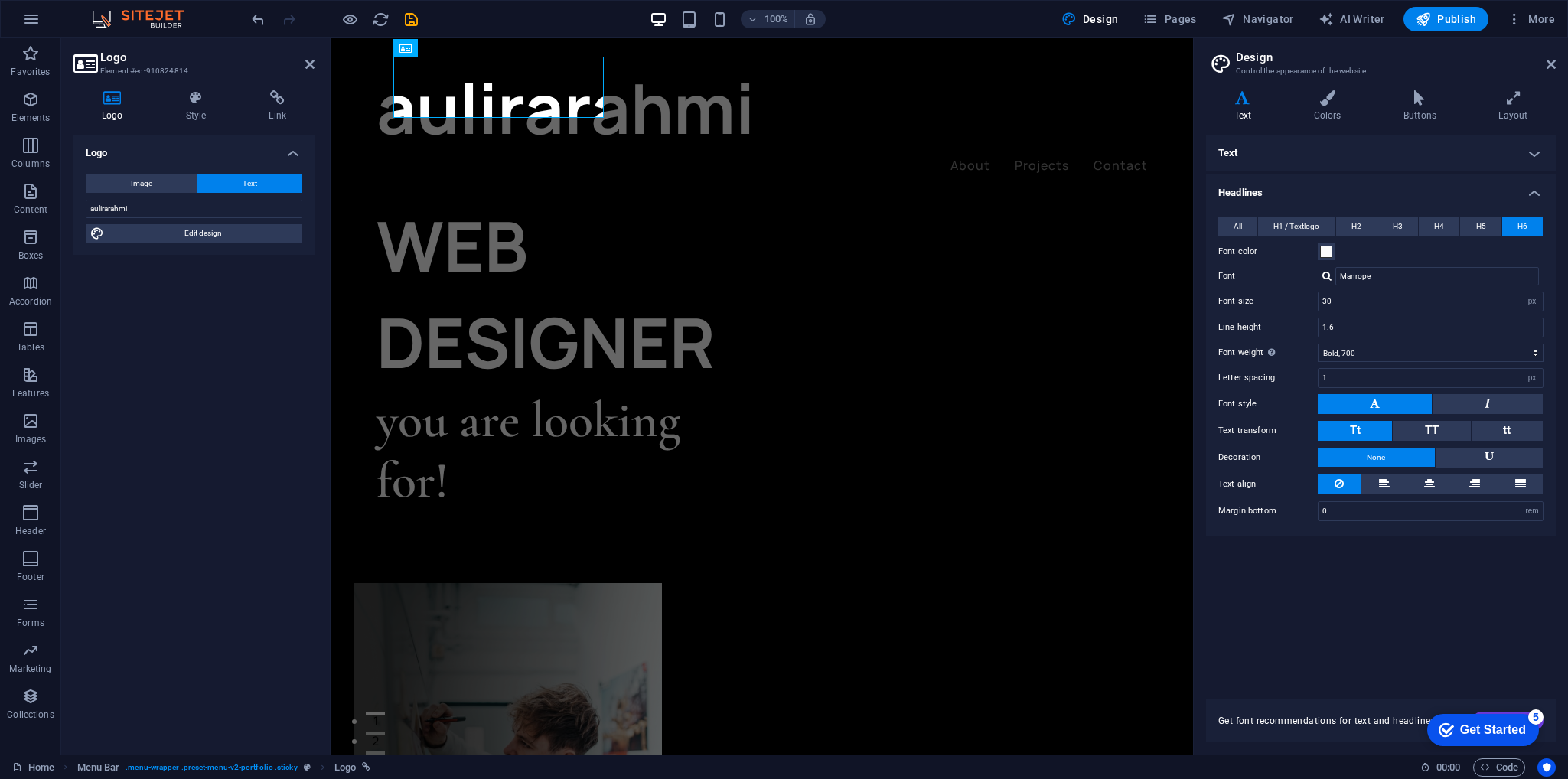
click at [1044, 152] on h4 "Text" at bounding box center [1380, 153] width 349 height 37
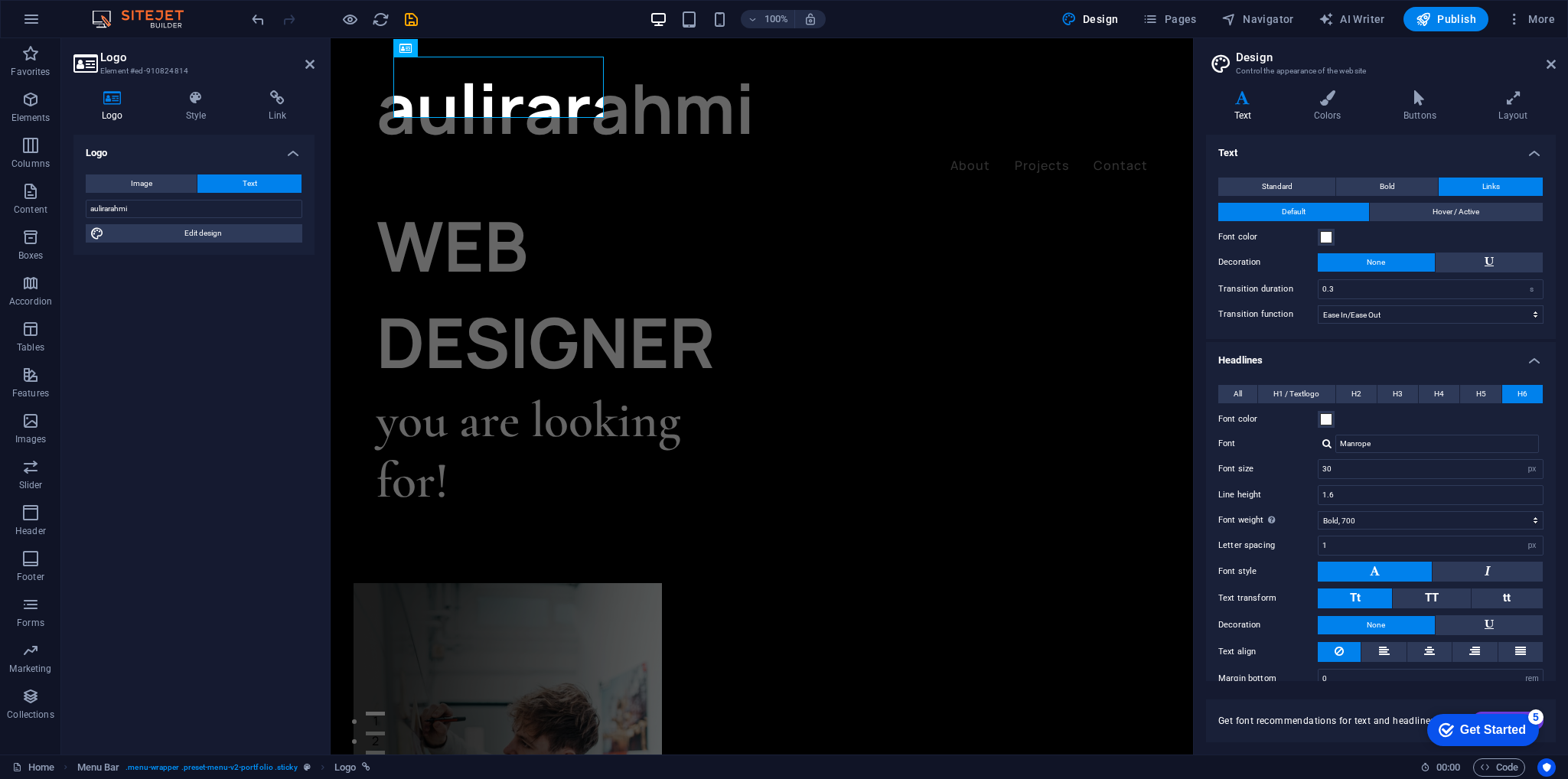
click at [1044, 152] on h4 "Text" at bounding box center [1380, 148] width 349 height 28
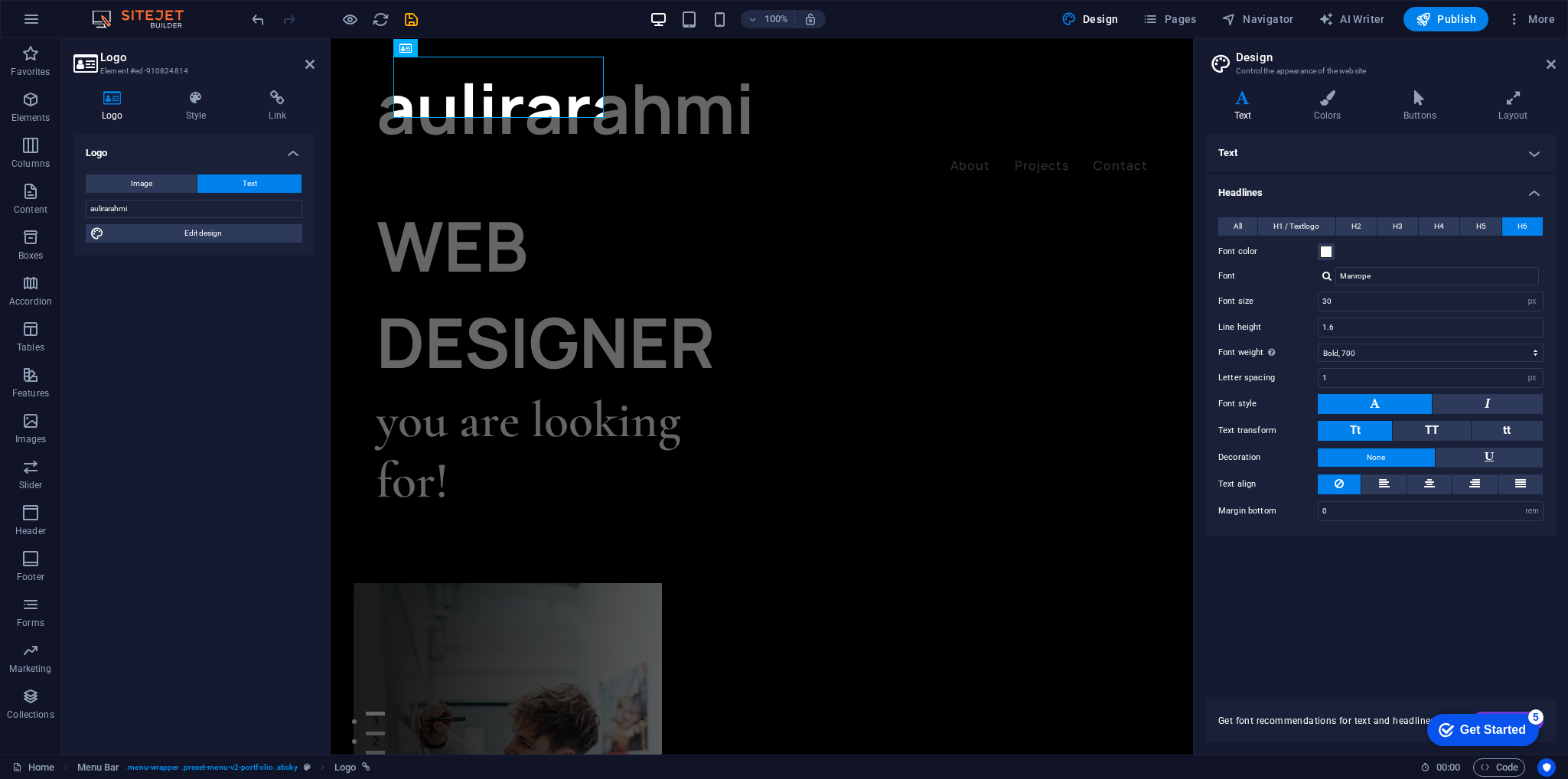
click at [1044, 519] on div "Text Standard Bold Links Font color Font Manrope Font size 16 rem px Line heigh…" at bounding box center [1380, 408] width 349 height 547
click at [1044, 220] on span "H1 / Textlogo" at bounding box center [1296, 226] width 46 height 18
click at [1044, 519] on div "Text Standard Bold Links Font color Font Manrope Font size 16 rem px Line heigh…" at bounding box center [1380, 408] width 349 height 547
click at [1044, 221] on button "H6" at bounding box center [1522, 226] width 40 height 18
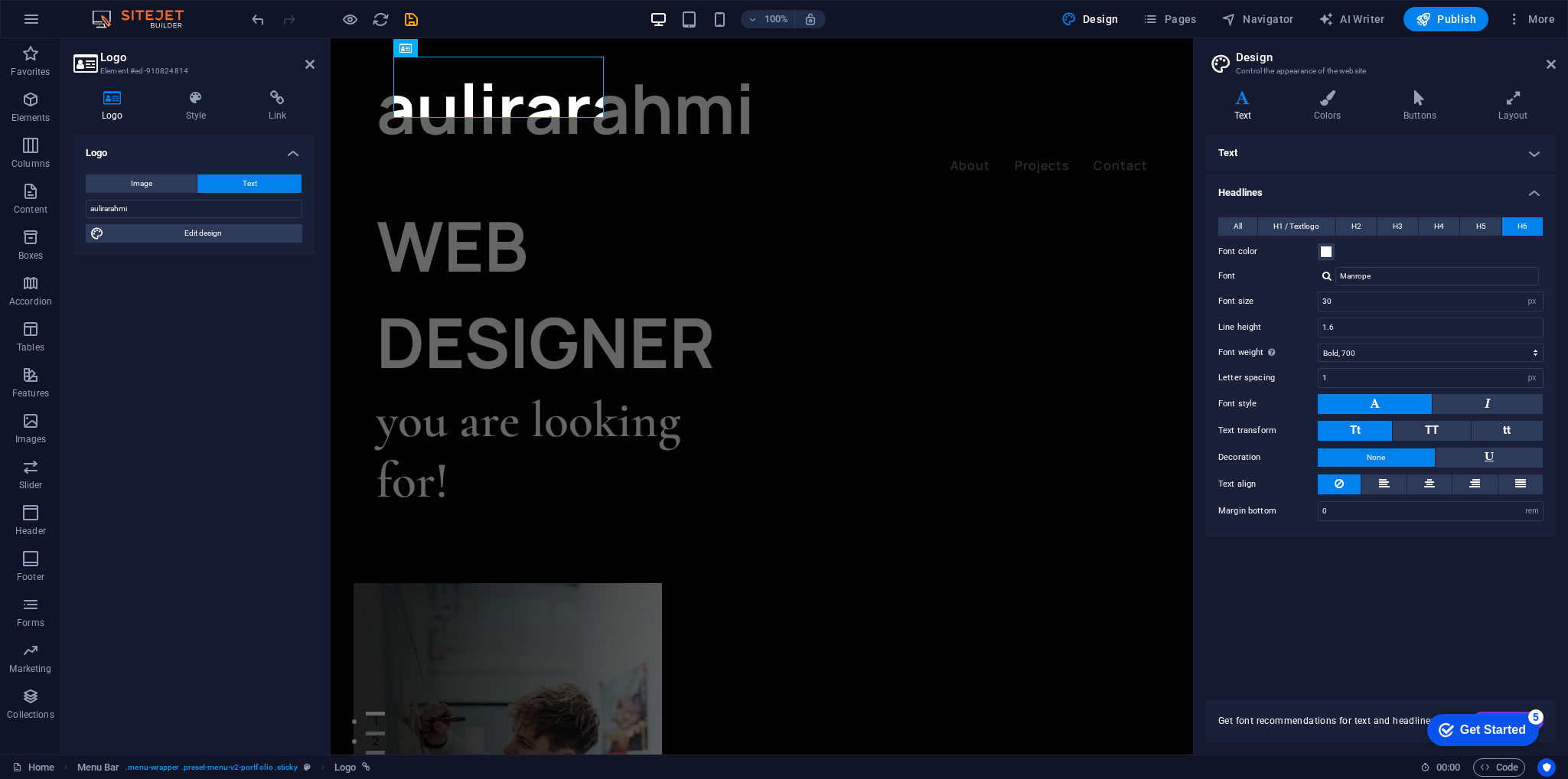
click at [1044, 217] on button "H6" at bounding box center [1522, 226] width 40 height 18
click at [1044, 115] on h4 "Colors" at bounding box center [1330, 106] width 90 height 32
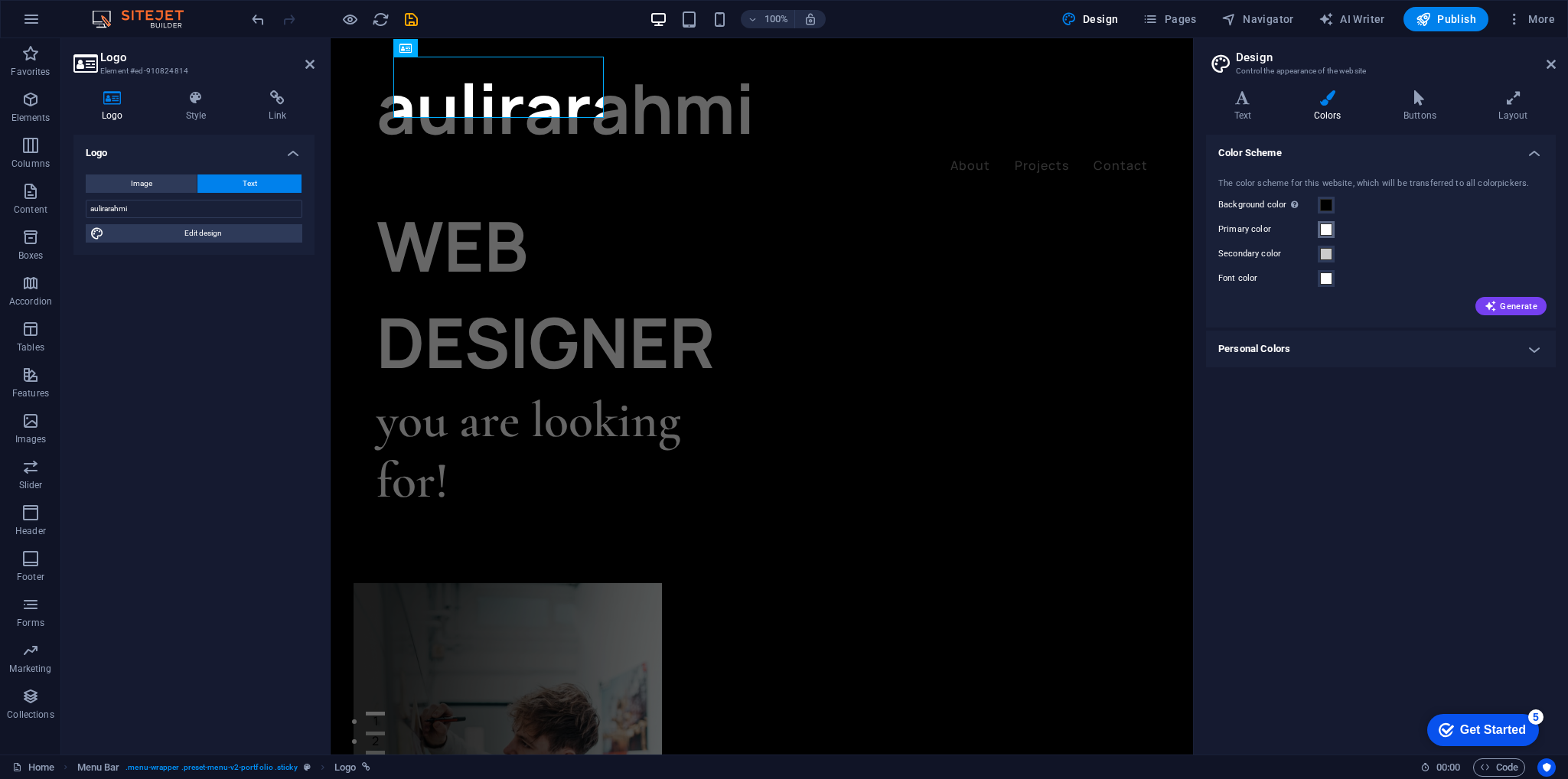
click at [1044, 231] on span at bounding box center [1326, 230] width 12 height 12
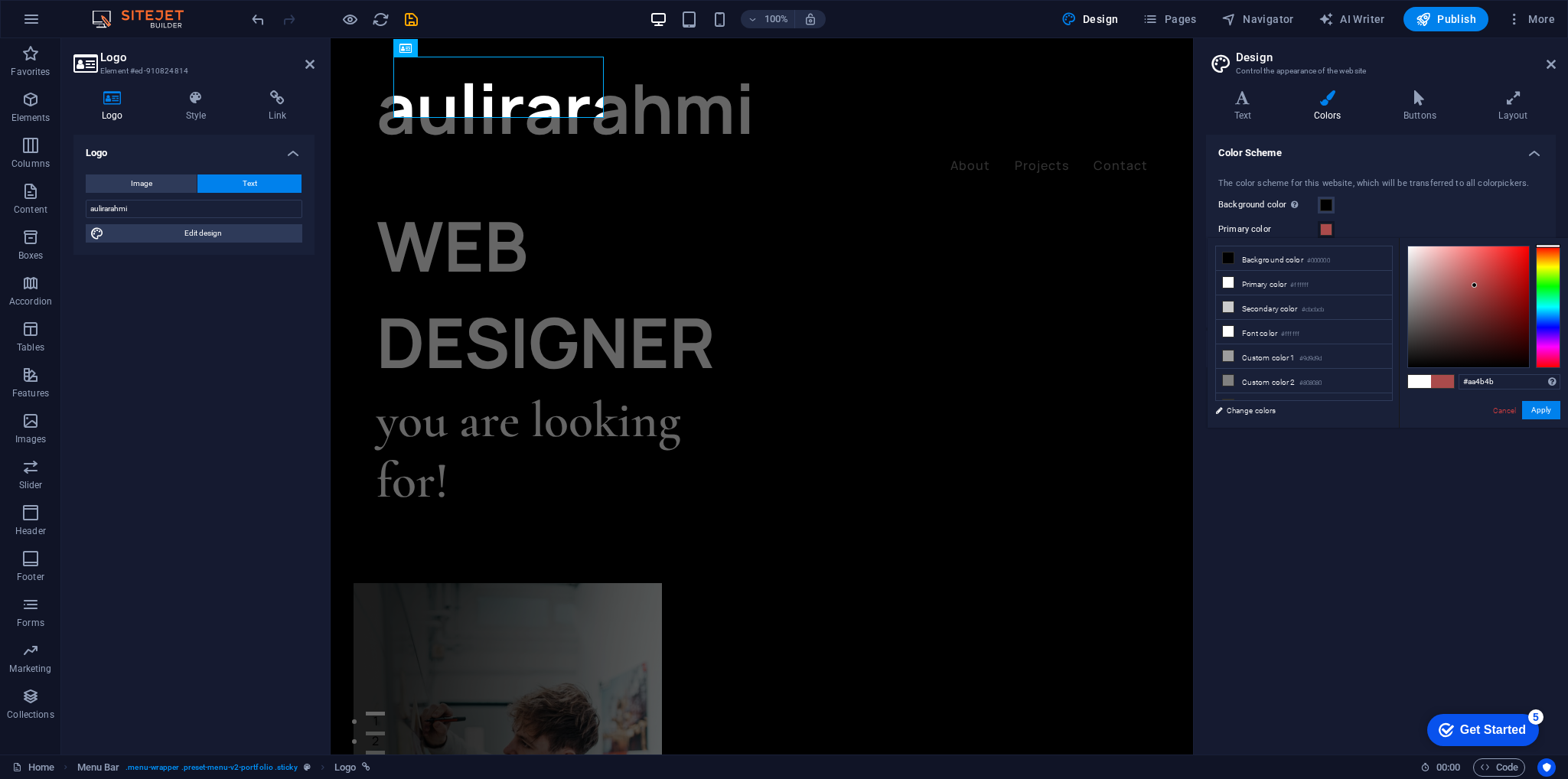
drag, startPoint x: 1476, startPoint y: 311, endPoint x: 1475, endPoint y: 286, distance: 25.0
click at [1044, 286] on div at bounding box center [1468, 307] width 120 height 121
drag, startPoint x: 1458, startPoint y: 494, endPoint x: 1358, endPoint y: 201, distance: 309.6
click at [1044, 493] on div "Color Scheme The color scheme for this website, which will be transferred to al…" at bounding box center [1380, 438] width 349 height 608
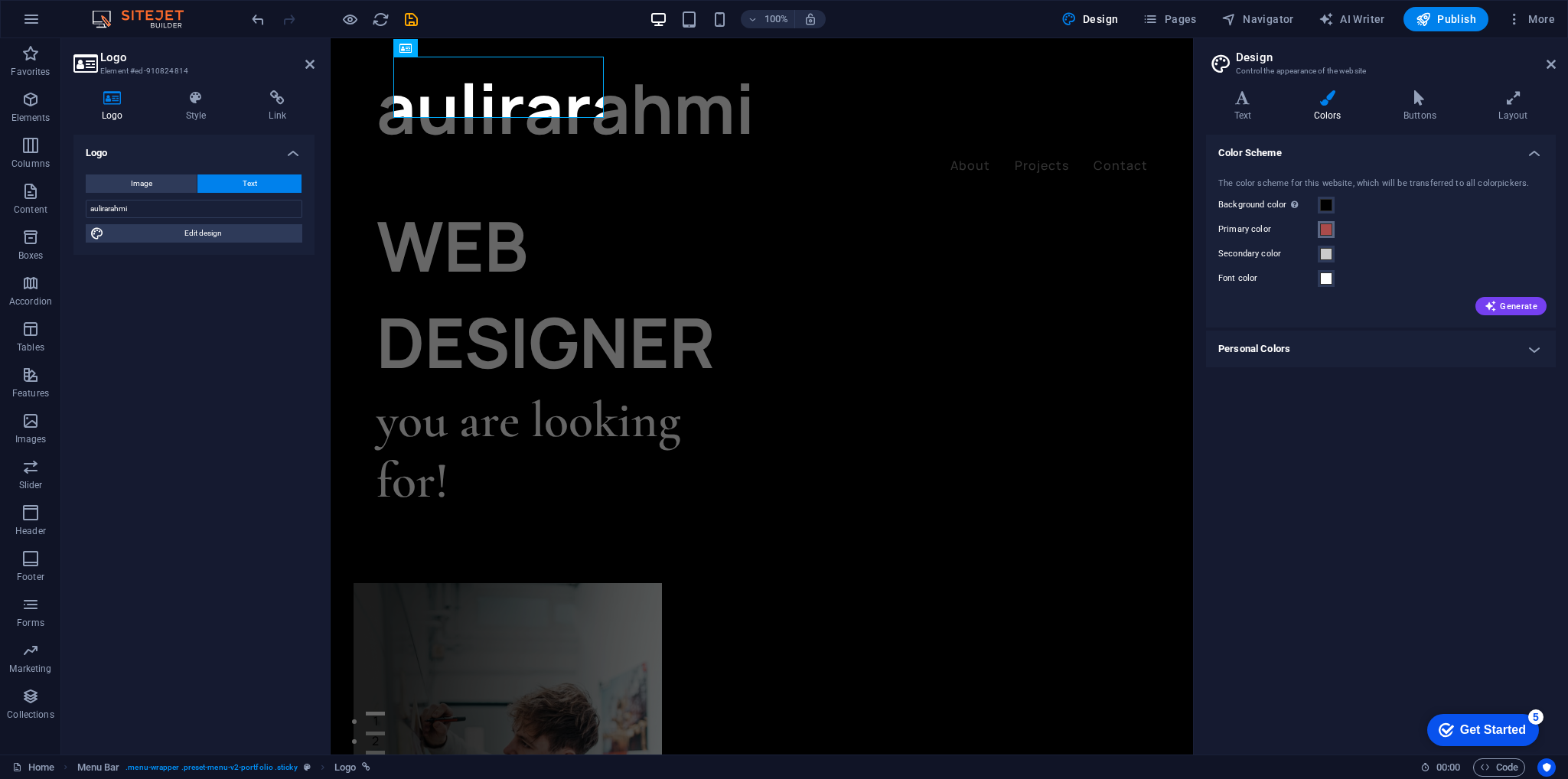
drag, startPoint x: 1325, startPoint y: 225, endPoint x: 1338, endPoint y: 249, distance: 27.3
click at [1044, 226] on span at bounding box center [1326, 230] width 12 height 12
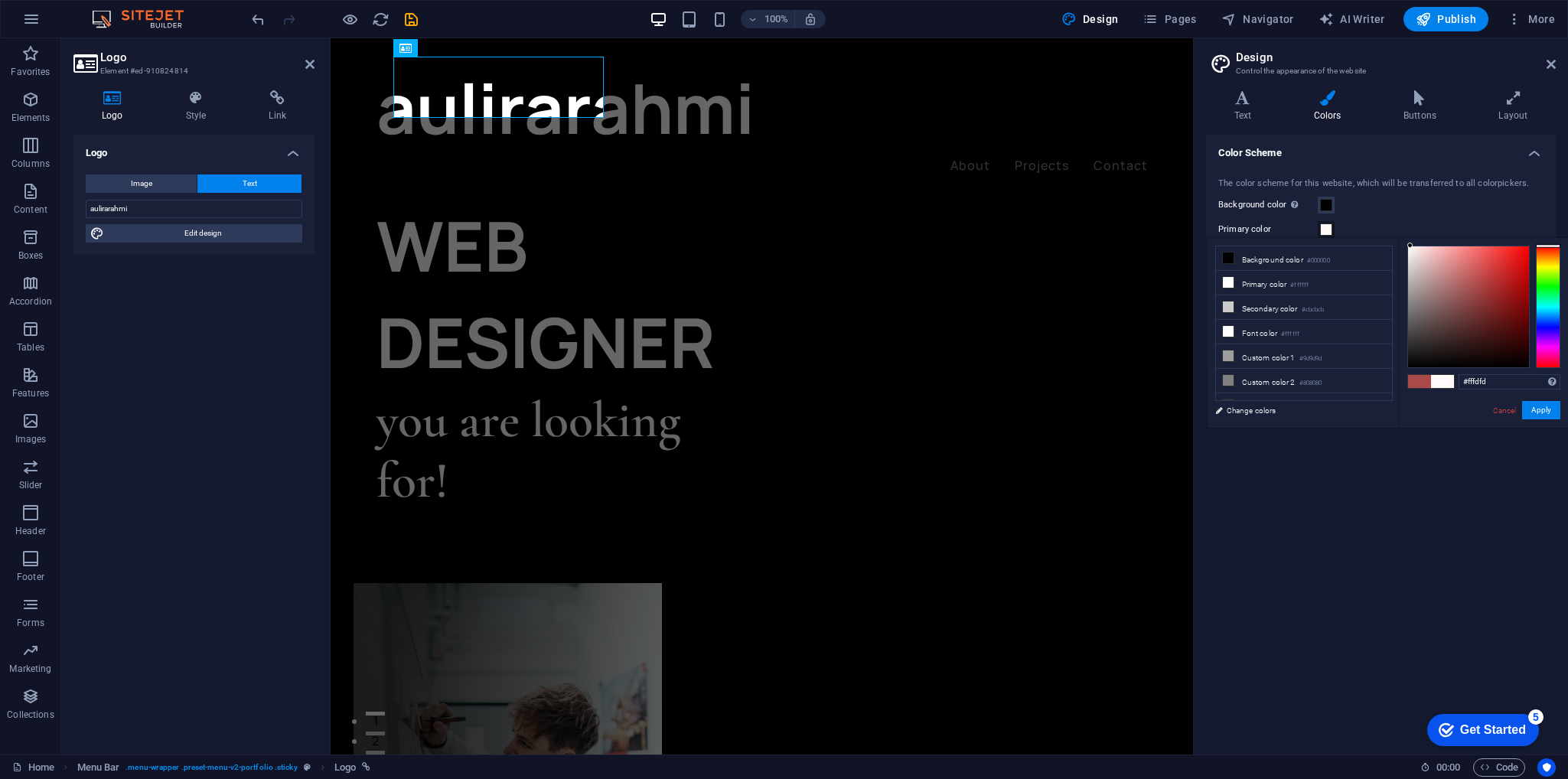
type input "#ffffff"
drag, startPoint x: 1410, startPoint y: 242, endPoint x: 1402, endPoint y: 238, distance: 8.9
click at [1044, 238] on div "#ffffff Supported formats #0852ed rgb(8, 82, 237) rgba(8, 82, 237, 90%) hsv(221…" at bounding box center [1483, 444] width 169 height 411
click at [1044, 202] on div "Background color Only visible if it is not covered by other backgrounds." at bounding box center [1380, 204] width 325 height 18
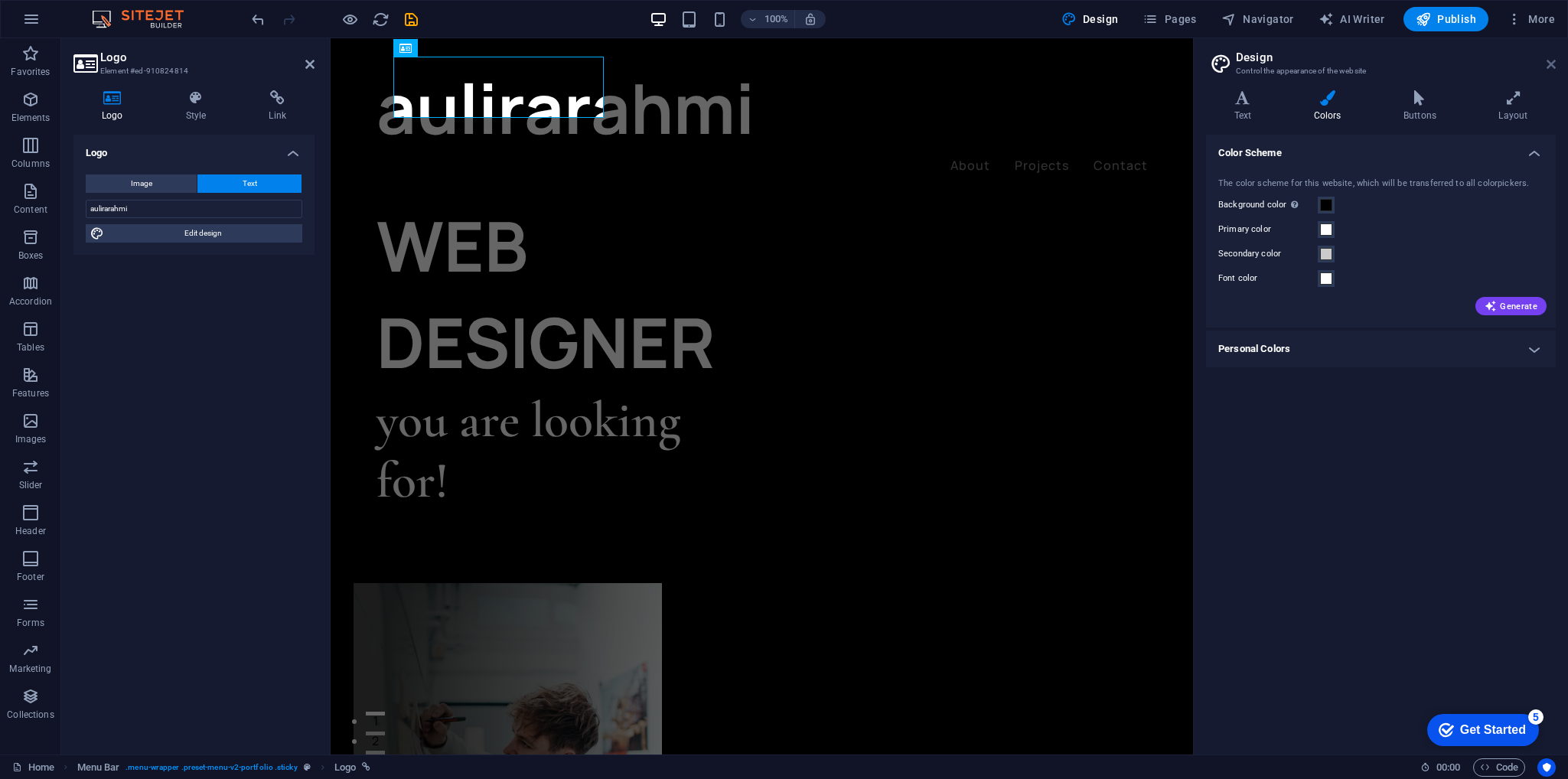
click at [1044, 65] on icon at bounding box center [1551, 65] width 10 height 12
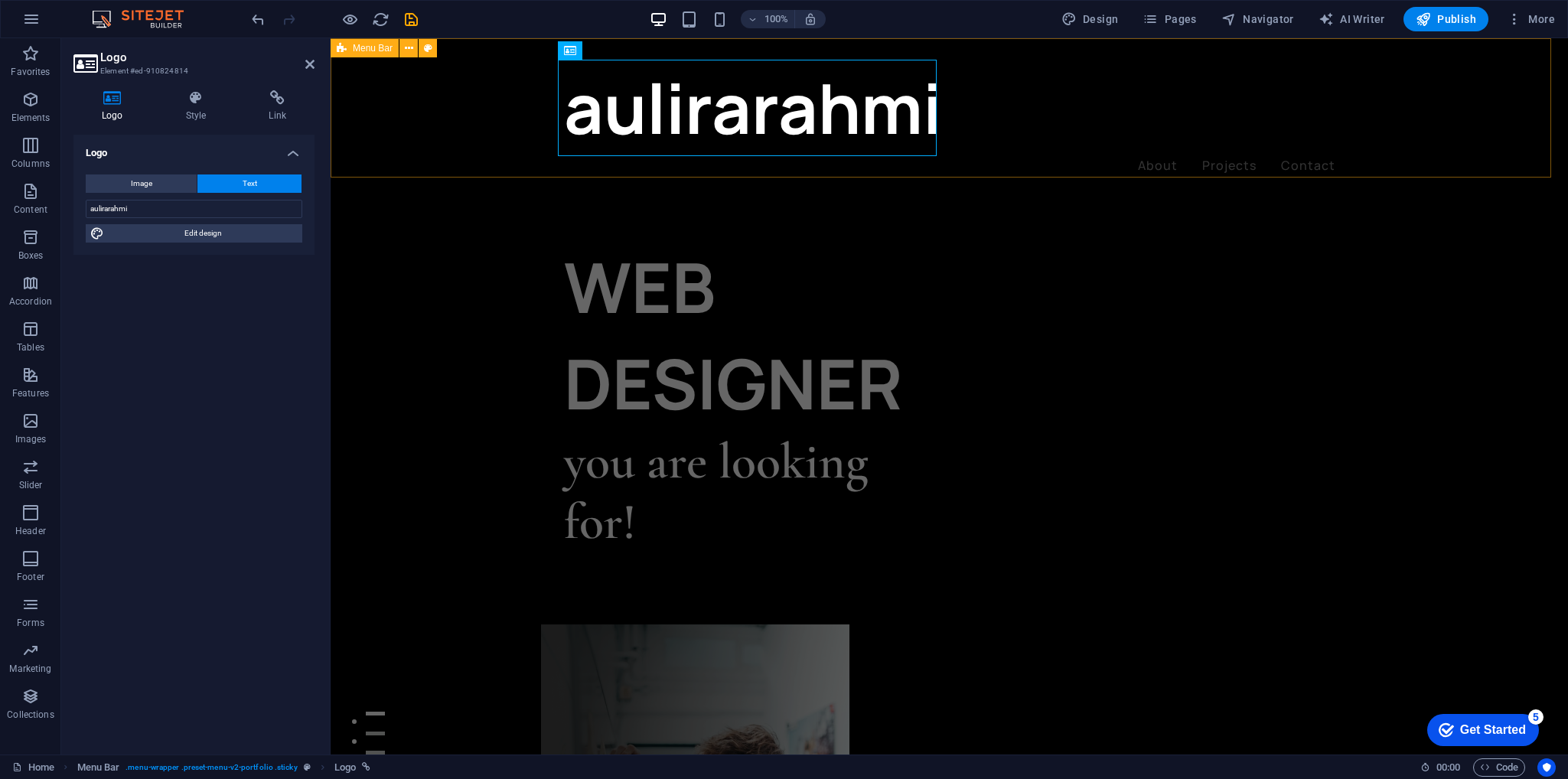
click at [1044, 176] on div "aulirarahmi About Projects Contact" at bounding box center [949, 118] width 1237 height 159
click at [1044, 132] on div "aulirarahmi About Projects Contact" at bounding box center [949, 118] width 1237 height 159
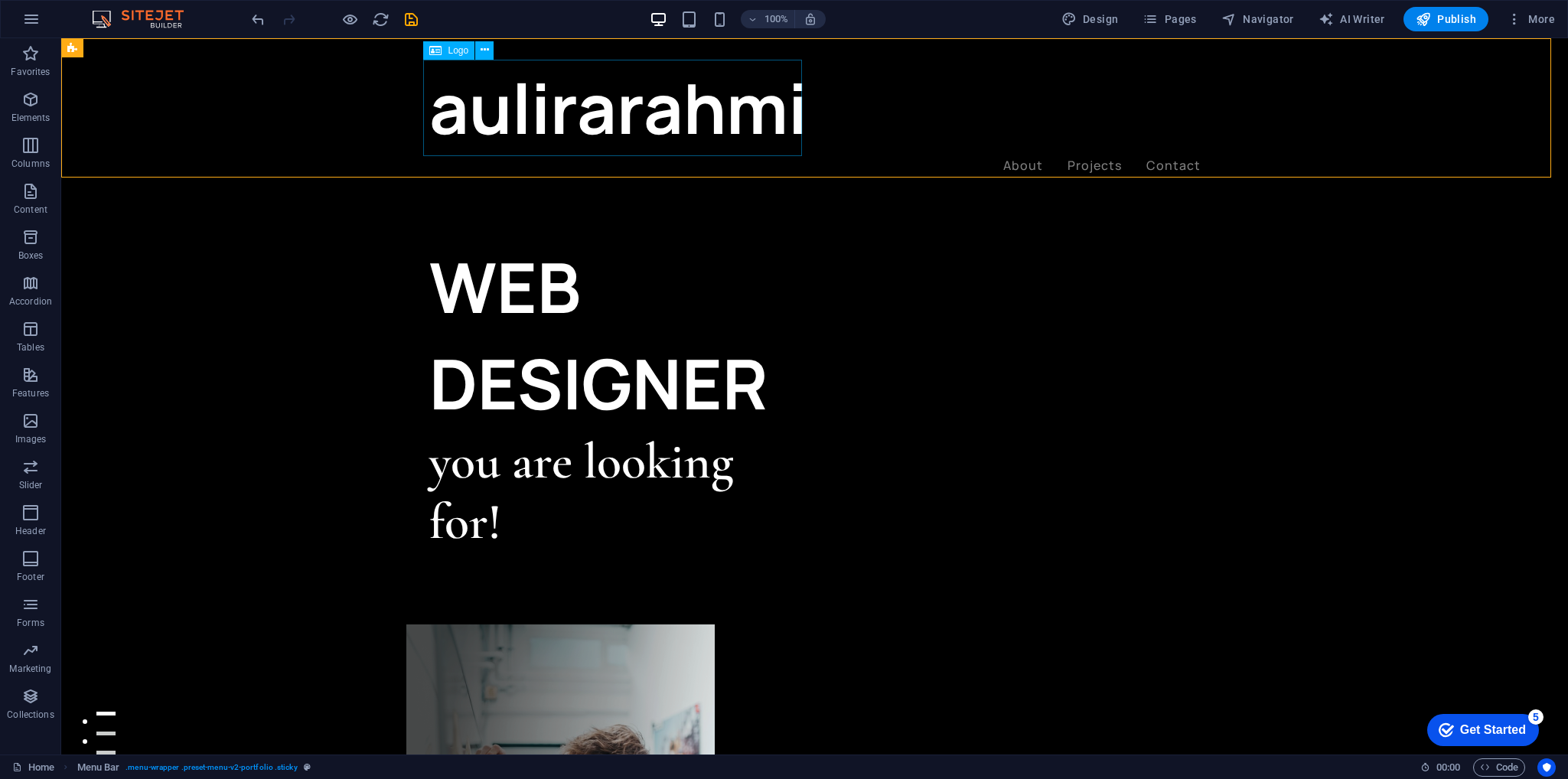
click at [597, 90] on div "aulirarahmi" at bounding box center [815, 107] width 771 height 96
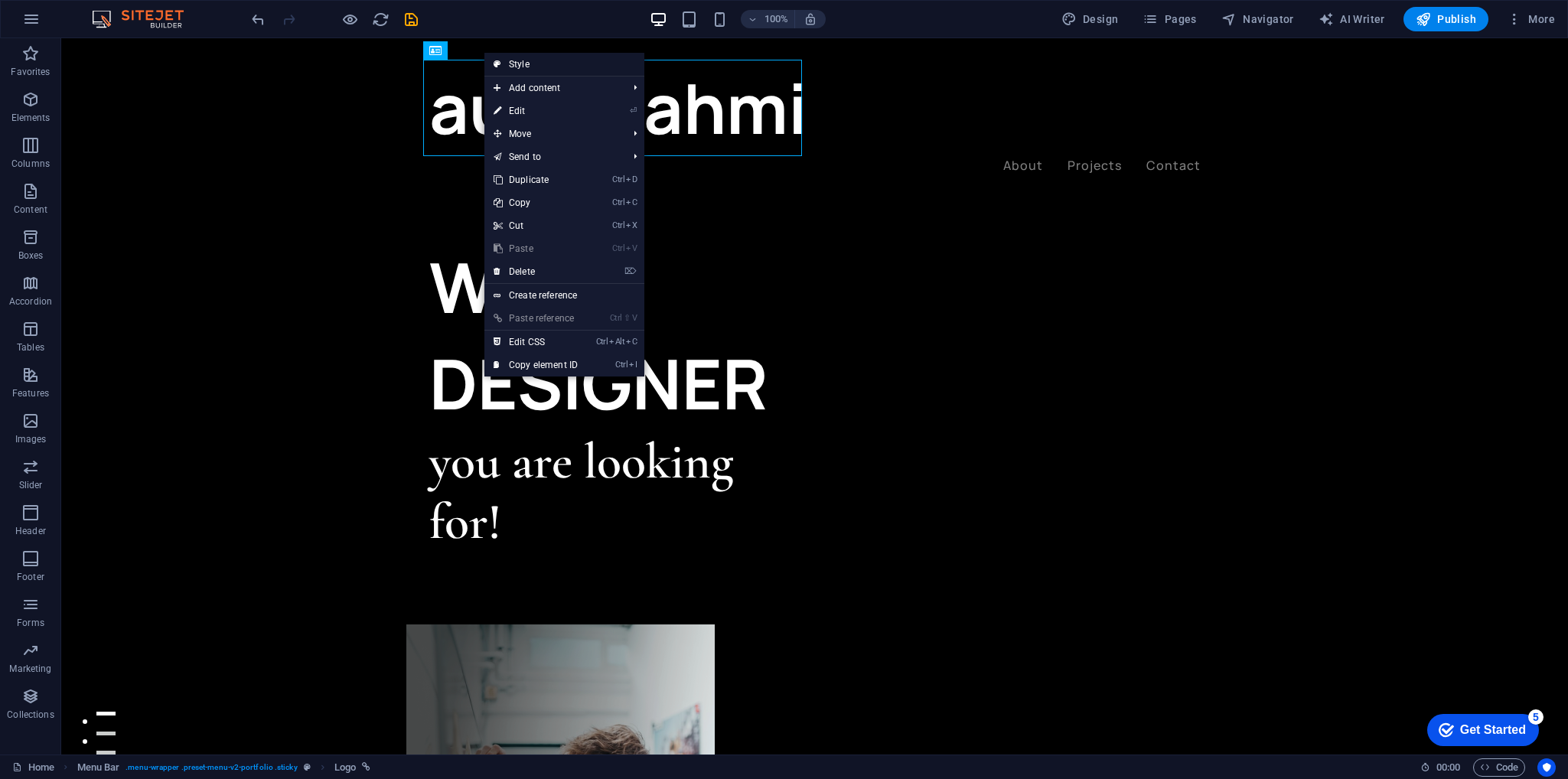
drag, startPoint x: 508, startPoint y: 65, endPoint x: 173, endPoint y: 26, distance: 337.3
click at [510, 65] on link "Style" at bounding box center [564, 64] width 160 height 23
select select "rem"
select select "px"
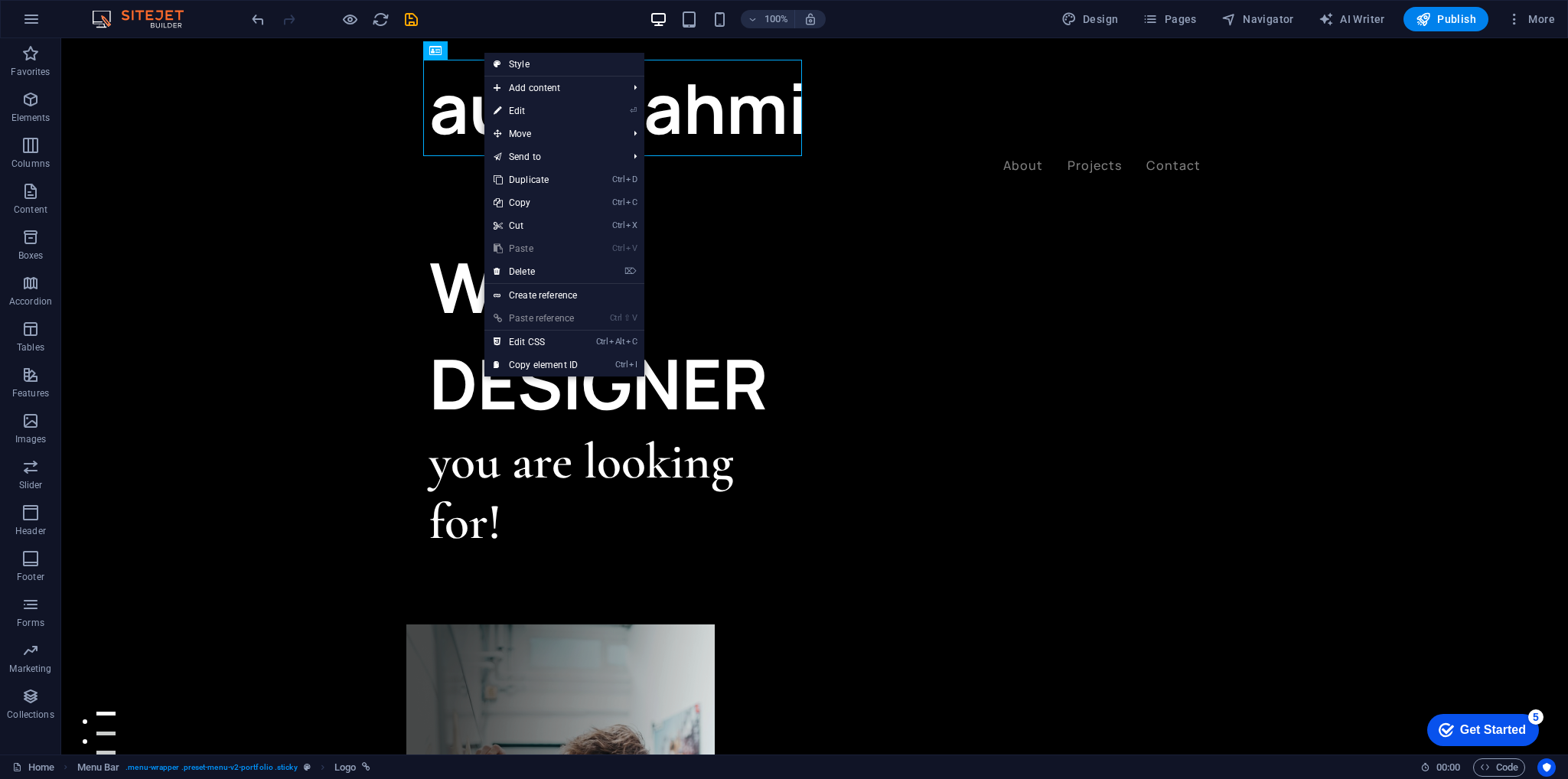
select select "rem"
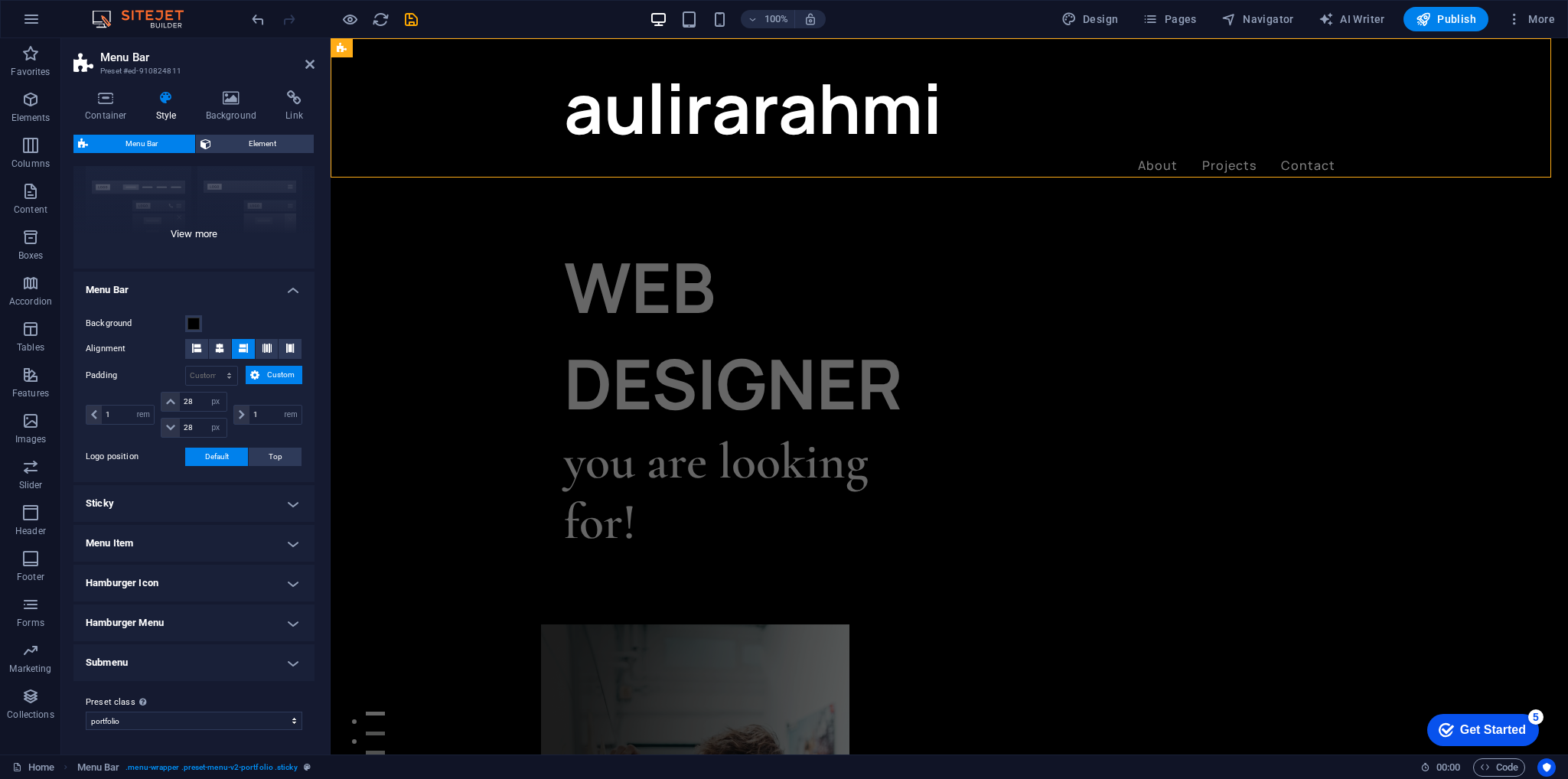
scroll to position [40, 0]
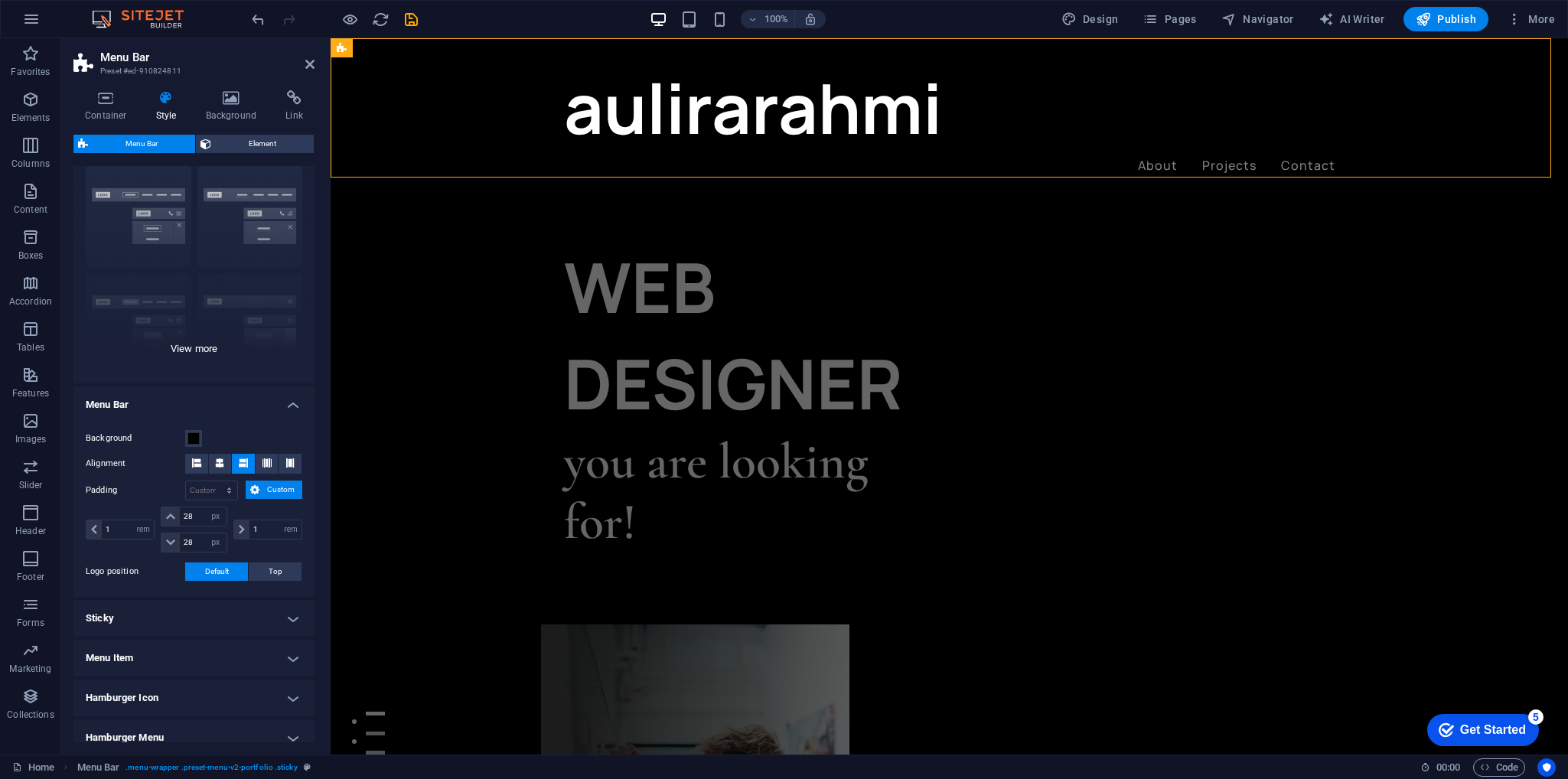
click at [184, 345] on div "Border Centered Default Fixed Loki Trigger Wide XXL" at bounding box center [194, 268] width 241 height 230
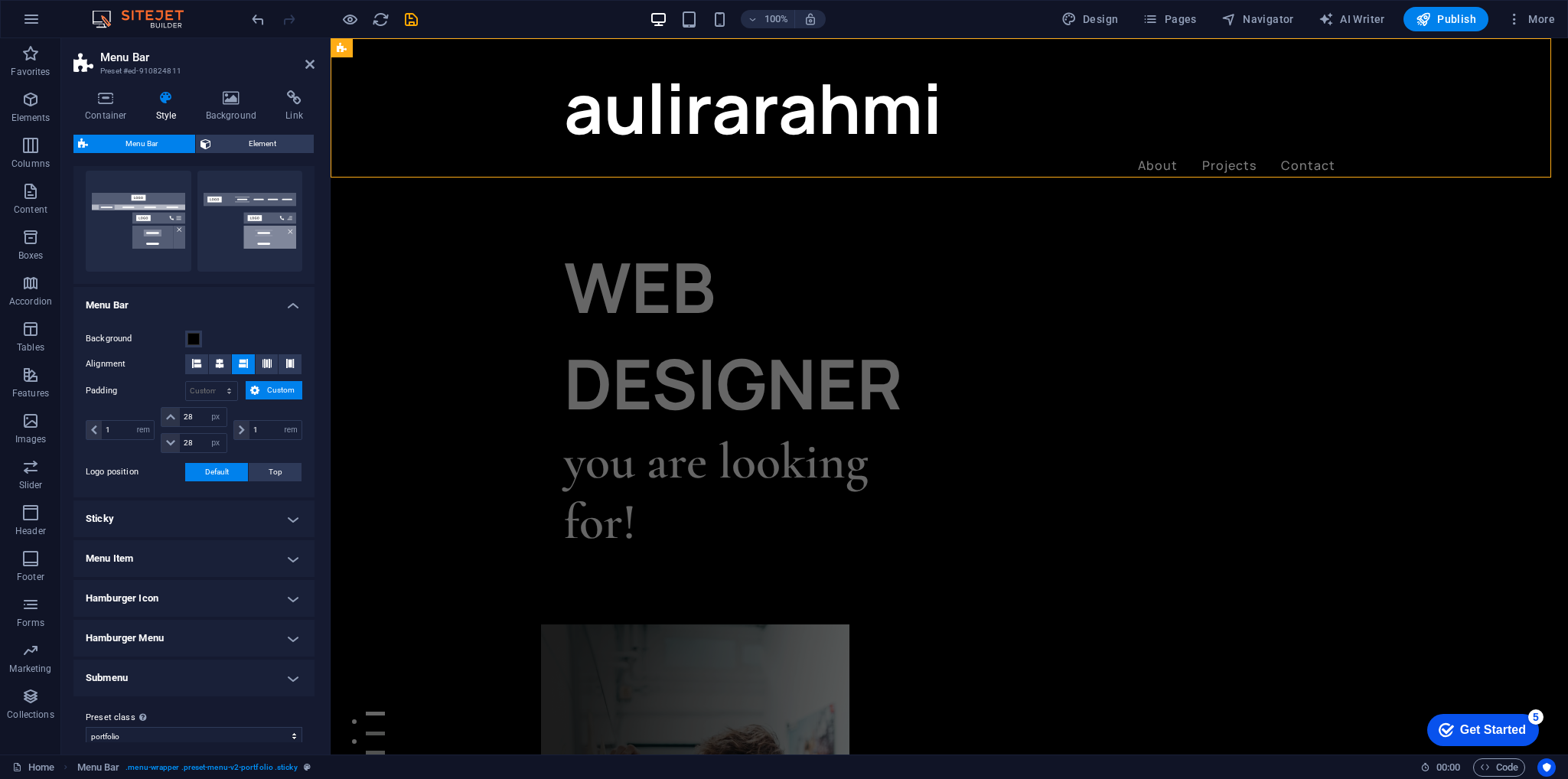
scroll to position [376, 0]
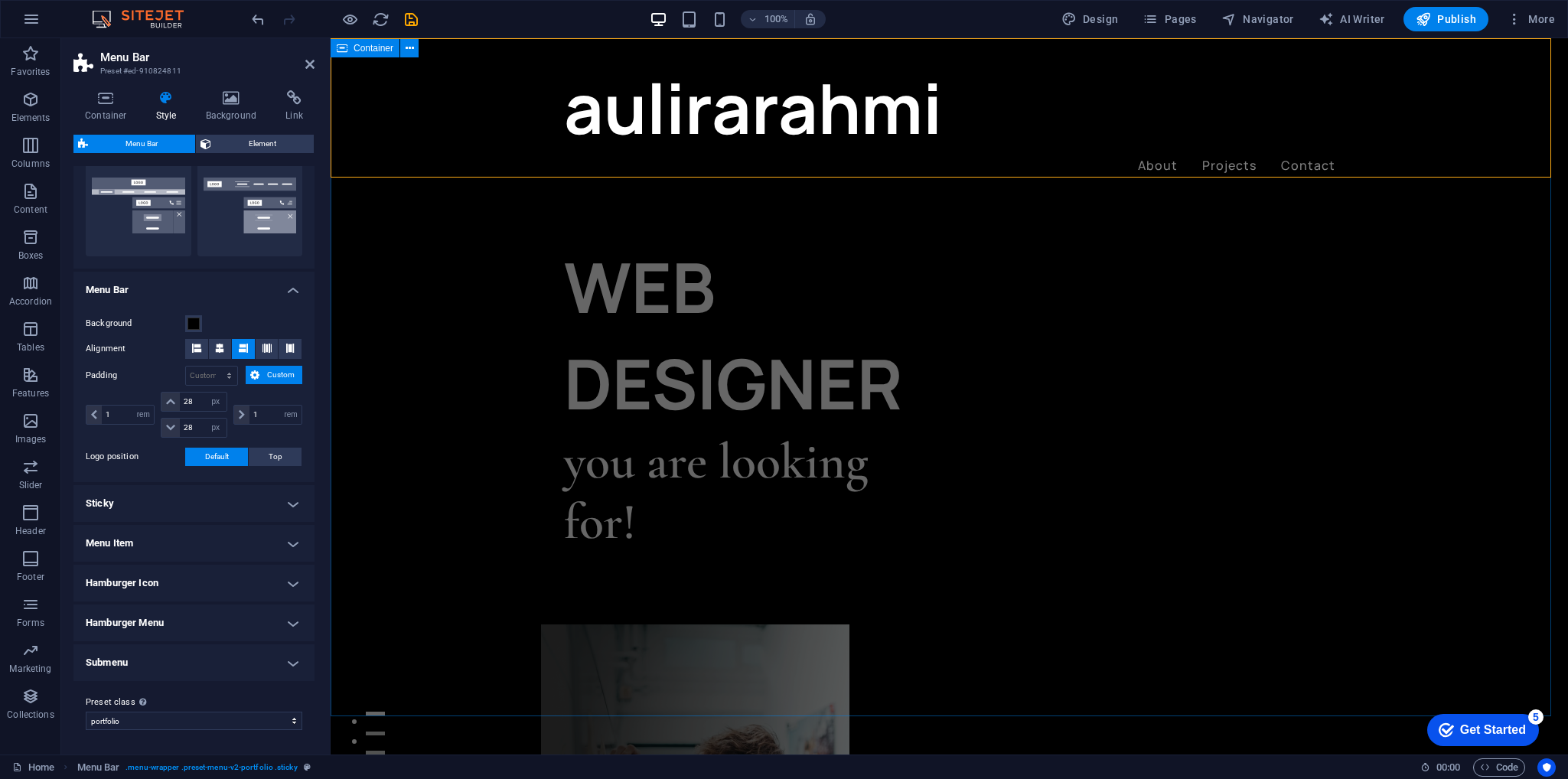
click at [430, 313] on div "WEB DESIGNER you are looking for! Let’s talk My projects" at bounding box center [949, 748] width 1237 height 1419
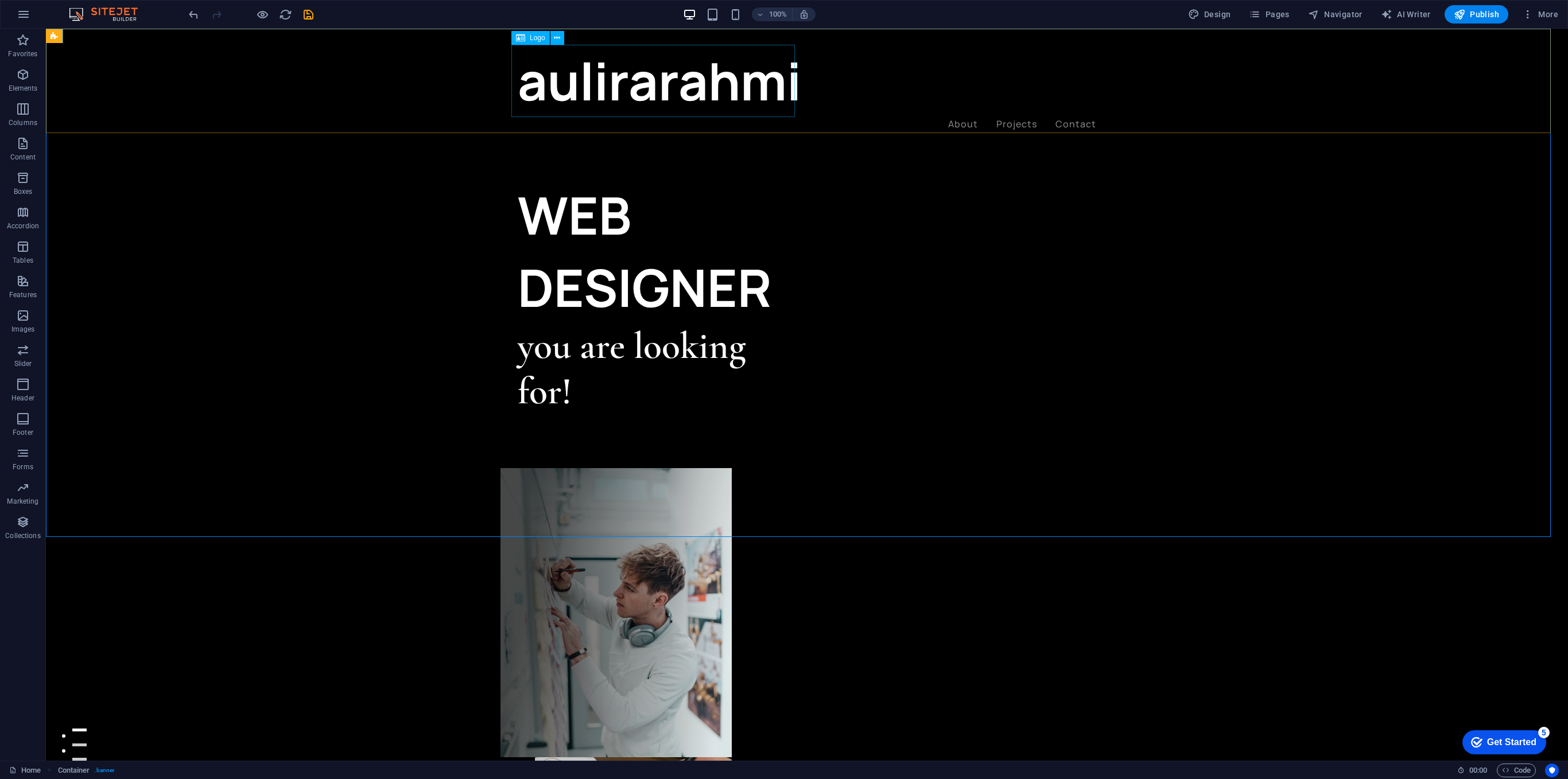
click at [719, 70] on div "aulirarahmi" at bounding box center [806, 81] width 578 height 72
click at [612, 81] on div "aulirarahmi" at bounding box center [806, 81] width 578 height 72
click at [783, 88] on div "aulirarahmi About Projects Contact" at bounding box center [807, 88] width 1522 height 119
click at [621, 60] on div "aulirarahmi" at bounding box center [806, 81] width 578 height 72
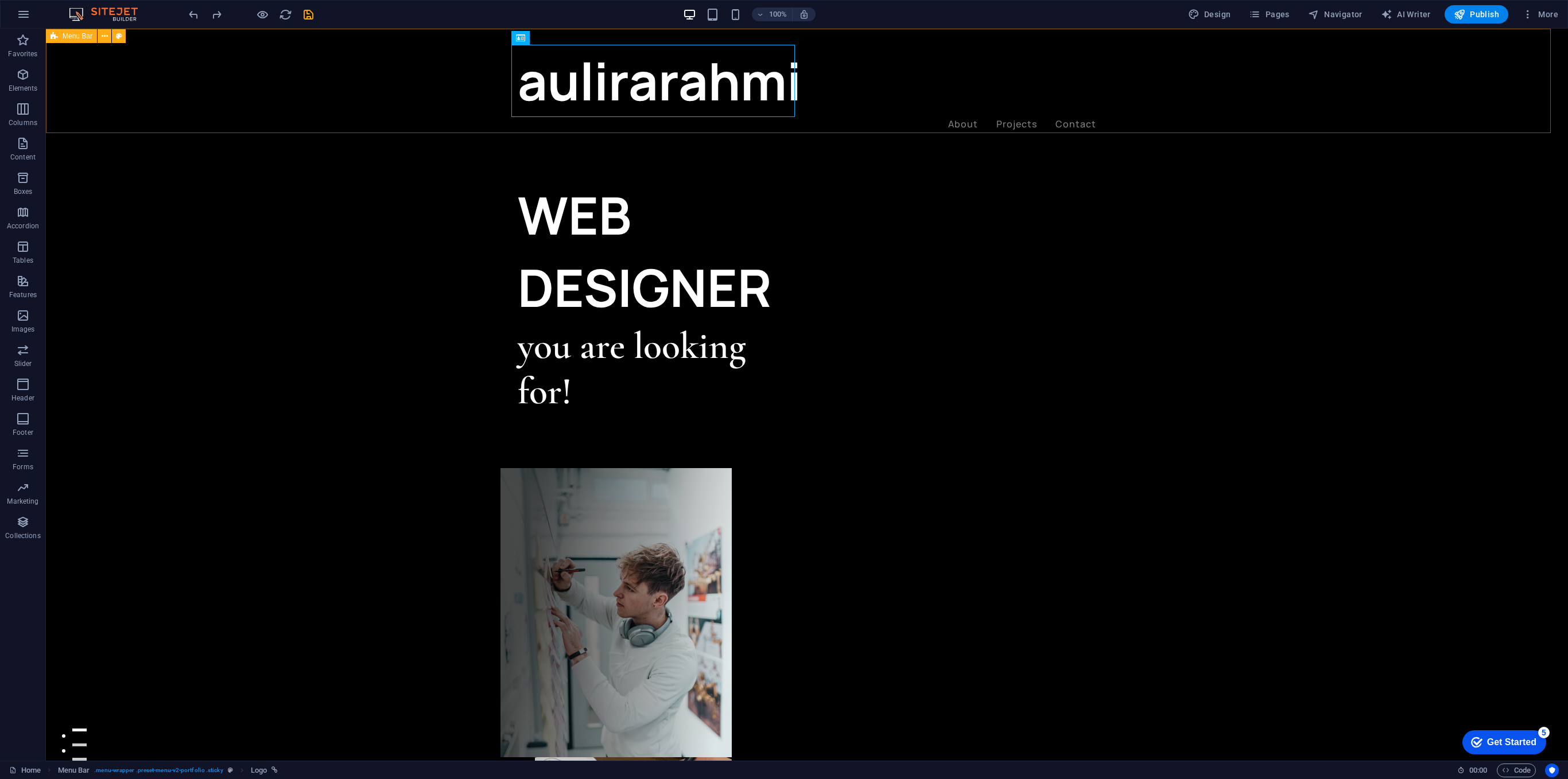
click at [783, 153] on div "WEB DESIGNER you are looking for! Let’s talk My projects" at bounding box center [807, 560] width 1522 height 1064
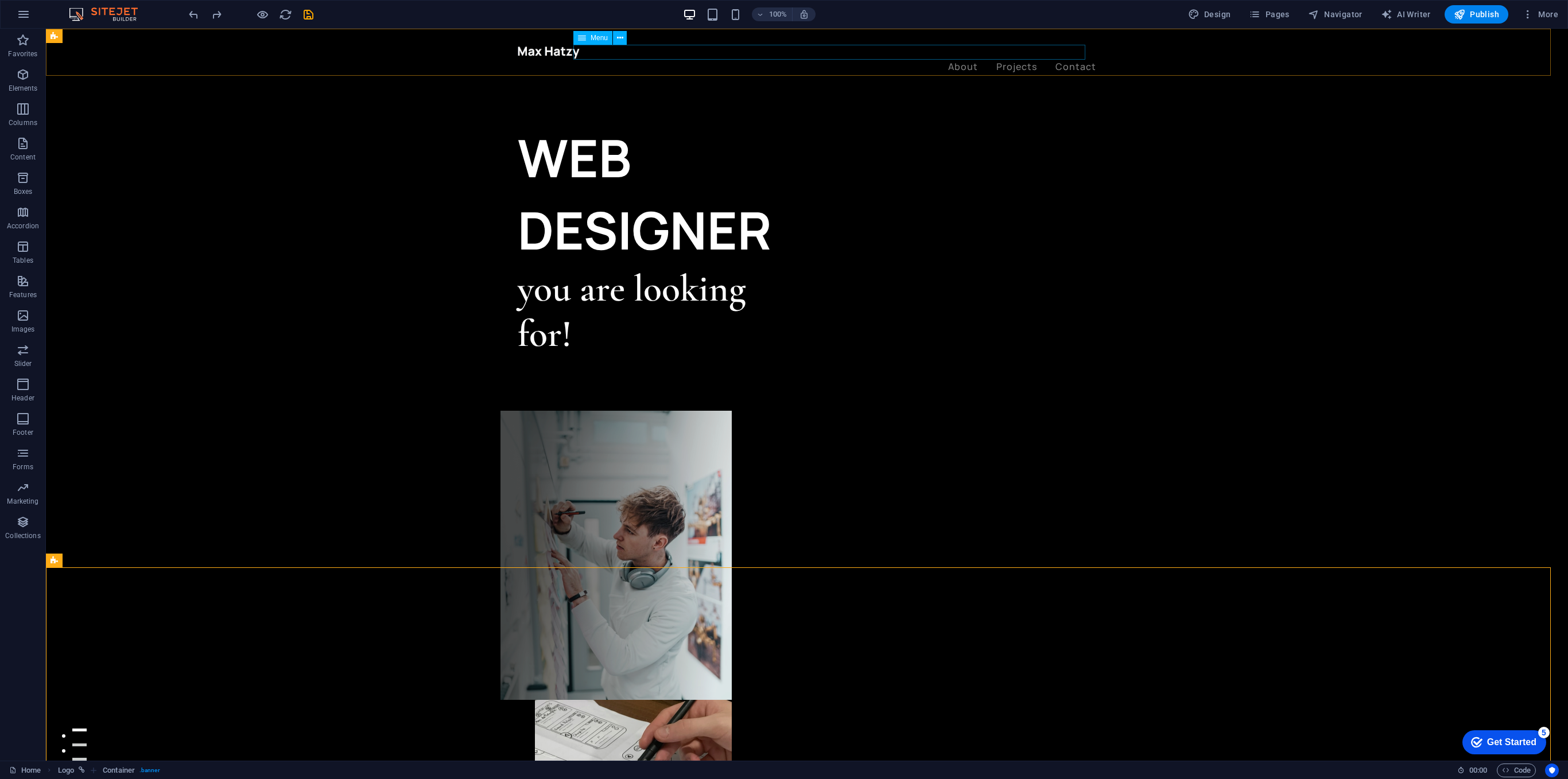
click at [615, 60] on nav "About Projects Contact" at bounding box center [806, 67] width 578 height 15
click at [536, 46] on div at bounding box center [806, 52] width 578 height 15
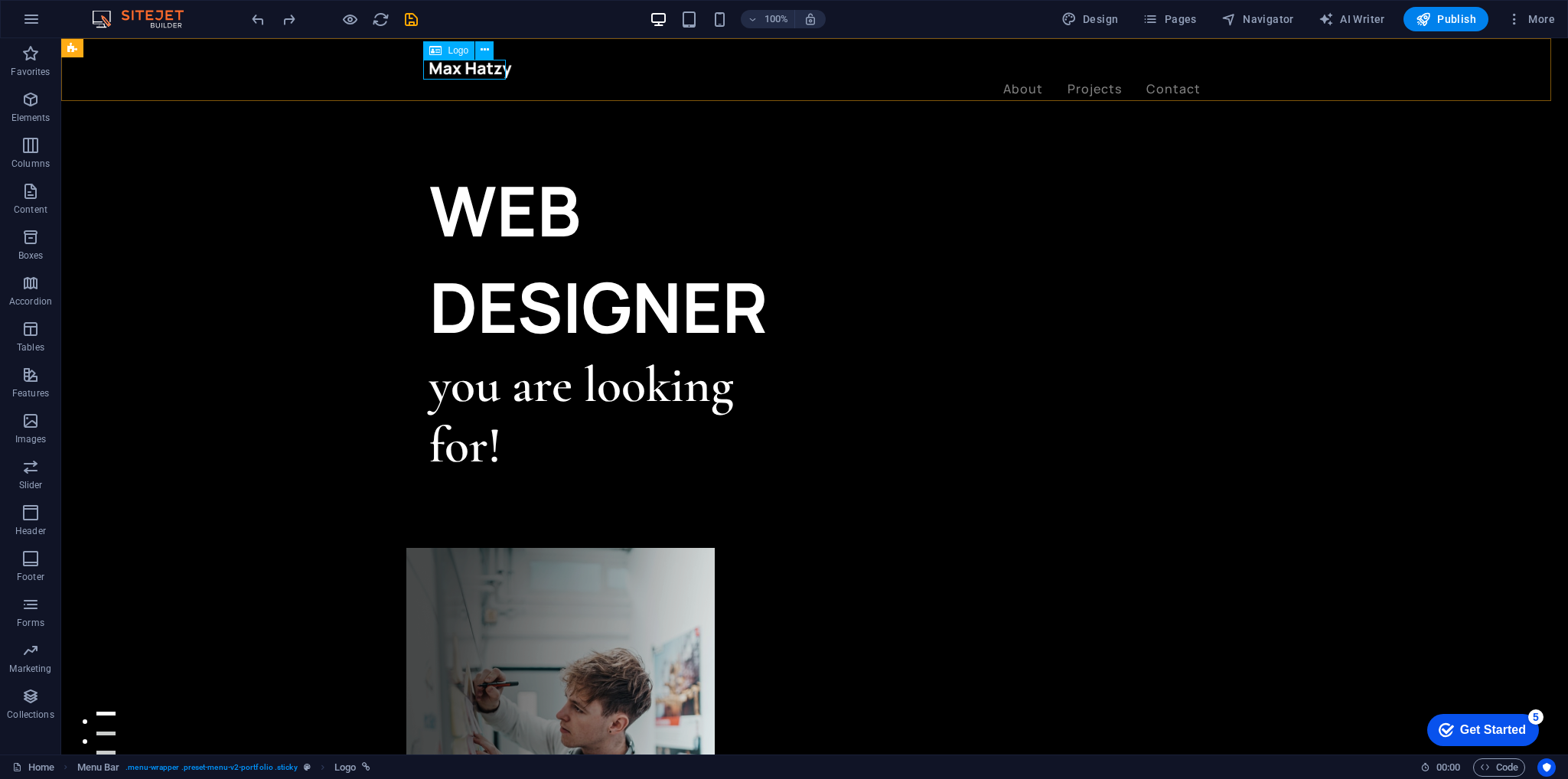
click at [1006, 79] on nav "About Projects Contact" at bounding box center [815, 89] width 771 height 20
click at [721, 152] on div "WEB DESIGNER you are looking for! Let’s talk My projects" at bounding box center [815, 709] width 1507 height 1342
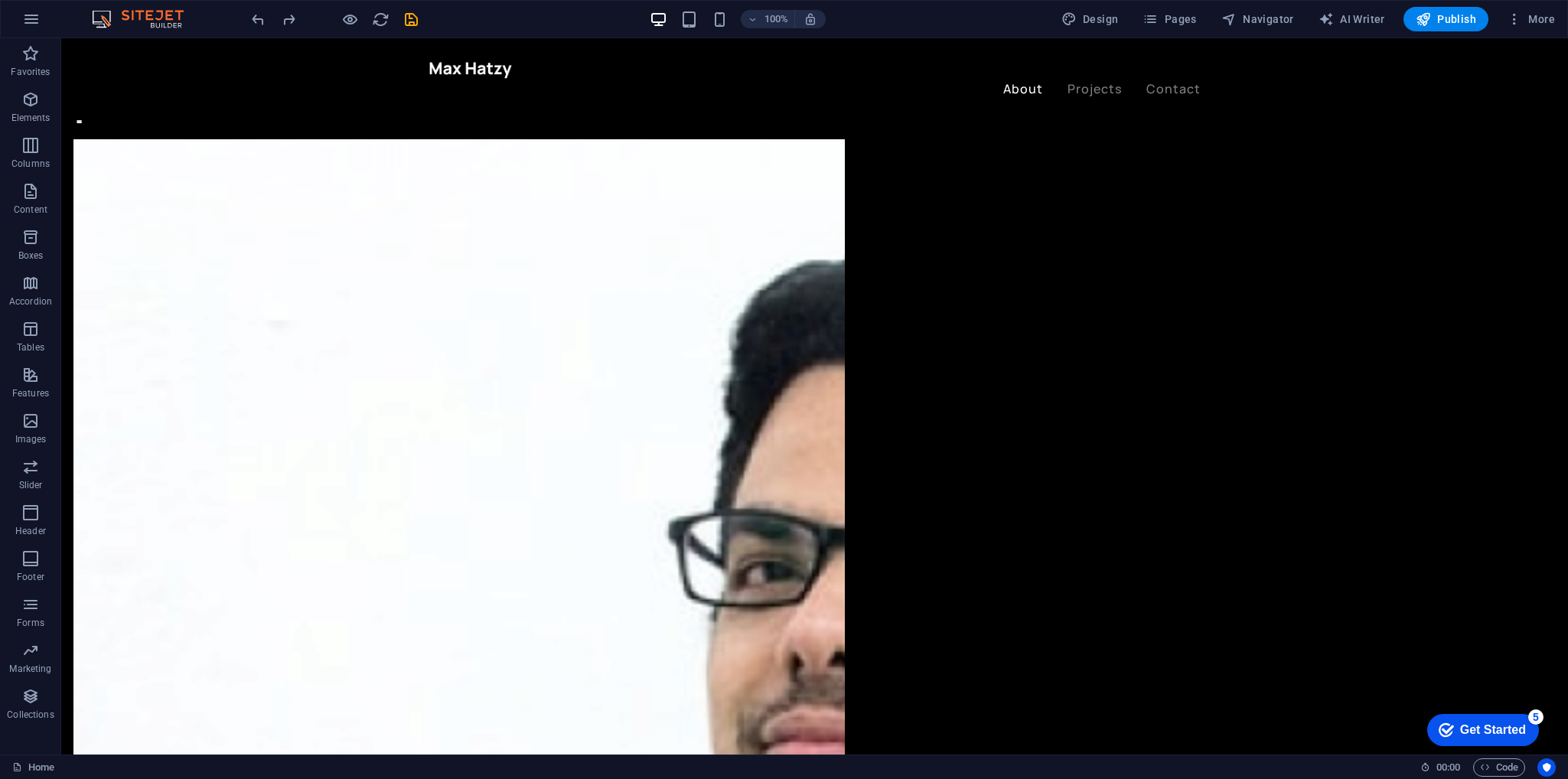
scroll to position [1377, 0]
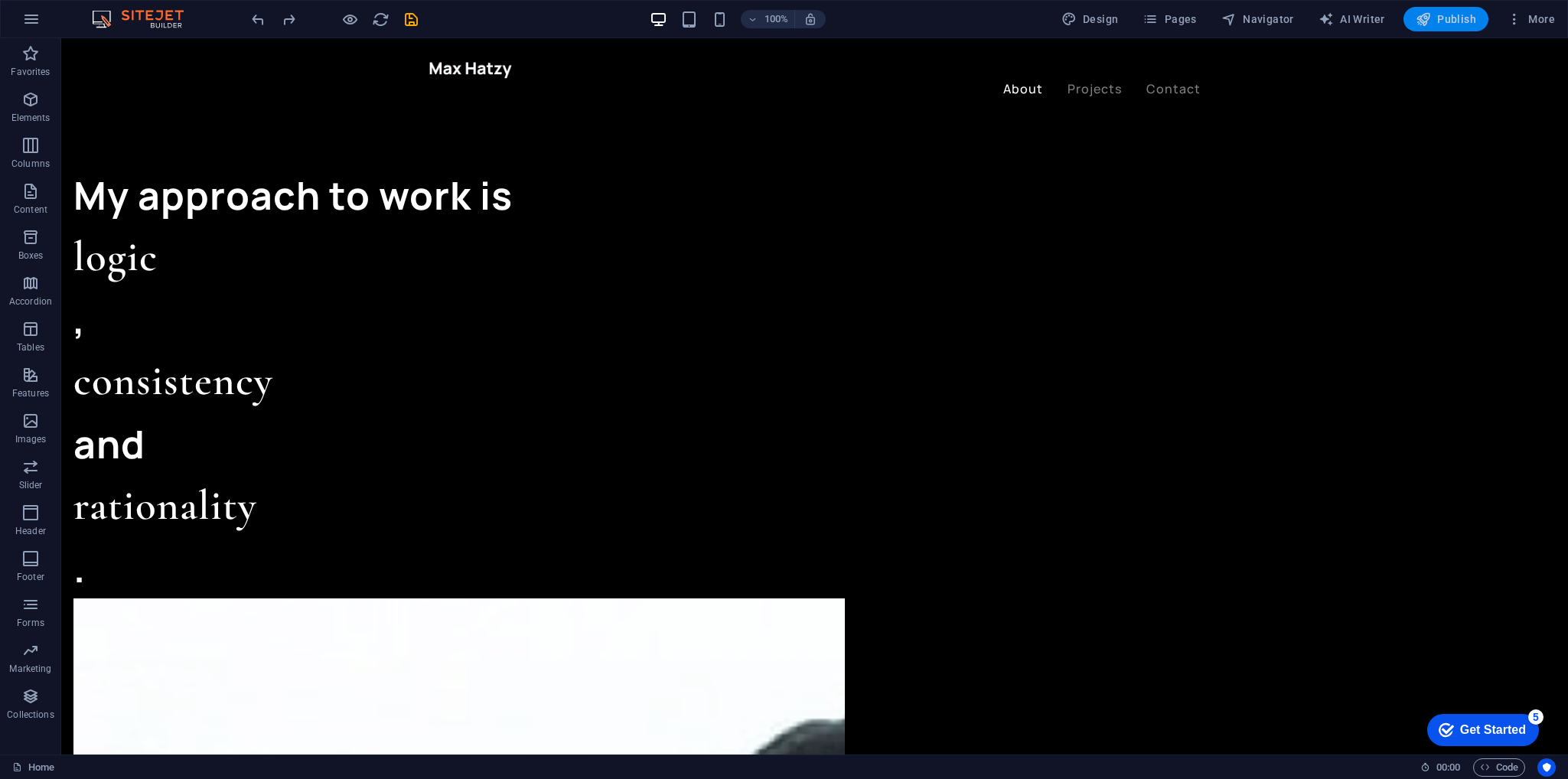
click at [1044, 21] on span "Publish" at bounding box center [1445, 19] width 60 height 16
